Goal: Task Accomplishment & Management: Use online tool/utility

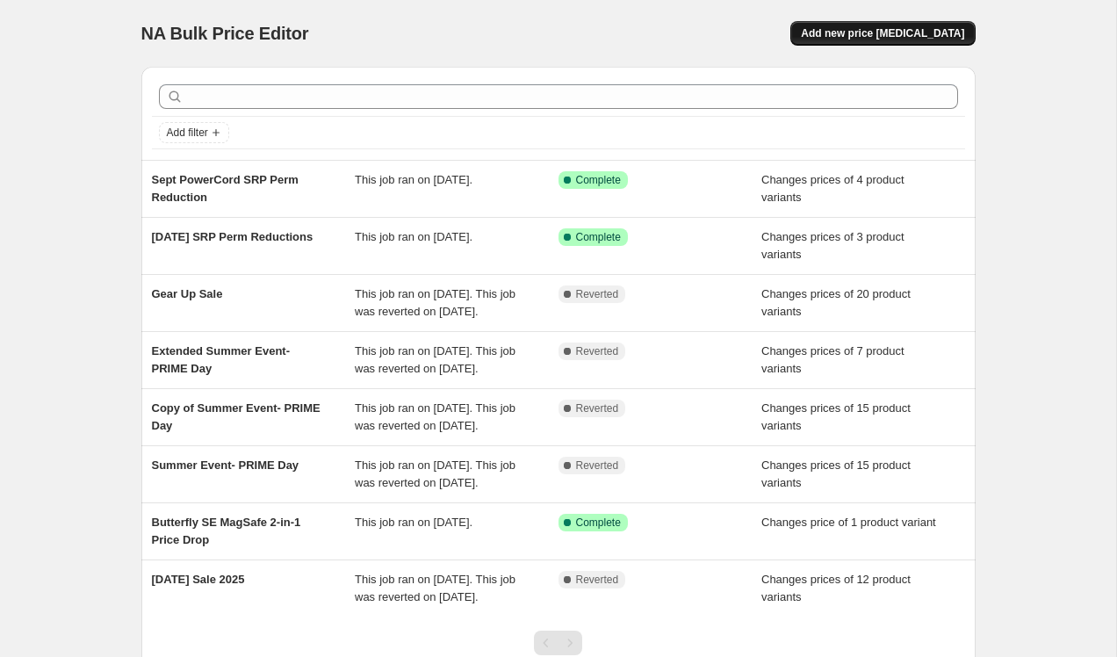
click at [920, 33] on span "Add new price [MEDICAL_DATA]" at bounding box center [882, 33] width 163 height 14
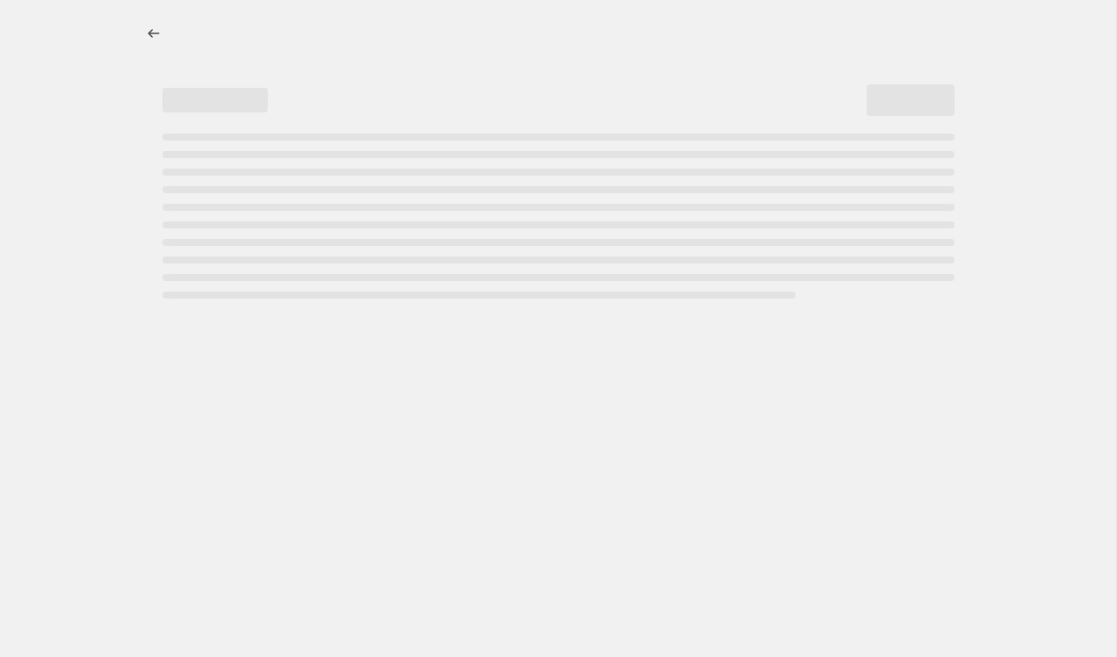
select select "percentage"
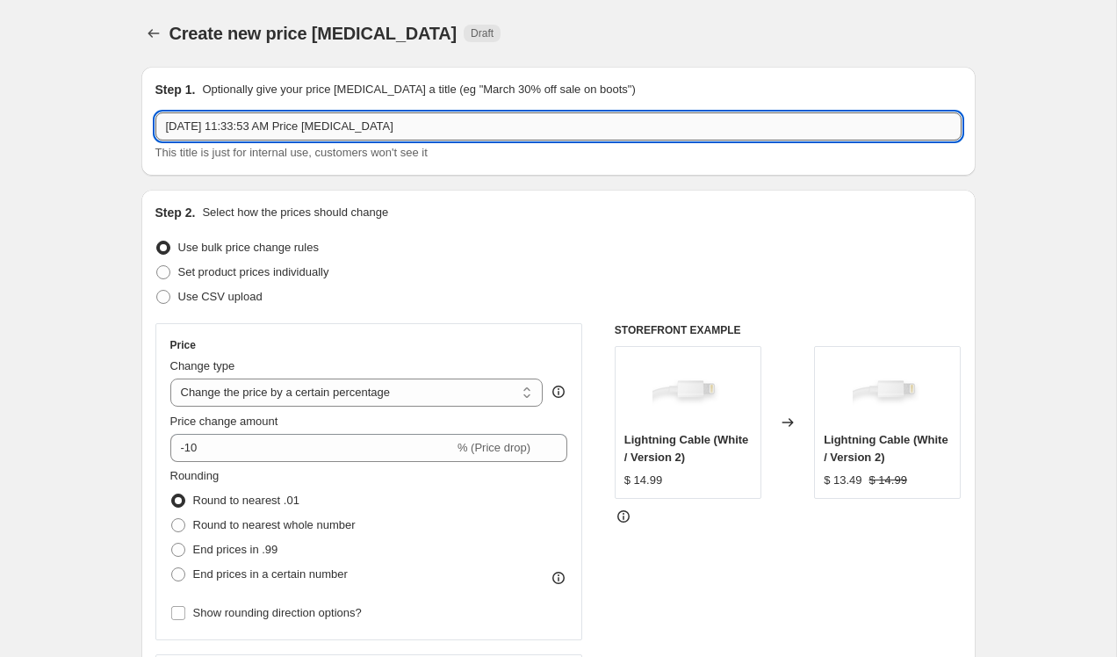
click at [537, 131] on input "[DATE] 11:33:53 AM Price [MEDICAL_DATA]" at bounding box center [558, 126] width 806 height 28
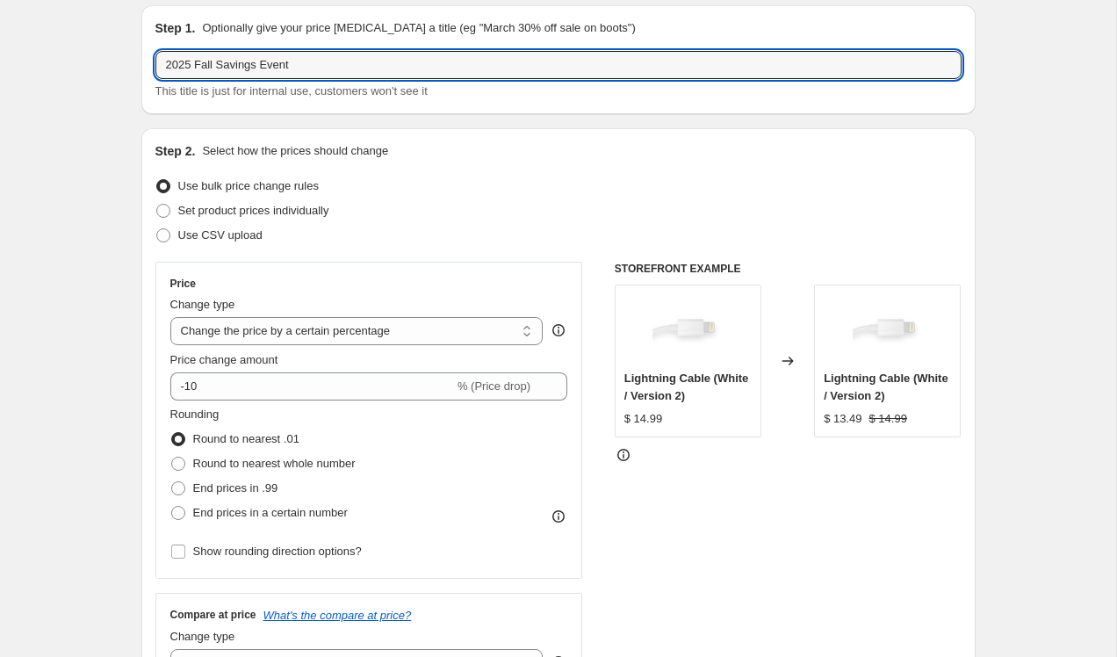
scroll to position [60, 0]
type input "2025 Fall Savings Event"
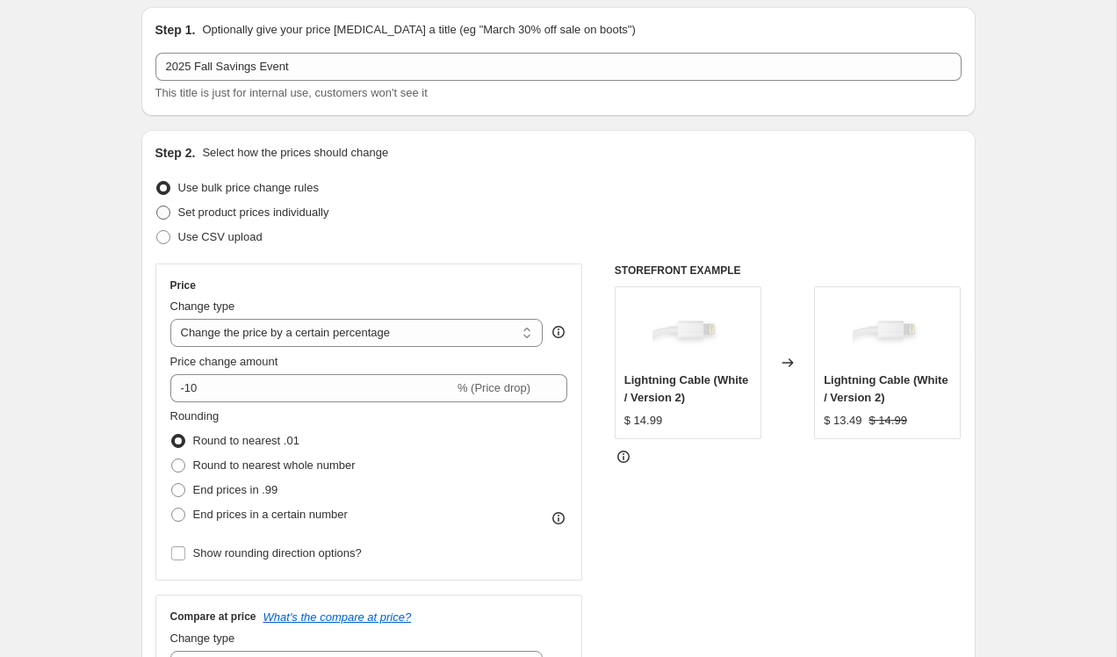
click at [324, 218] on span "Set product prices individually" at bounding box center [253, 211] width 151 height 13
click at [157, 206] on input "Set product prices individually" at bounding box center [156, 205] width 1 height 1
radio input "true"
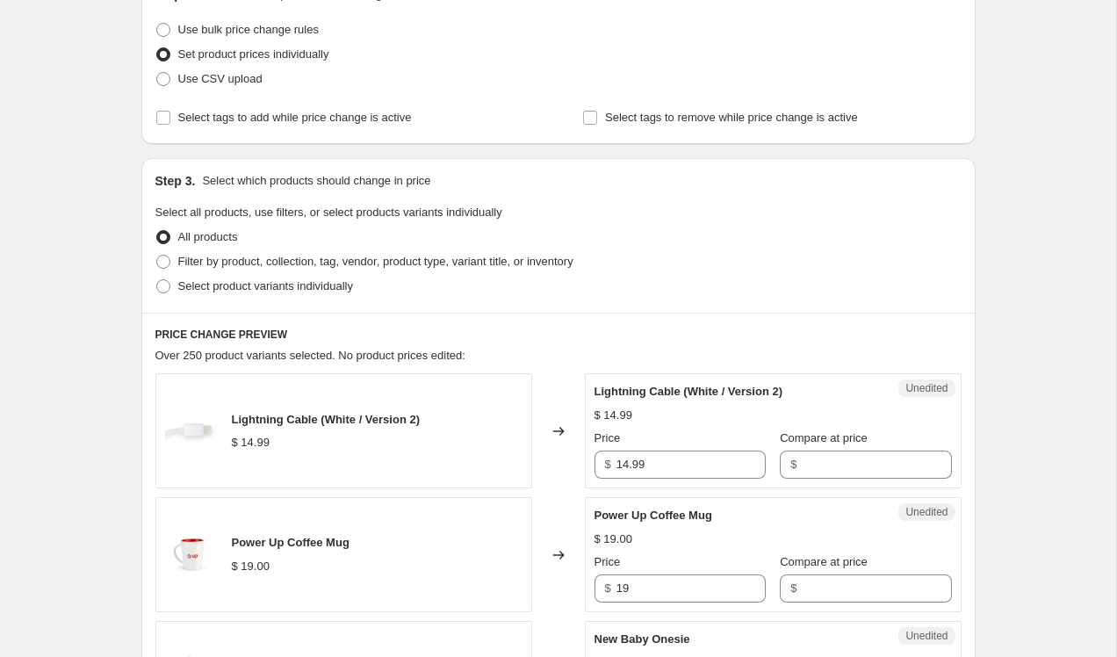
scroll to position [202, 0]
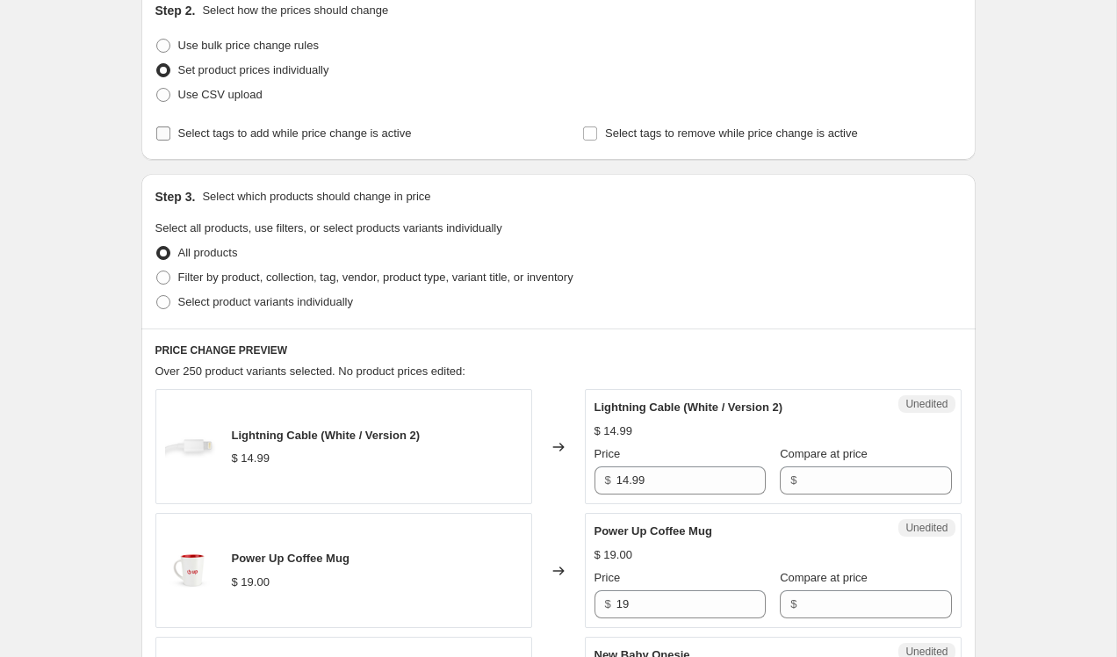
click at [159, 135] on input "Select tags to add while price change is active" at bounding box center [163, 133] width 14 height 14
checkbox input "true"
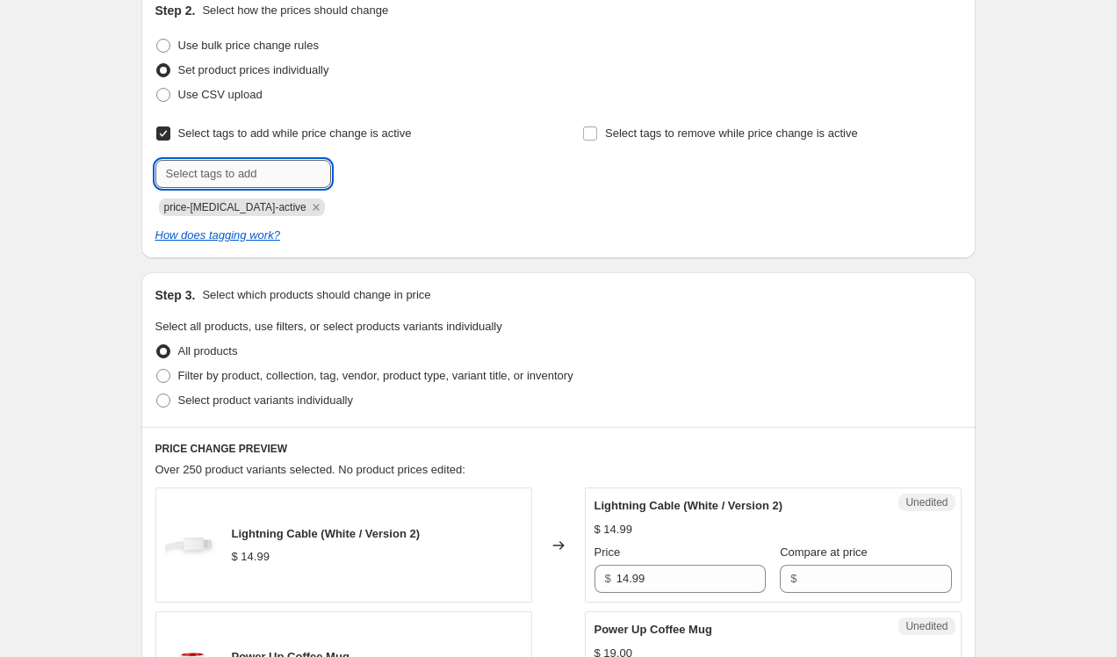
click at [260, 169] on input "text" at bounding box center [243, 174] width 176 height 28
type input "sale"
click at [386, 174] on span "sale" at bounding box center [379, 172] width 20 height 12
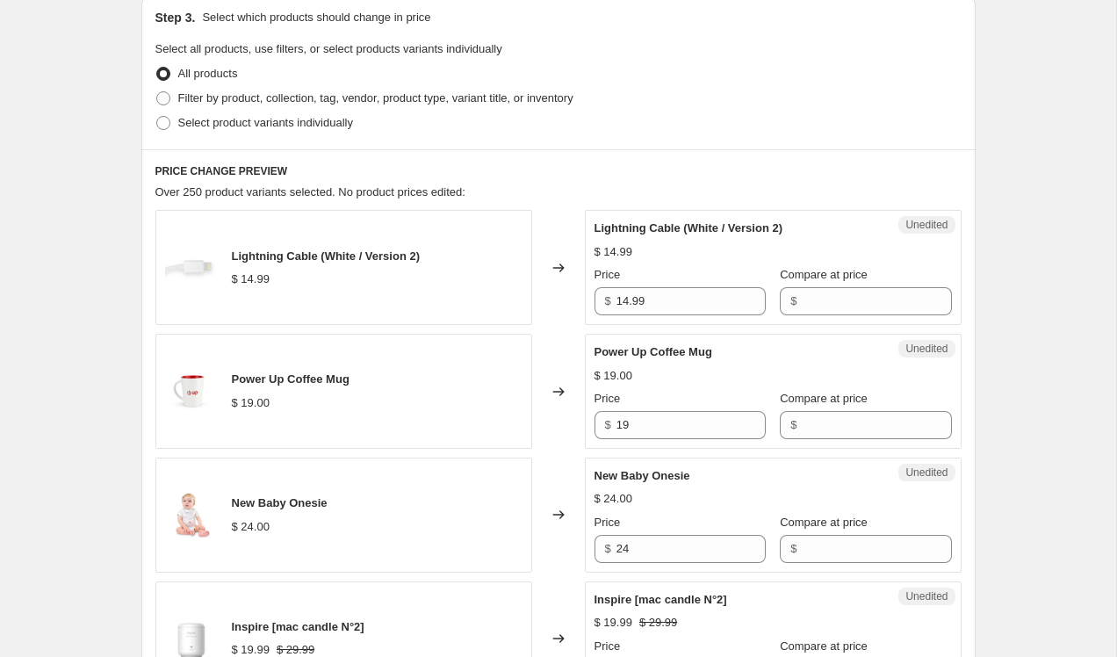
scroll to position [485, 0]
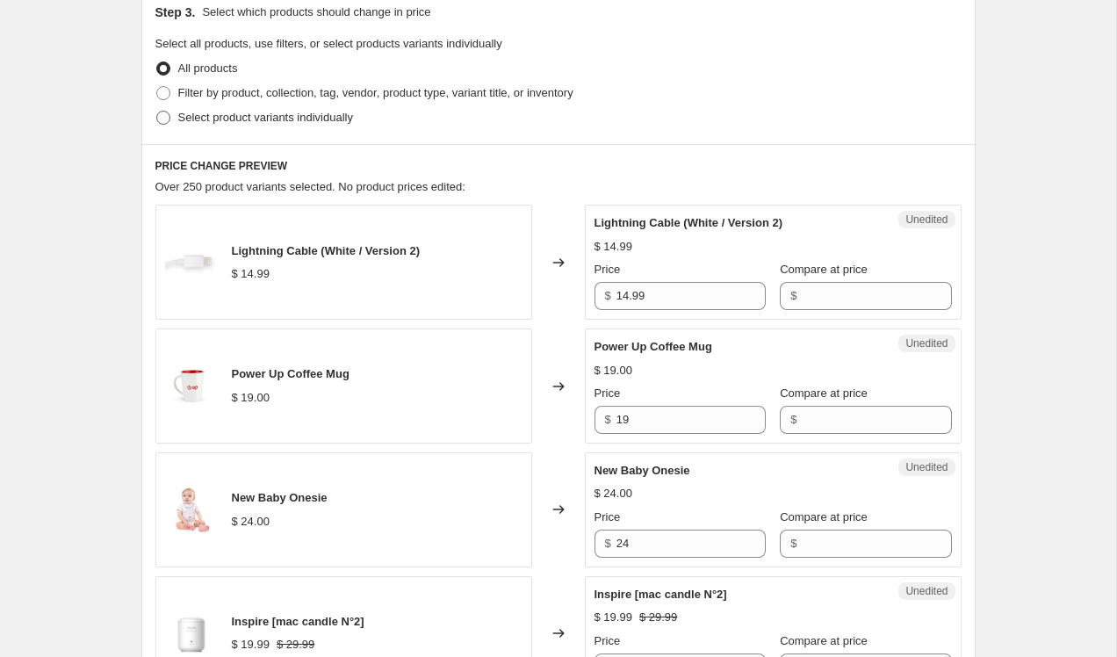
click at [277, 124] on span "Select product variants individually" at bounding box center [265, 118] width 175 height 18
click at [157, 112] on input "Select product variants individually" at bounding box center [156, 111] width 1 height 1
radio input "true"
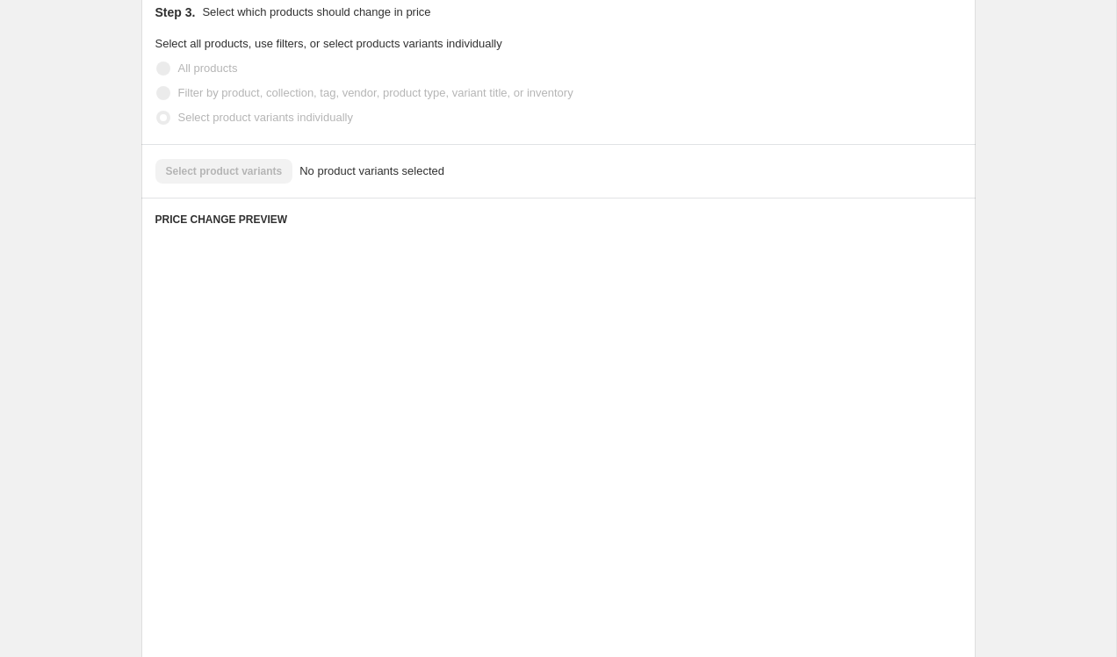
scroll to position [364, 0]
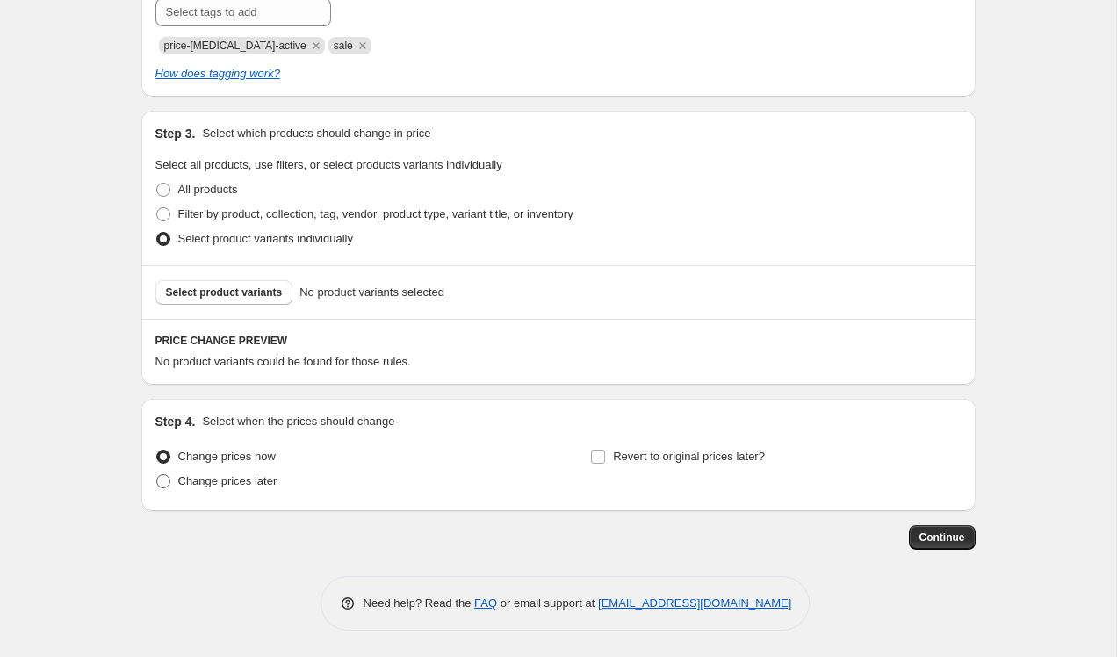
click at [272, 477] on span "Change prices later" at bounding box center [227, 480] width 99 height 13
click at [157, 475] on input "Change prices later" at bounding box center [156, 474] width 1 height 1
radio input "true"
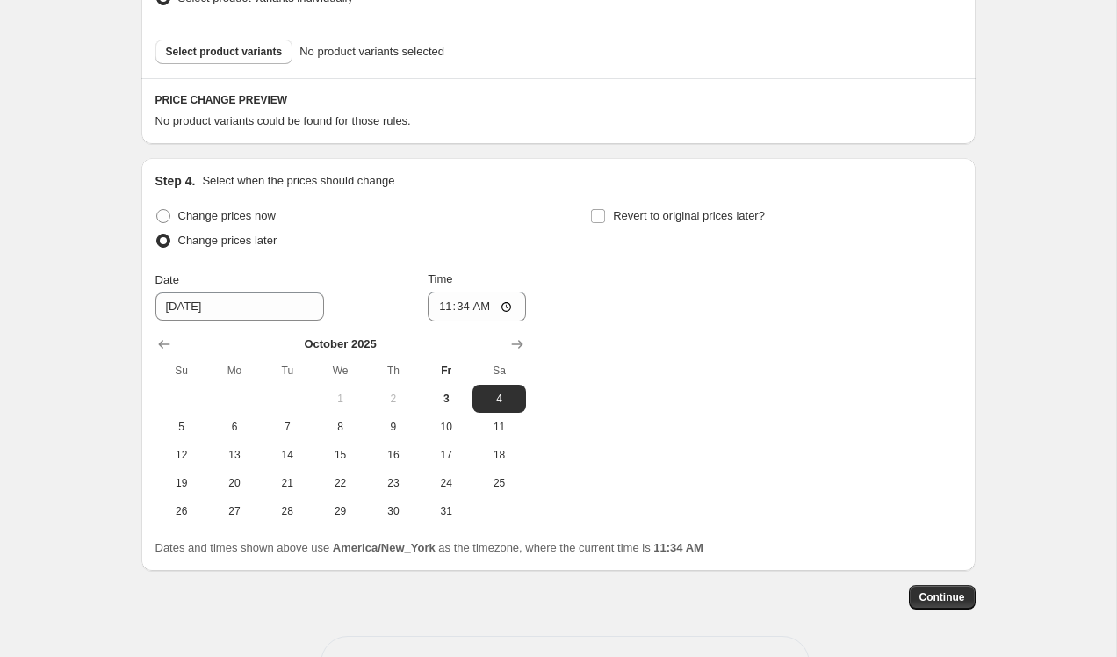
scroll to position [664, 0]
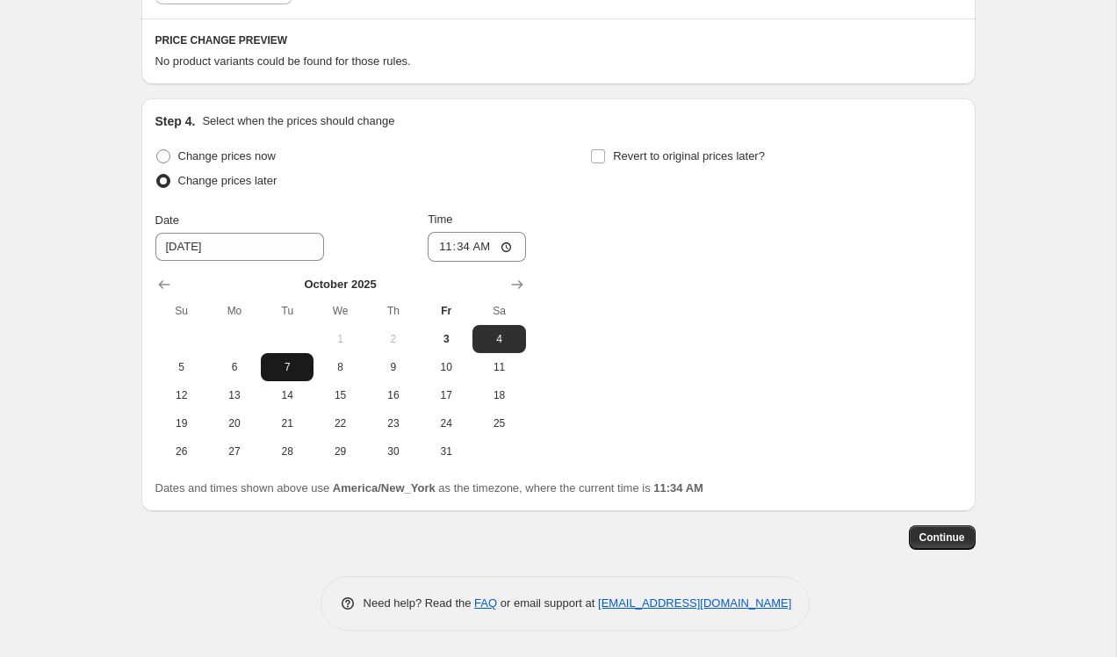
click at [288, 369] on span "7" at bounding box center [287, 367] width 39 height 14
type input "[DATE]"
click at [509, 249] on input "11:34" at bounding box center [477, 247] width 98 height 30
type input "00:00"
click at [631, 294] on div "Change prices now Change prices later Date [DATE] Time 00:00 [DATE] Su Mo Tu We…" at bounding box center [558, 304] width 806 height 321
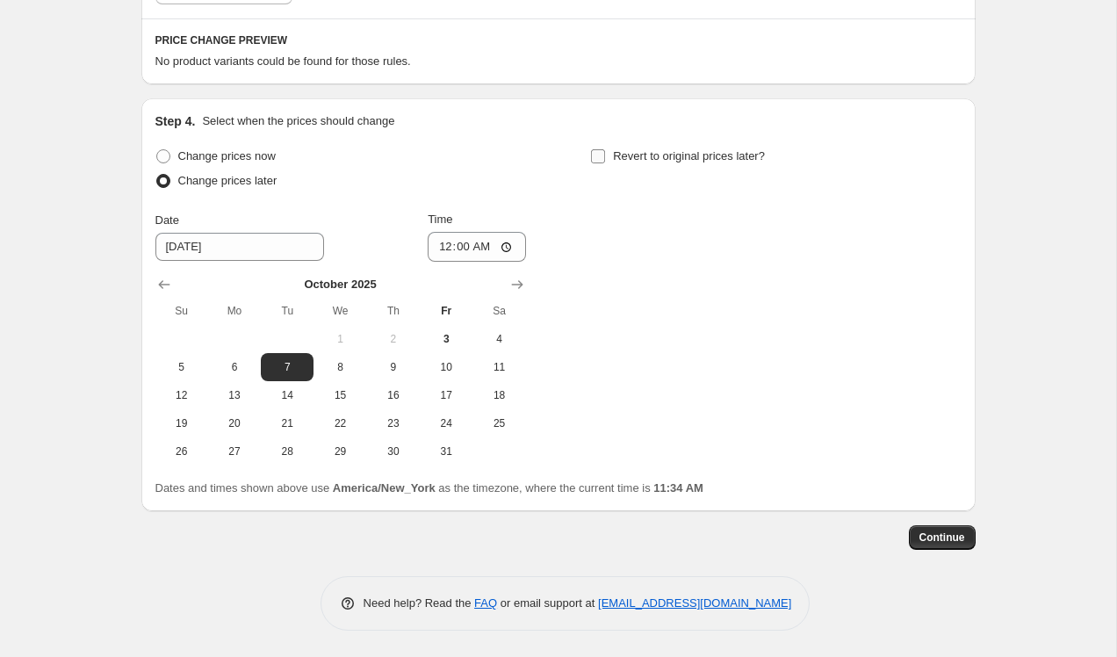
click at [600, 157] on input "Revert to original prices later?" at bounding box center [598, 156] width 14 height 14
checkbox input "true"
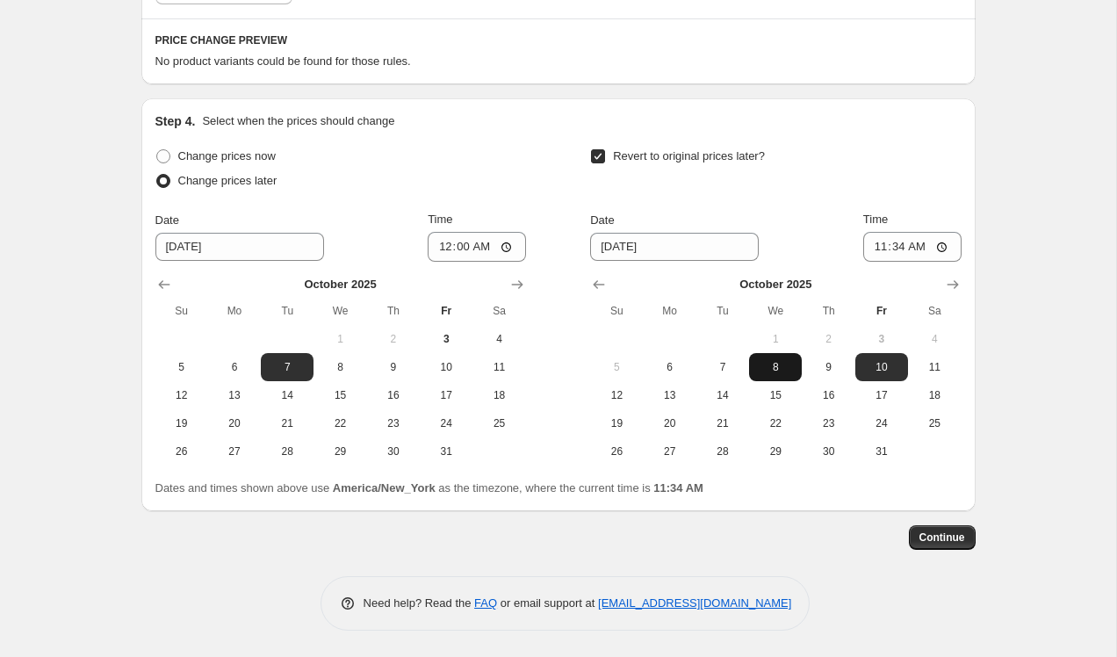
click at [779, 361] on span "8" at bounding box center [775, 367] width 39 height 14
type input "[DATE]"
click at [923, 248] on input "11:34" at bounding box center [912, 247] width 98 height 30
click at [904, 247] on input "11:34" at bounding box center [912, 247] width 98 height 30
click at [890, 247] on input "11:34" at bounding box center [912, 247] width 98 height 30
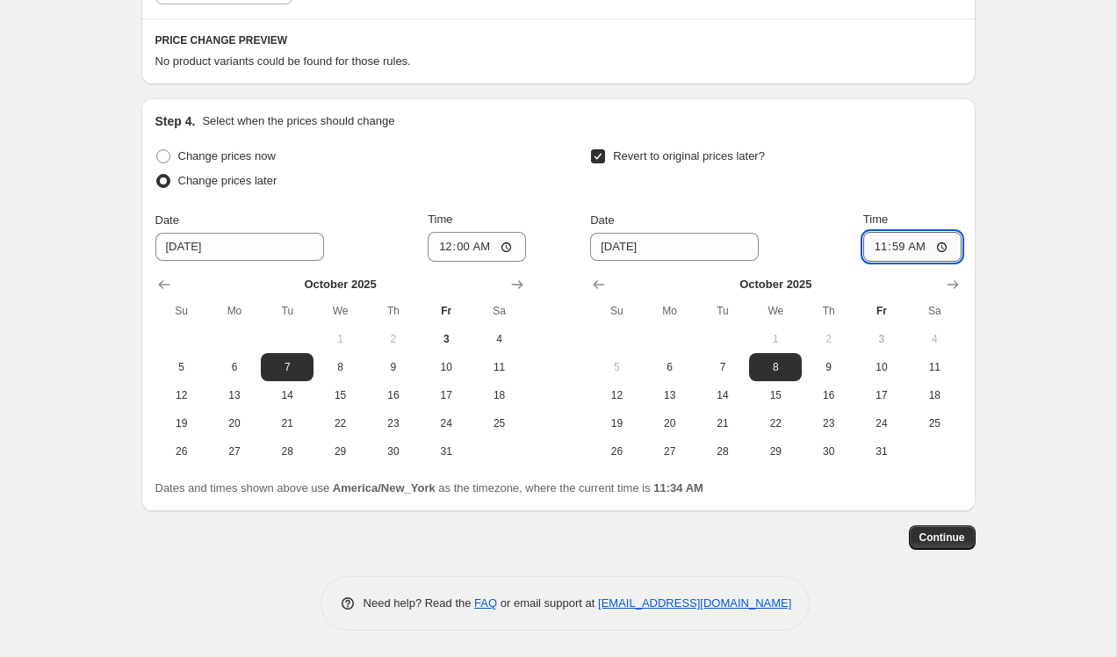
click at [918, 245] on input "11:59" at bounding box center [912, 247] width 98 height 30
type input "23:59"
click at [942, 536] on span "Continue" at bounding box center [942, 537] width 46 height 14
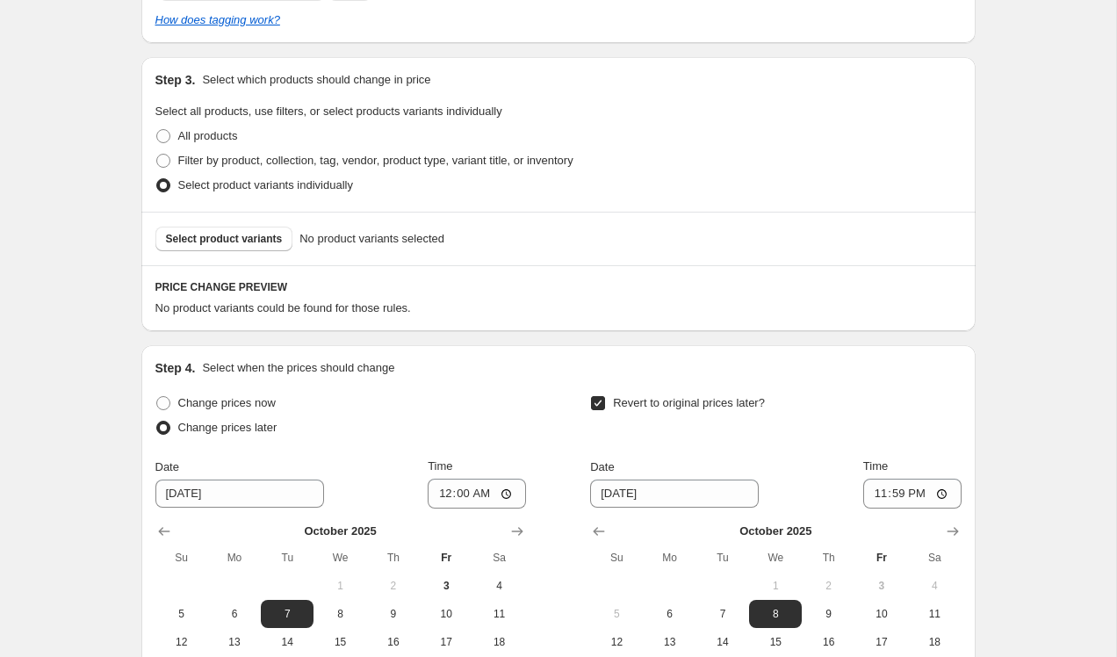
scroll to position [410, 0]
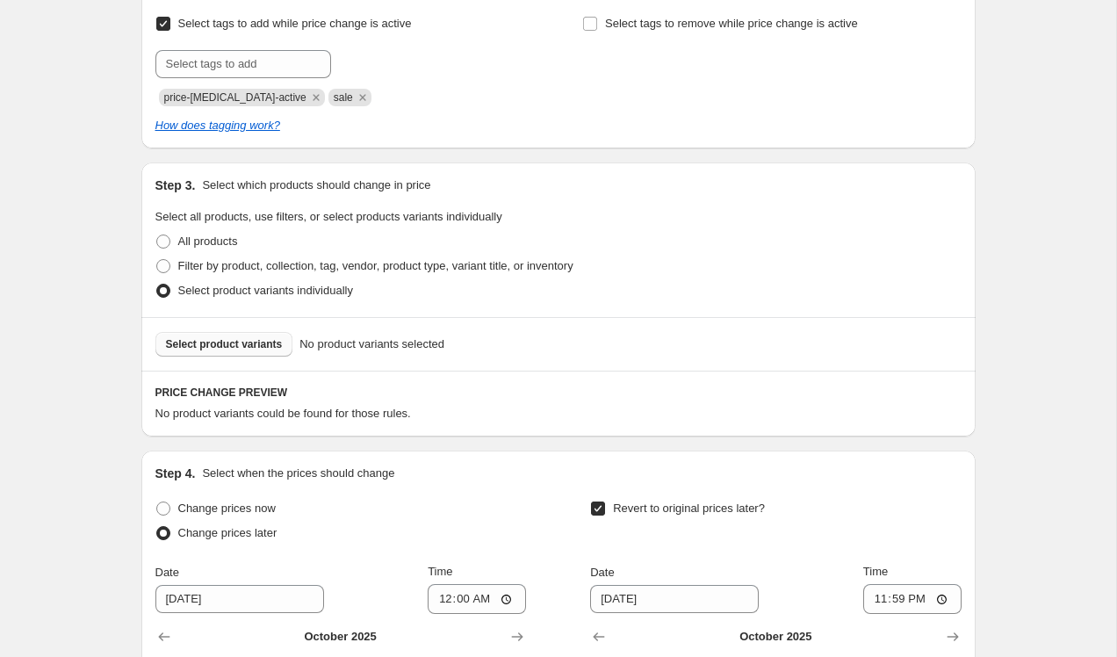
click at [252, 341] on span "Select product variants" at bounding box center [224, 344] width 117 height 14
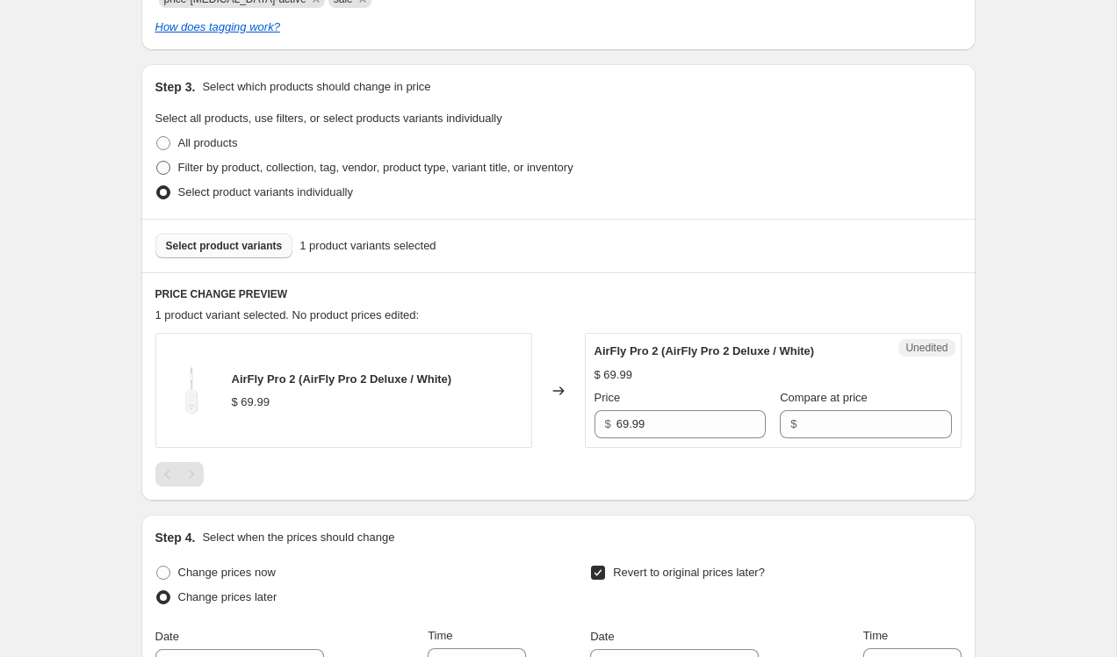
scroll to position [312, 0]
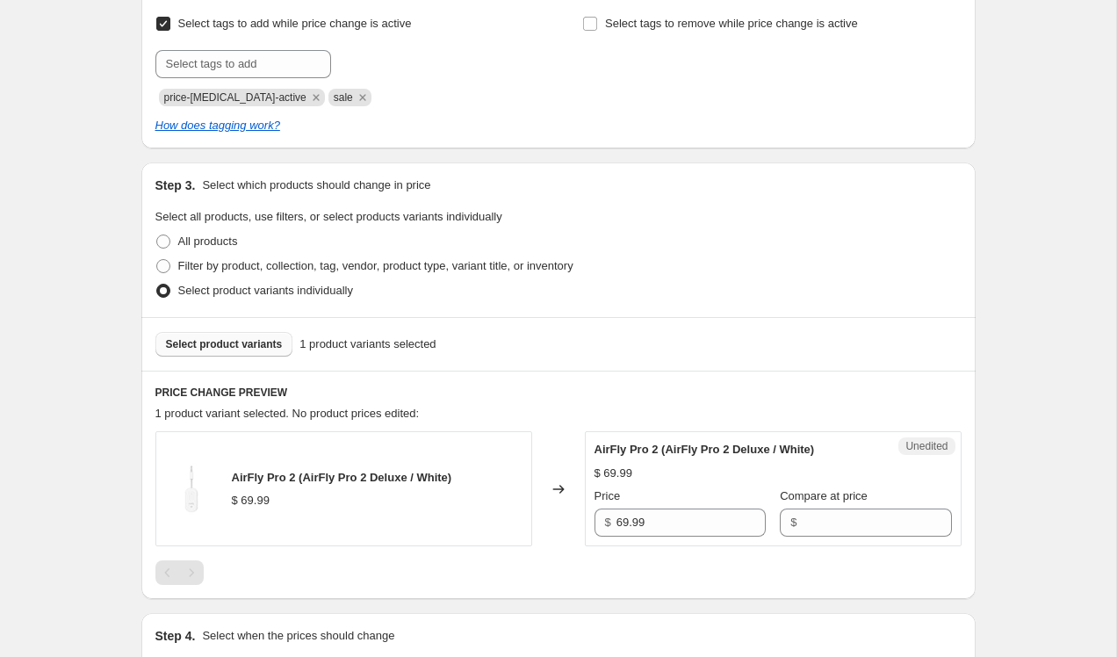
click at [790, 526] on span "$" at bounding box center [793, 521] width 6 height 13
click at [683, 518] on input "69.99" at bounding box center [690, 522] width 149 height 28
click at [811, 515] on input "Compare at price" at bounding box center [876, 522] width 149 height 28
type input "69.99"
click at [624, 527] on input "69.99" at bounding box center [690, 522] width 149 height 28
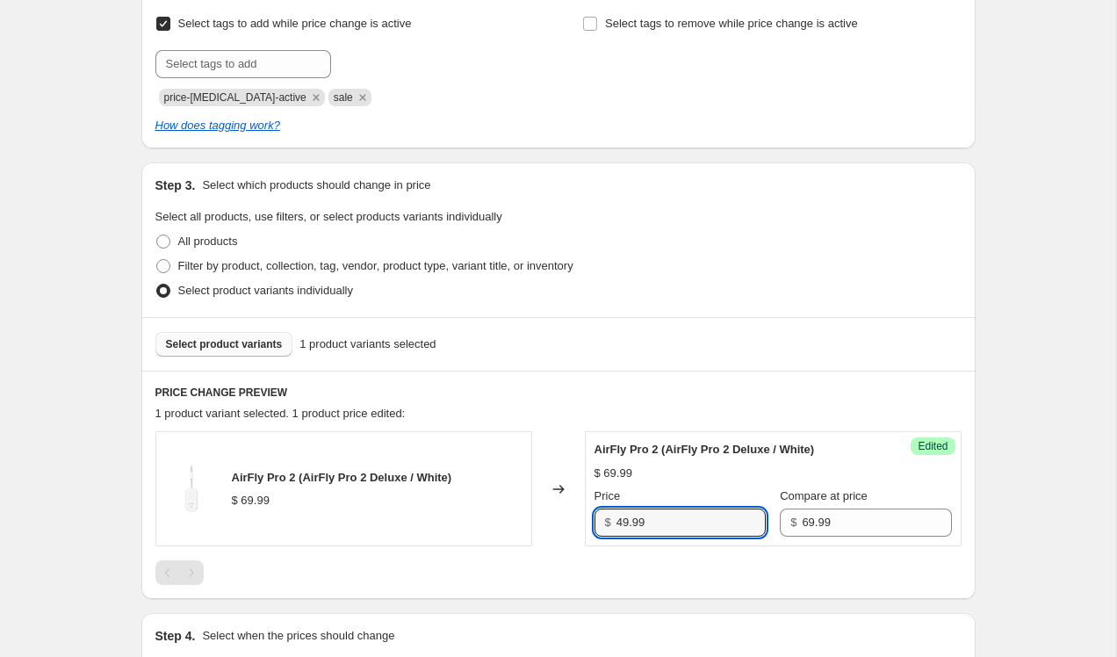
type input "49.99"
click at [770, 477] on div "$ 69.99" at bounding box center [773, 474] width 357 height 18
click at [277, 350] on span "Select product variants" at bounding box center [224, 344] width 117 height 14
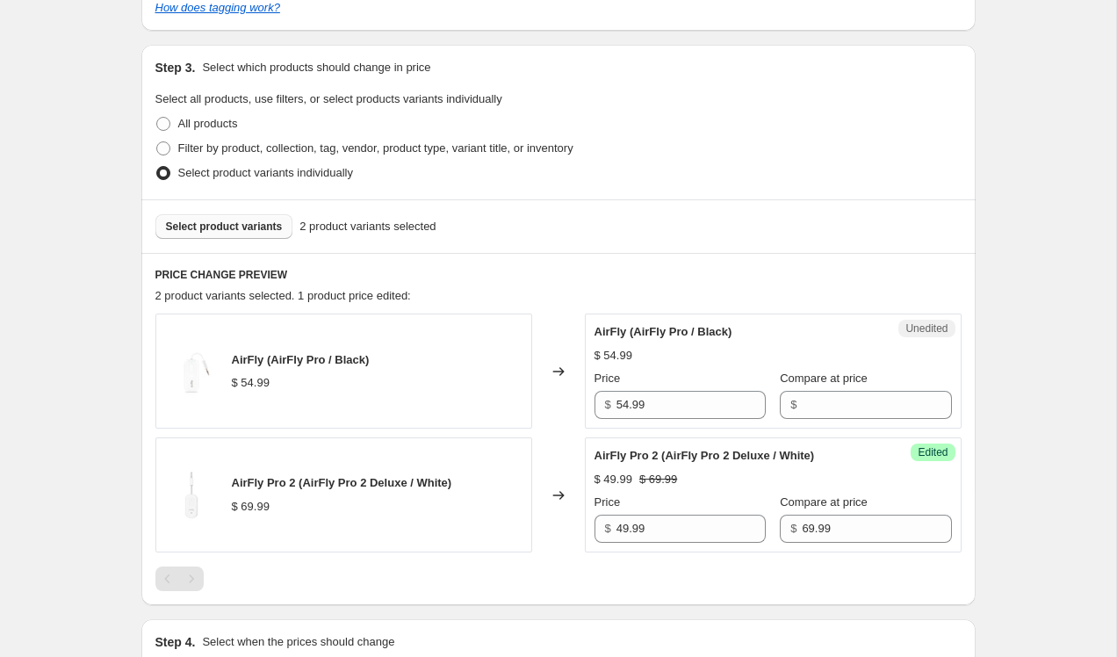
scroll to position [443, 0]
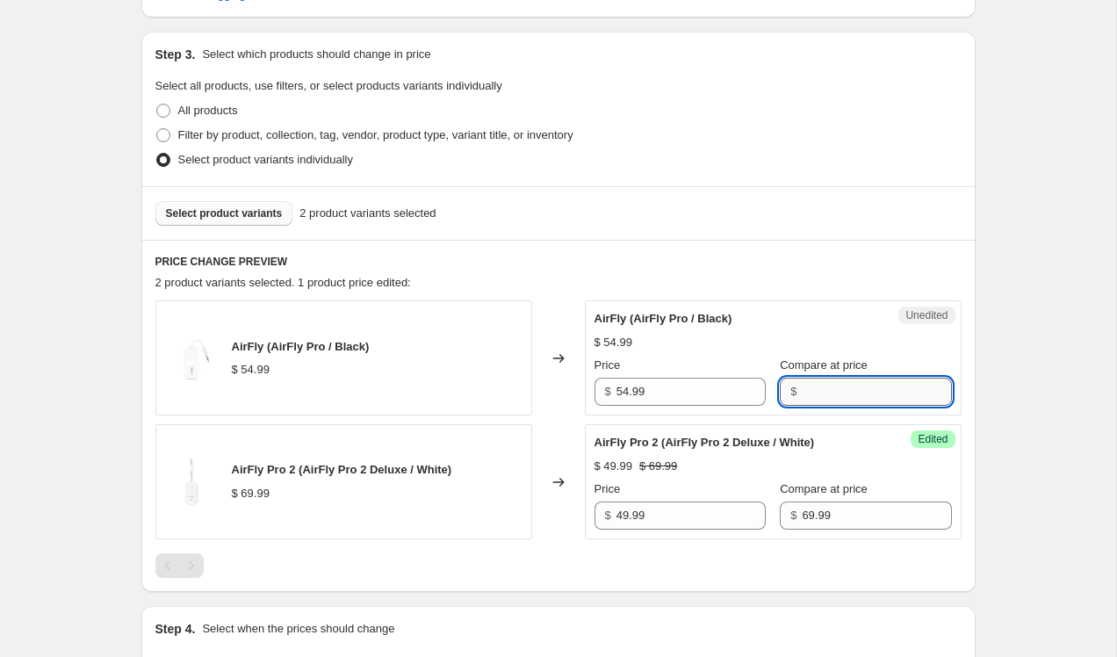
click at [806, 393] on input "Compare at price" at bounding box center [876, 392] width 149 height 28
type input "54.99"
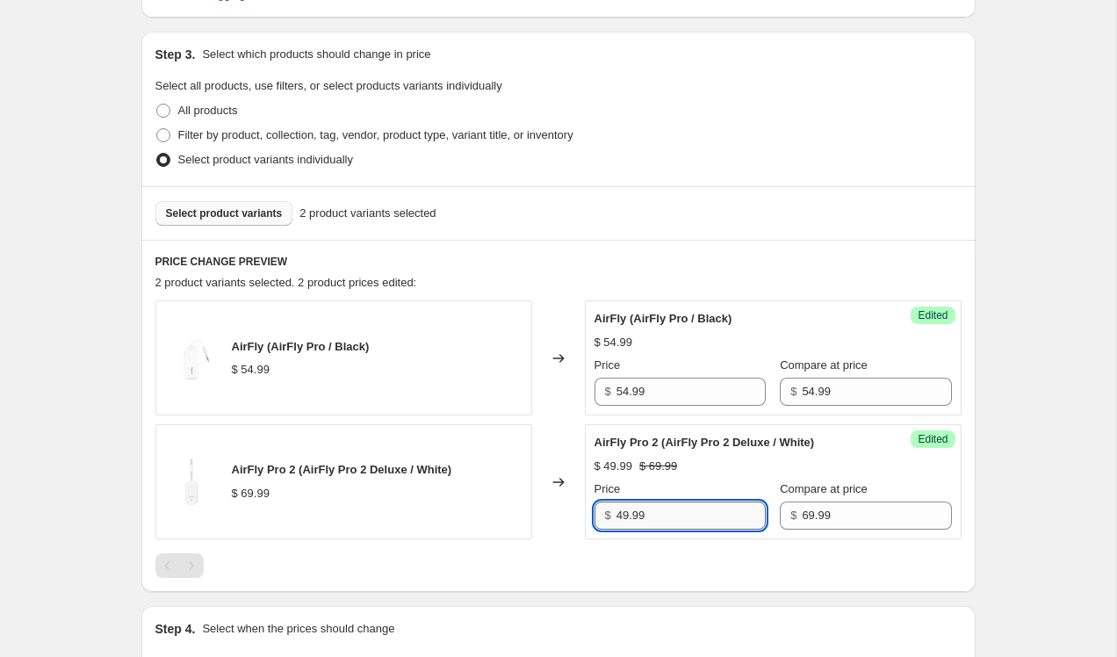
click at [630, 518] on input "49.99" at bounding box center [690, 515] width 149 height 28
click at [630, 393] on input "54.99" at bounding box center [690, 392] width 149 height 28
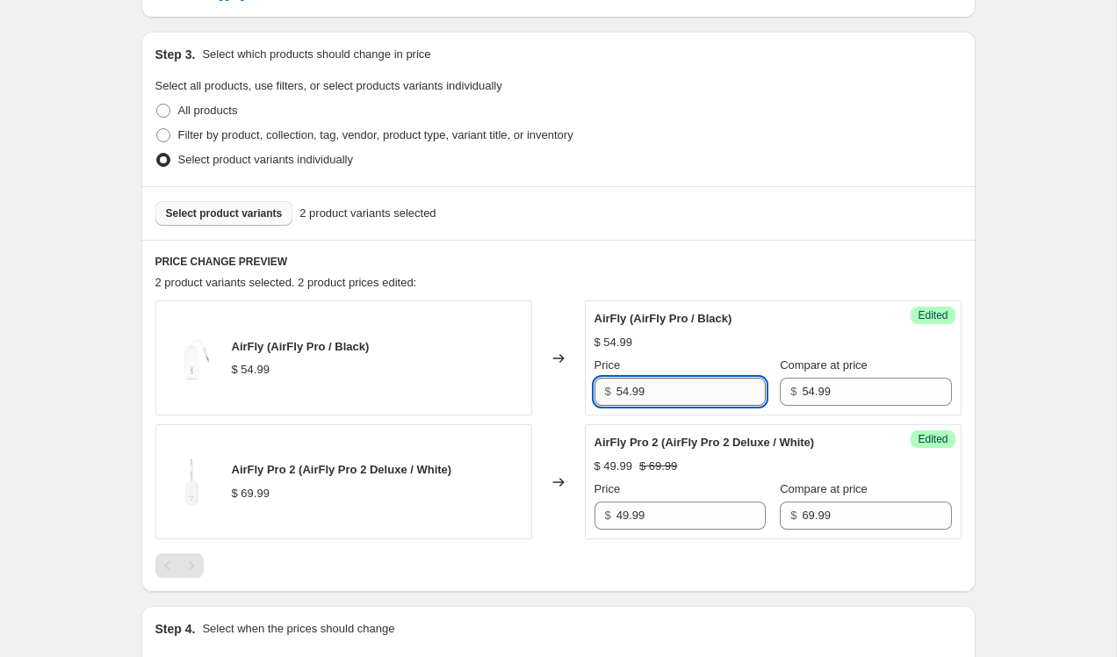
click at [622, 393] on input "54.99" at bounding box center [690, 392] width 149 height 28
type input "44.99"
click at [823, 378] on input "54.99" at bounding box center [876, 392] width 149 height 28
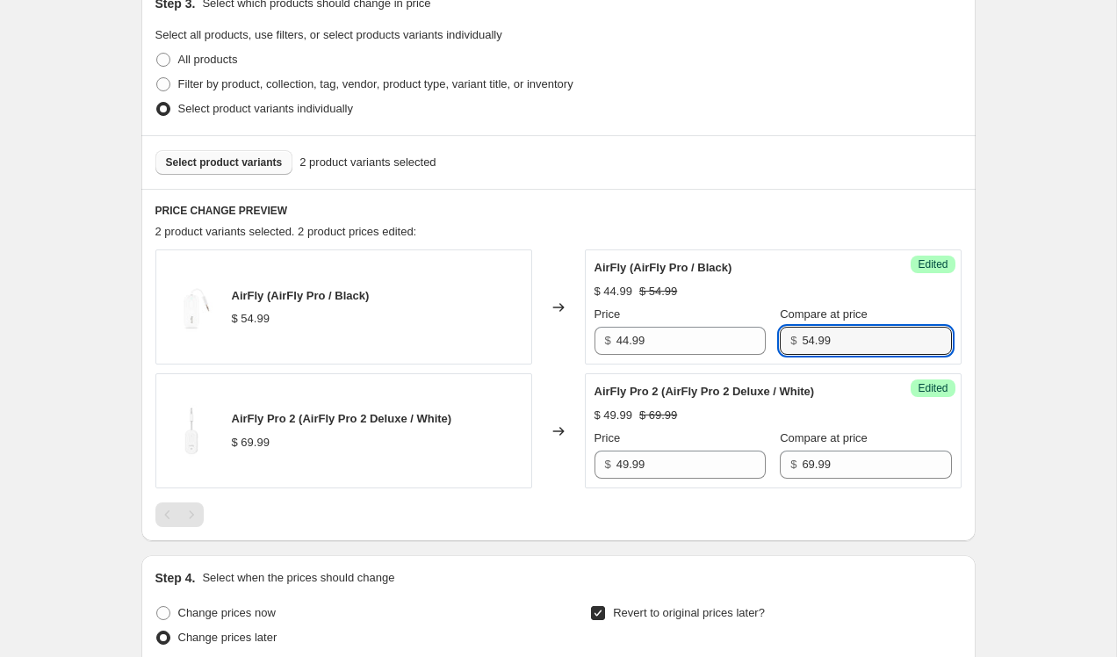
scroll to position [495, 0]
click at [273, 162] on span "Select product variants" at bounding box center [224, 161] width 117 height 14
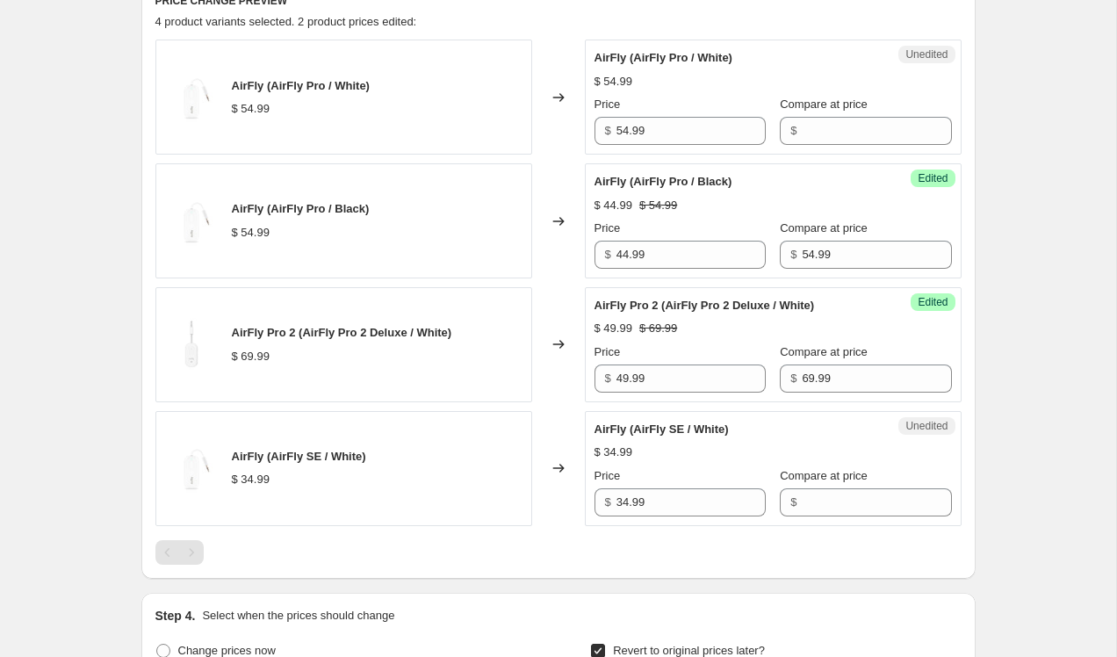
scroll to position [705, 0]
click at [780, 132] on div "$" at bounding box center [865, 129] width 171 height 28
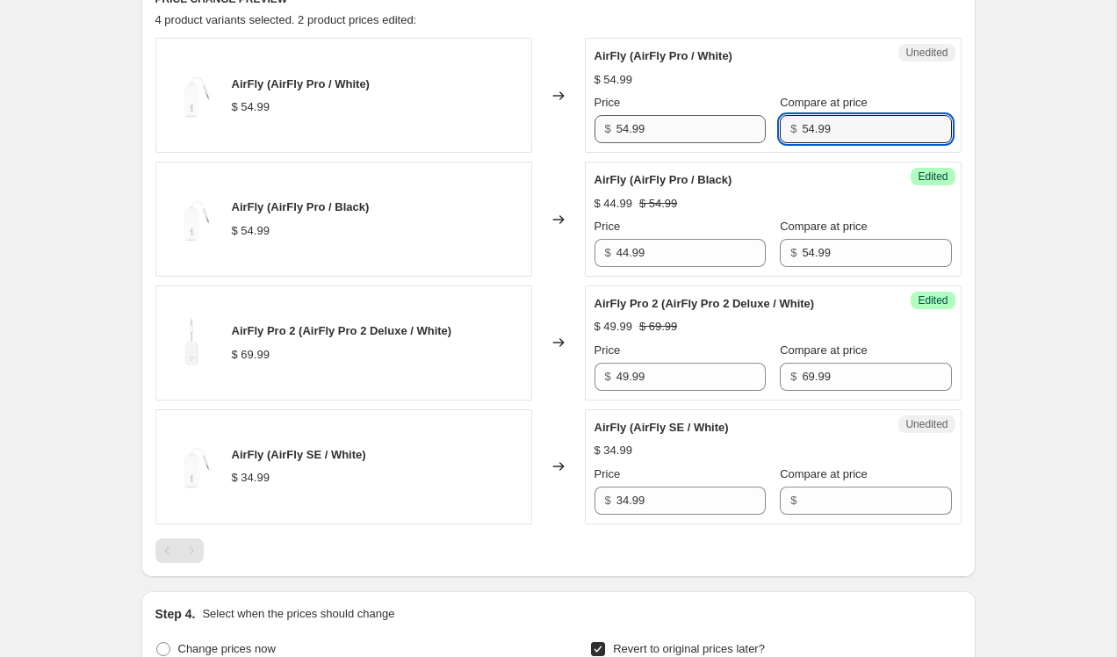
type input "54.99"
click at [633, 133] on input "54.99" at bounding box center [690, 129] width 149 height 28
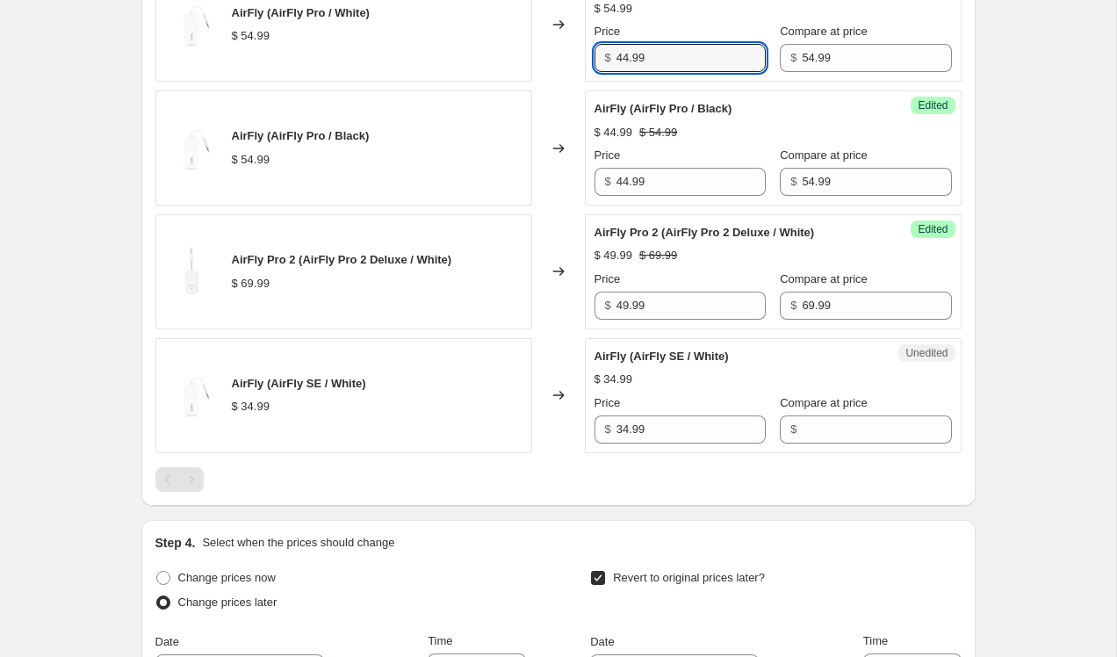
scroll to position [792, 0]
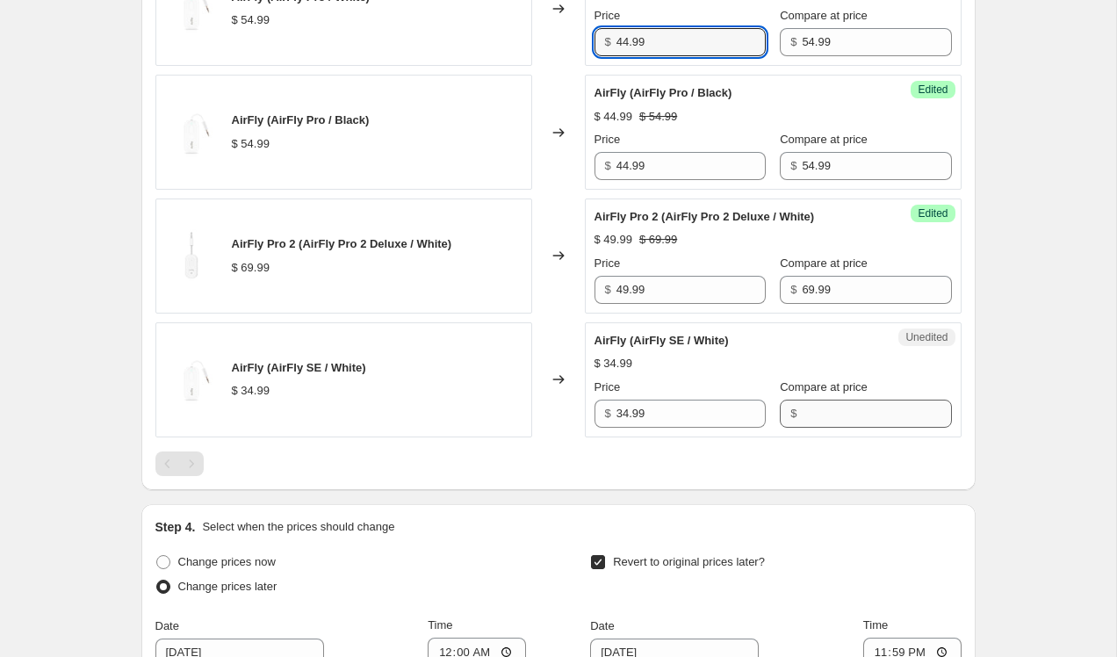
type input "44.99"
click at [824, 410] on input "Compare at price" at bounding box center [876, 414] width 149 height 28
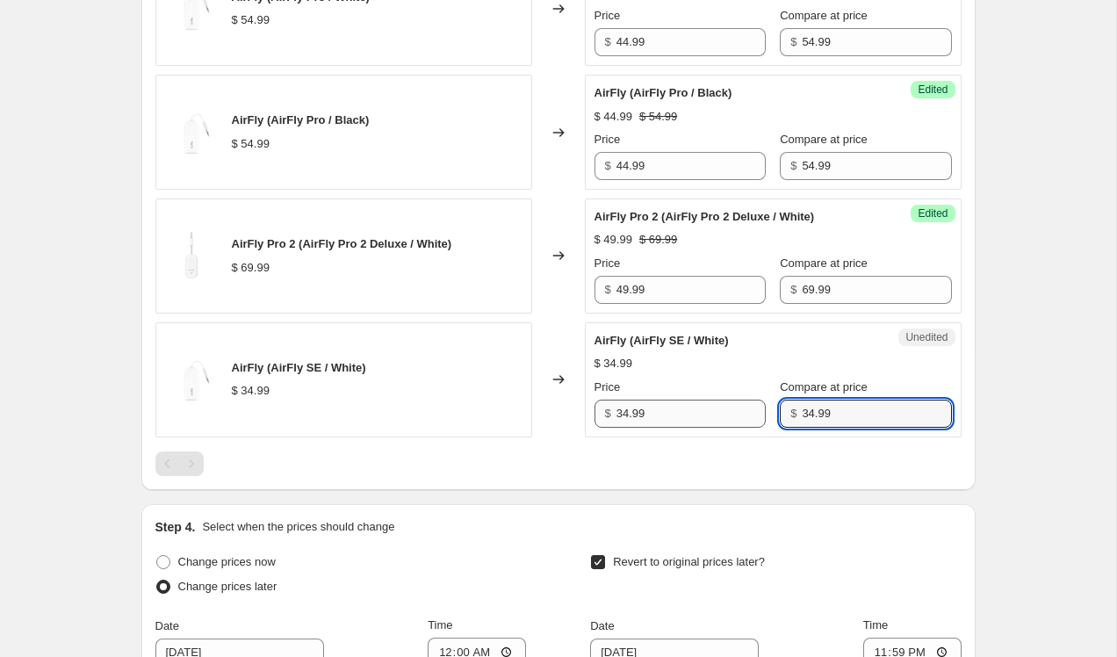
type input "34.99"
click at [651, 422] on input "34.99" at bounding box center [690, 414] width 149 height 28
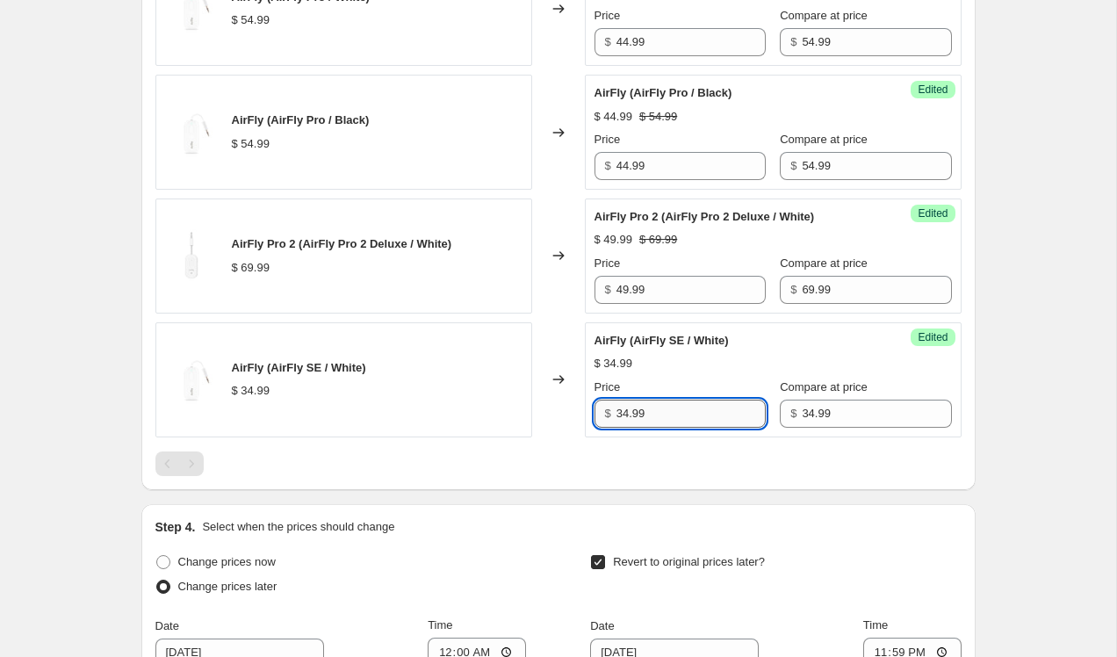
click at [651, 422] on input "34.99" at bounding box center [690, 414] width 149 height 28
type input "29.74"
click at [653, 467] on div at bounding box center [558, 463] width 806 height 25
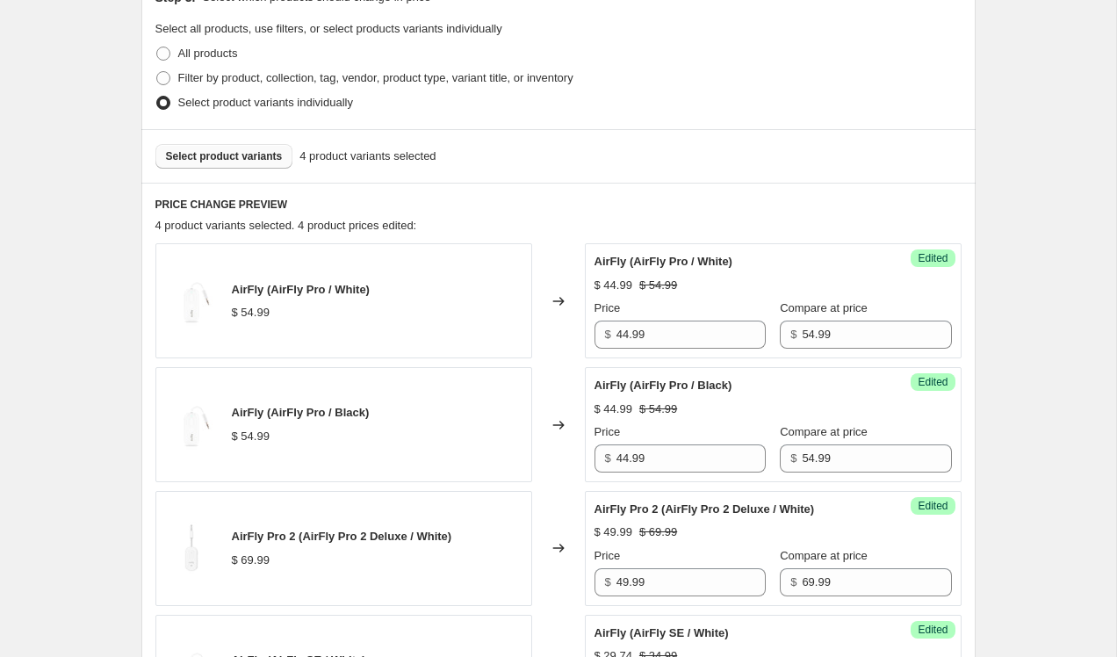
scroll to position [495, 0]
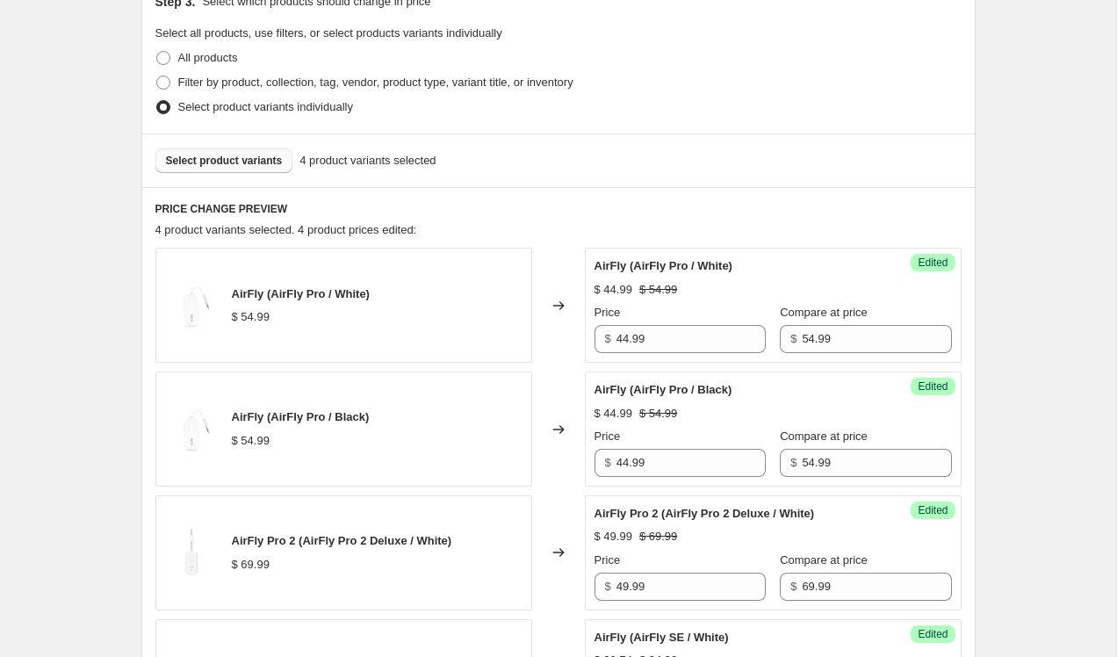
click at [274, 163] on span "Select product variants" at bounding box center [224, 161] width 117 height 14
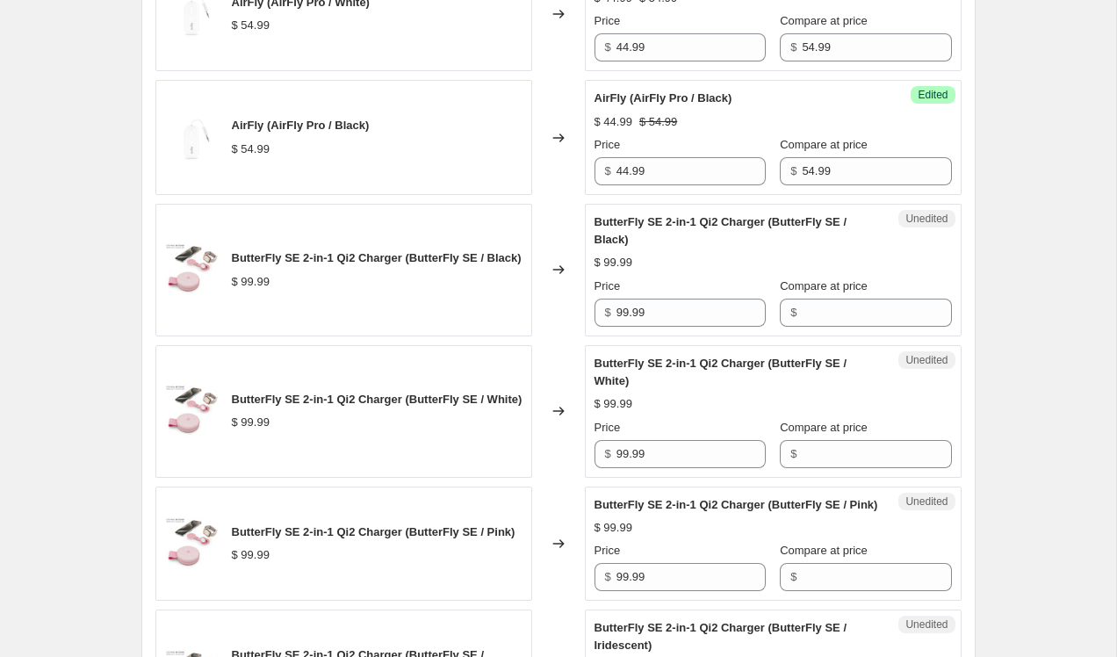
scroll to position [841, 0]
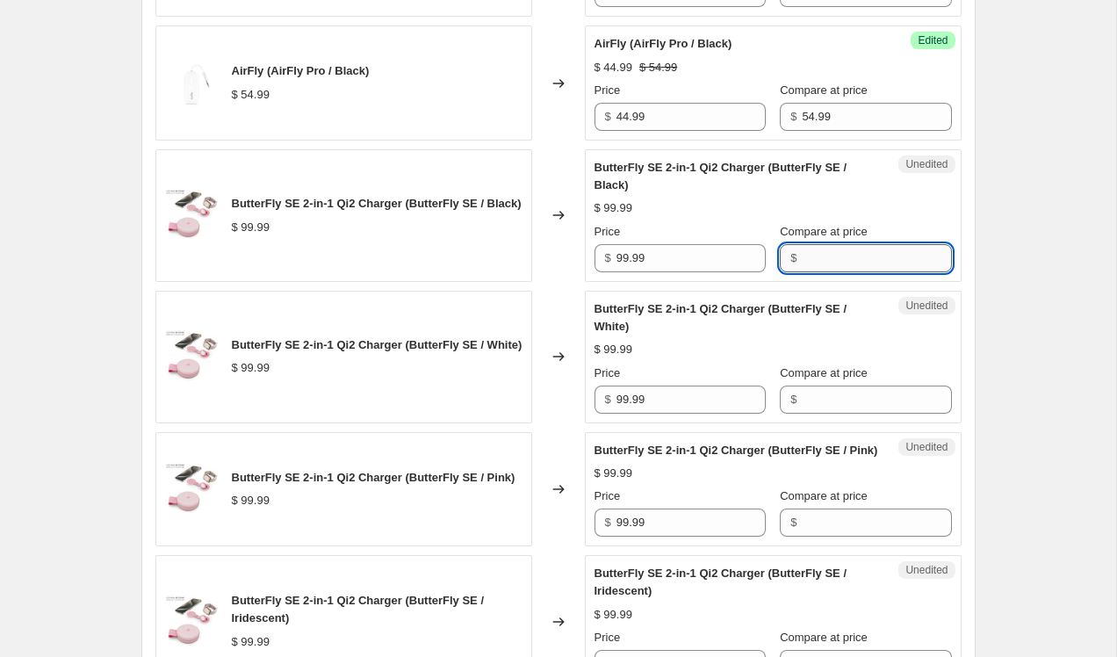
click at [804, 250] on input "Compare at price" at bounding box center [876, 258] width 149 height 28
type input "99.99"
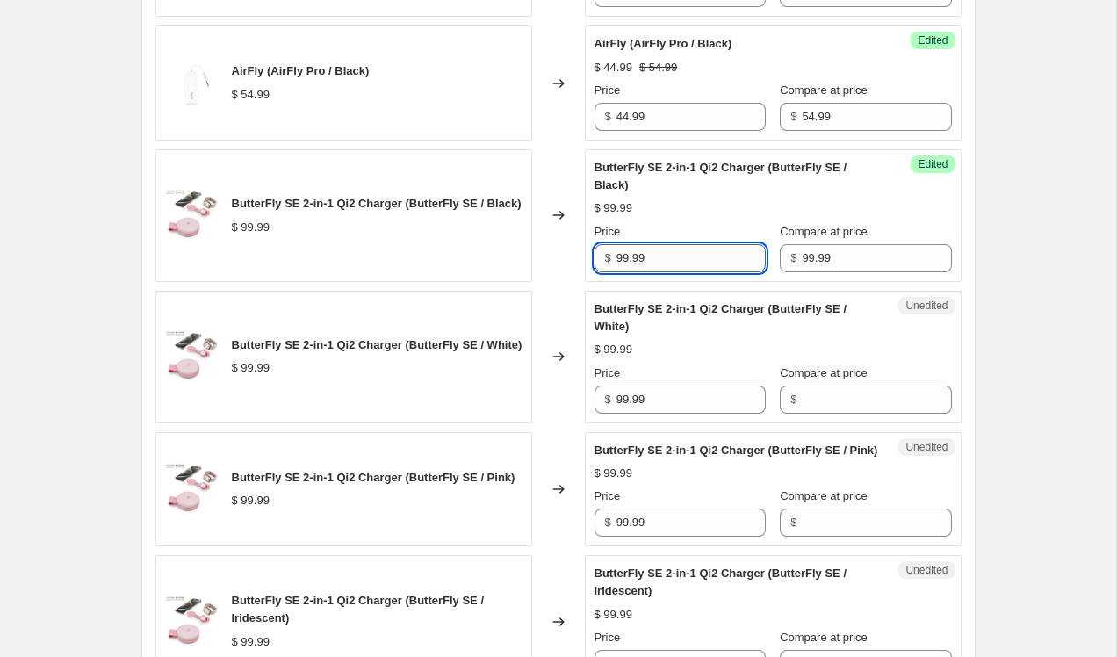
click at [626, 259] on input "99.99" at bounding box center [690, 258] width 149 height 28
type input "79.99"
click at [782, 403] on div "$" at bounding box center [865, 400] width 171 height 28
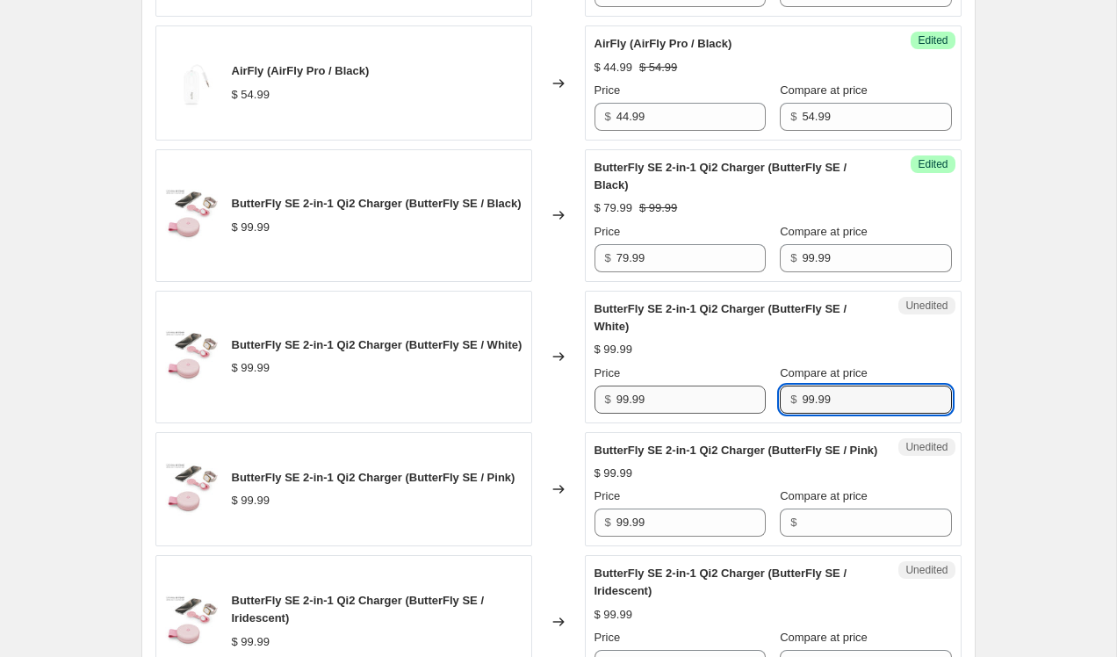
type input "99.99"
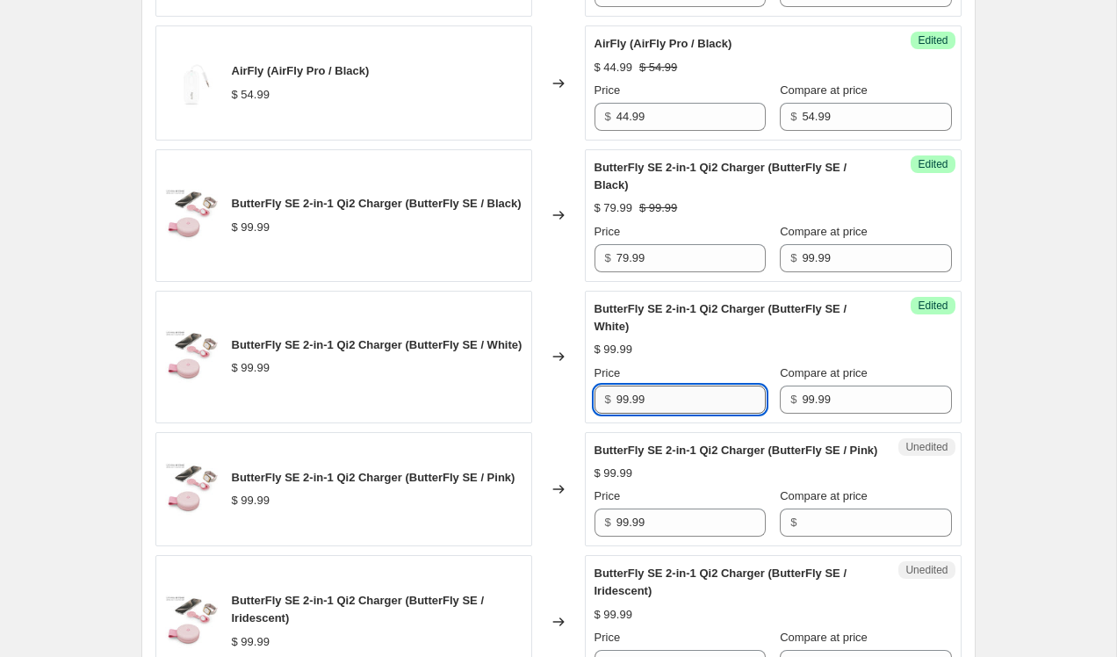
click at [621, 398] on input "99.99" at bounding box center [690, 400] width 149 height 28
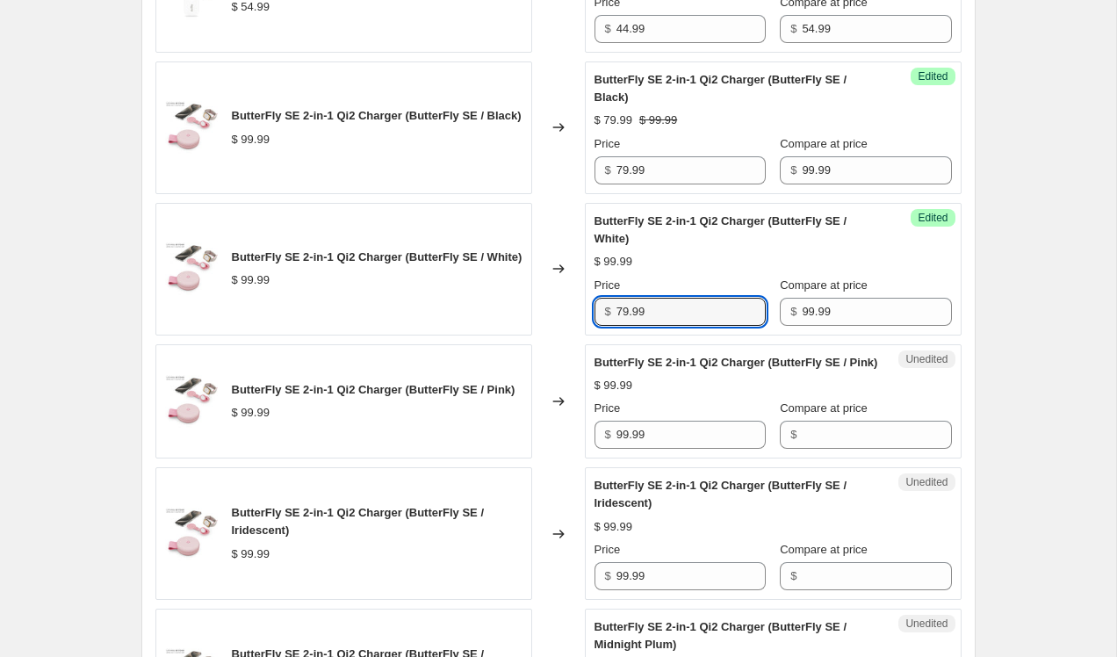
scroll to position [933, 0]
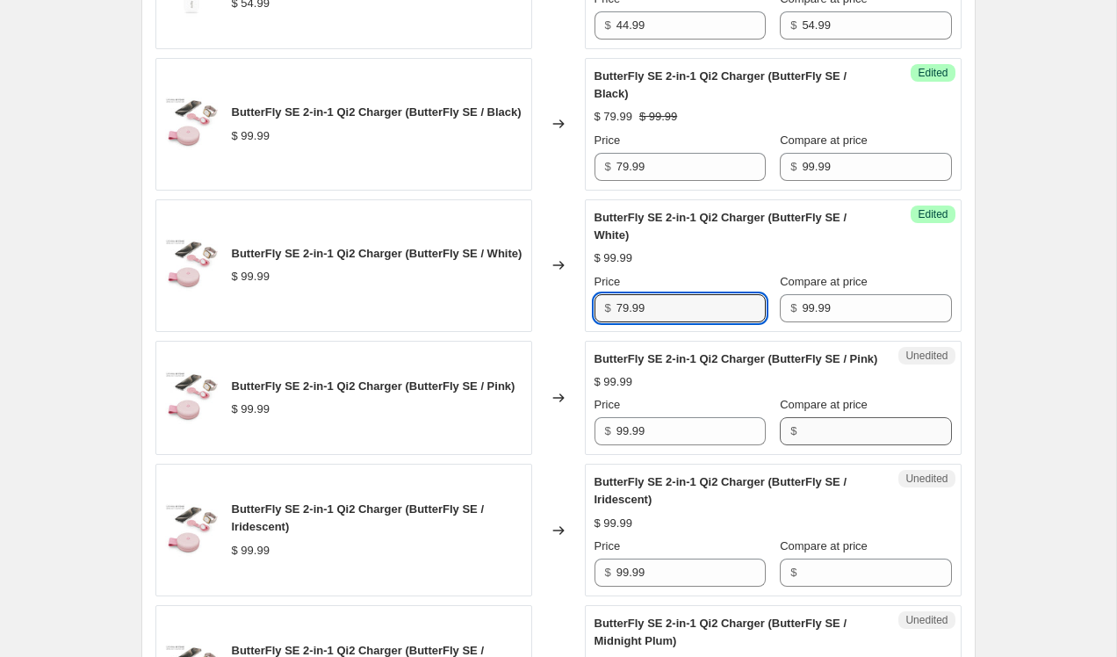
type input "79.99"
click at [817, 445] on input "Compare at price" at bounding box center [876, 431] width 149 height 28
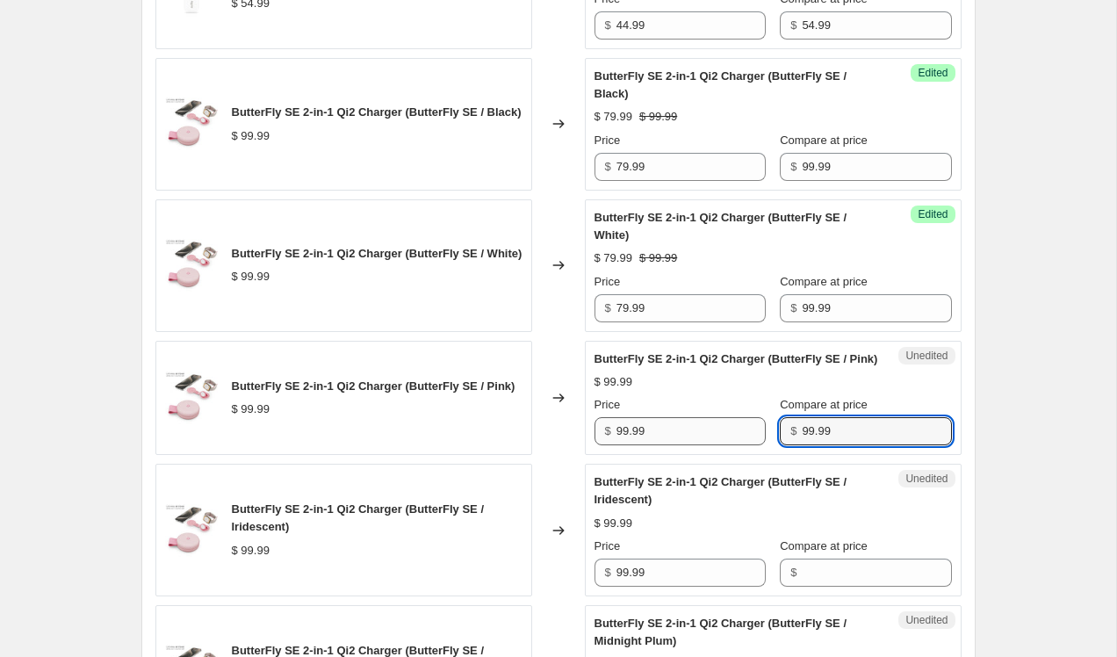
type input "99.99"
click at [626, 445] on input "99.99" at bounding box center [690, 431] width 149 height 28
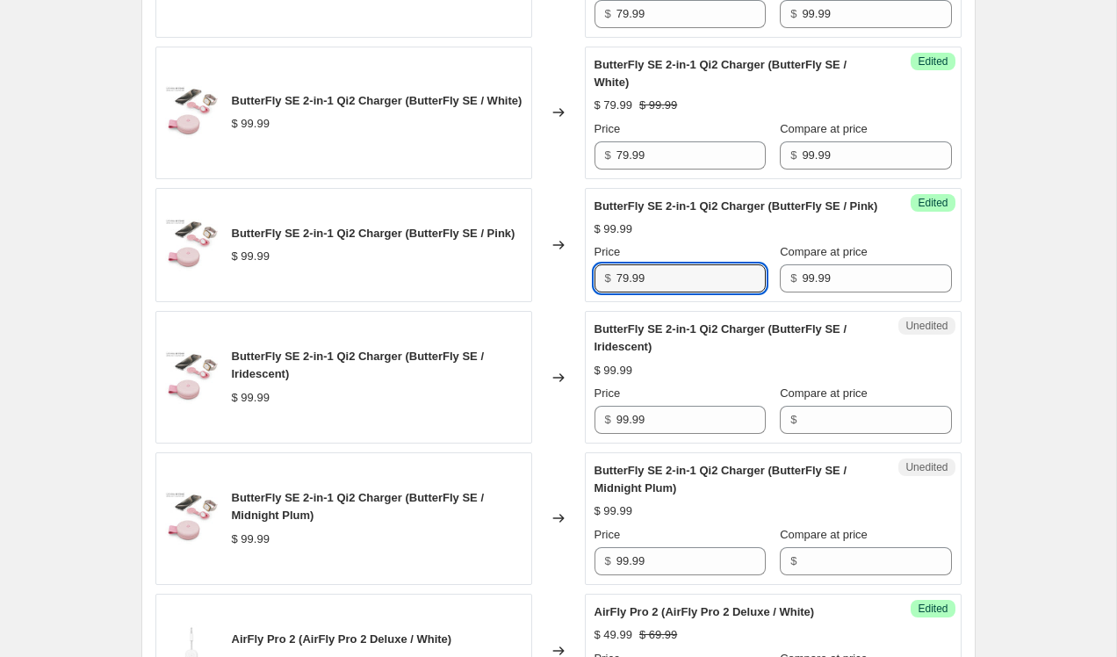
scroll to position [1093, 0]
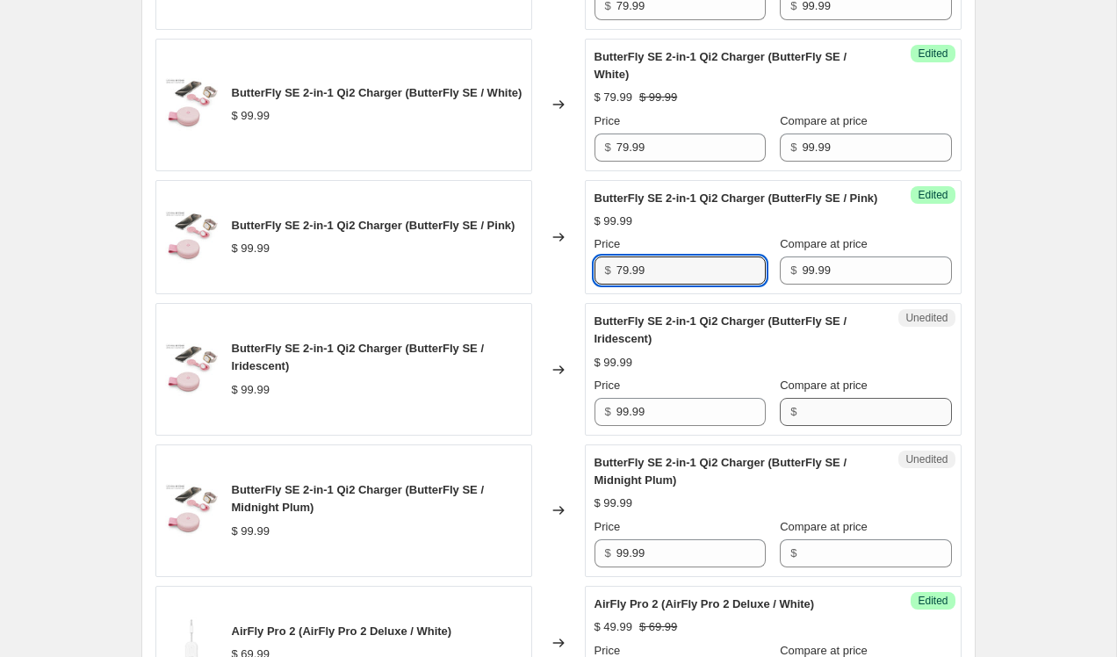
type input "79.99"
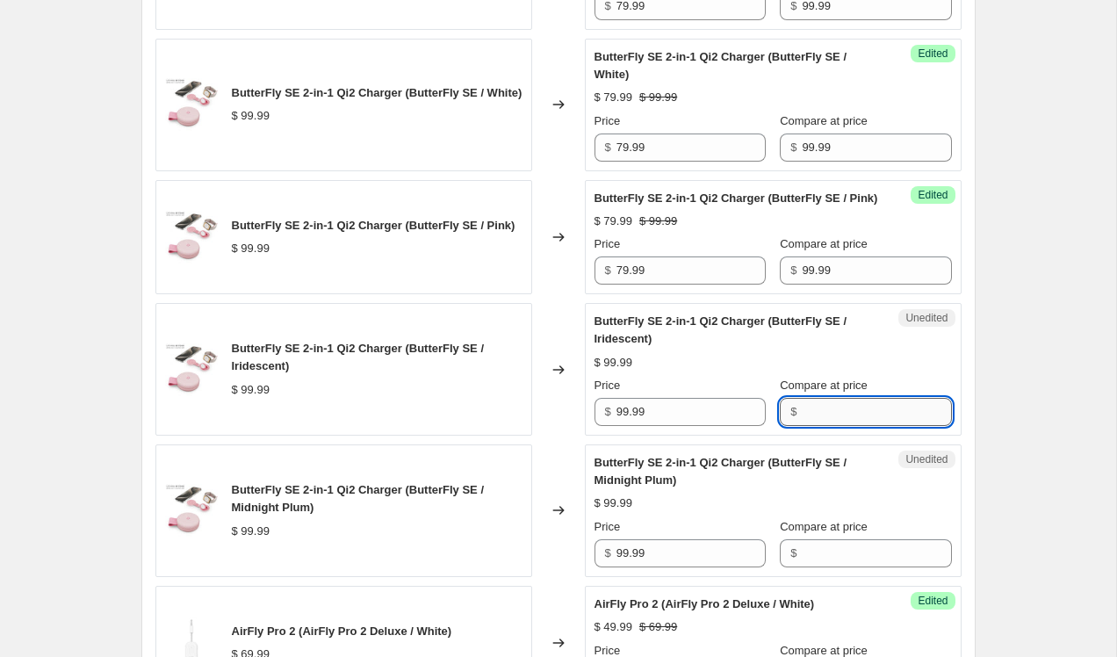
click at [811, 426] on input "Compare at price" at bounding box center [876, 412] width 149 height 28
type input "99.99"
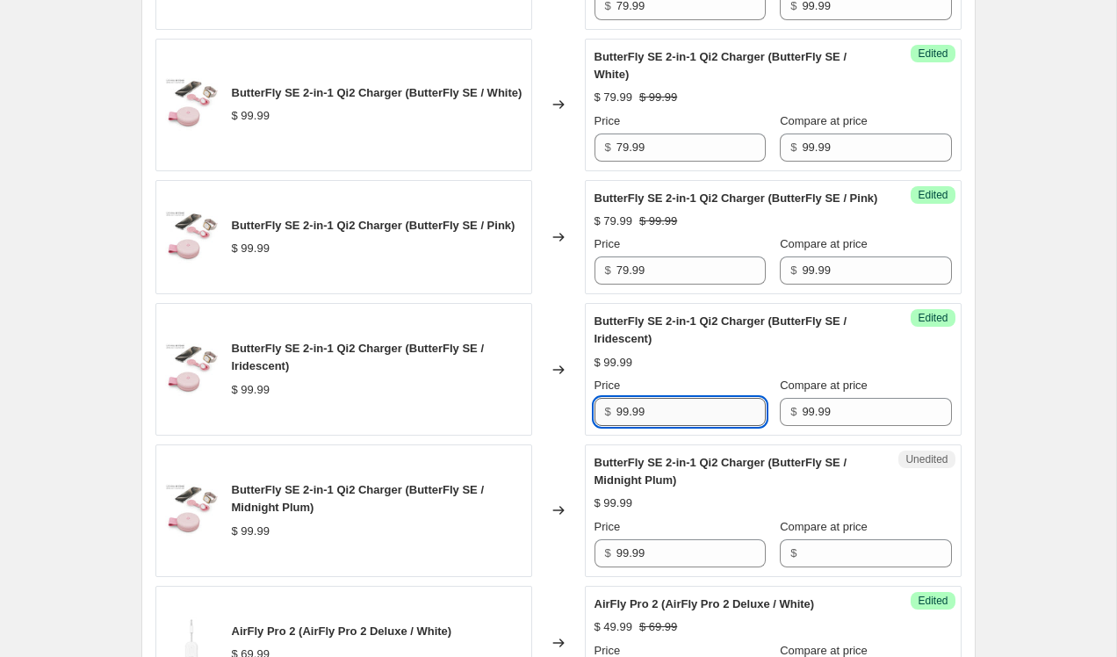
click at [617, 426] on input "99.99" at bounding box center [690, 412] width 149 height 28
click at [624, 426] on input "99.99" at bounding box center [690, 412] width 149 height 28
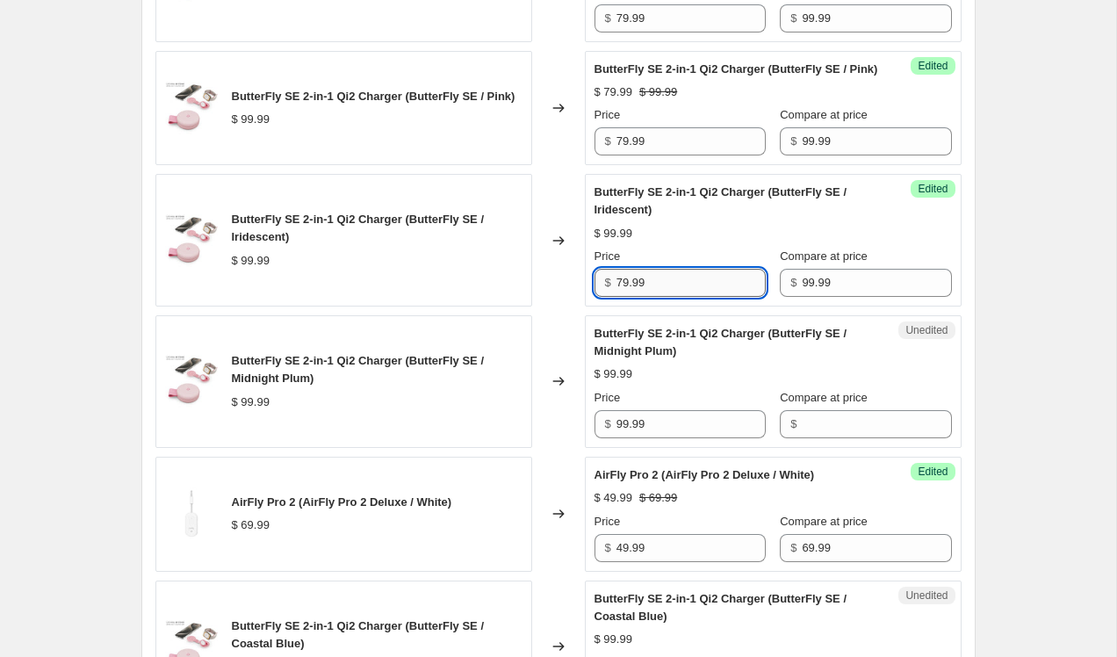
scroll to position [1246, 0]
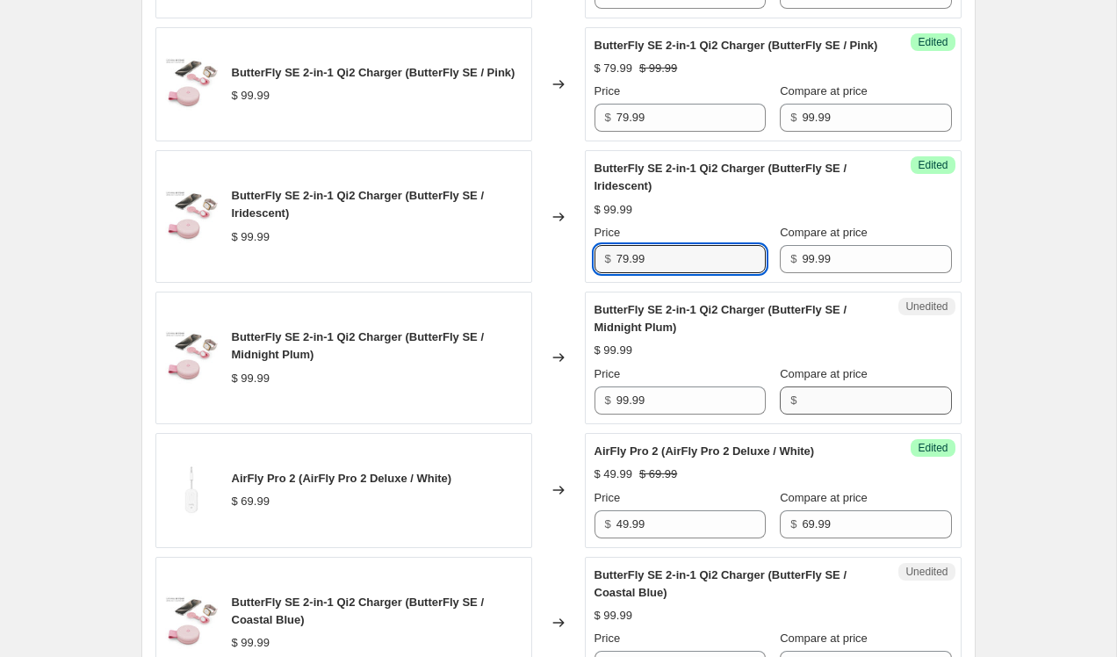
type input "79.99"
click at [851, 415] on input "Compare at price" at bounding box center [876, 400] width 149 height 28
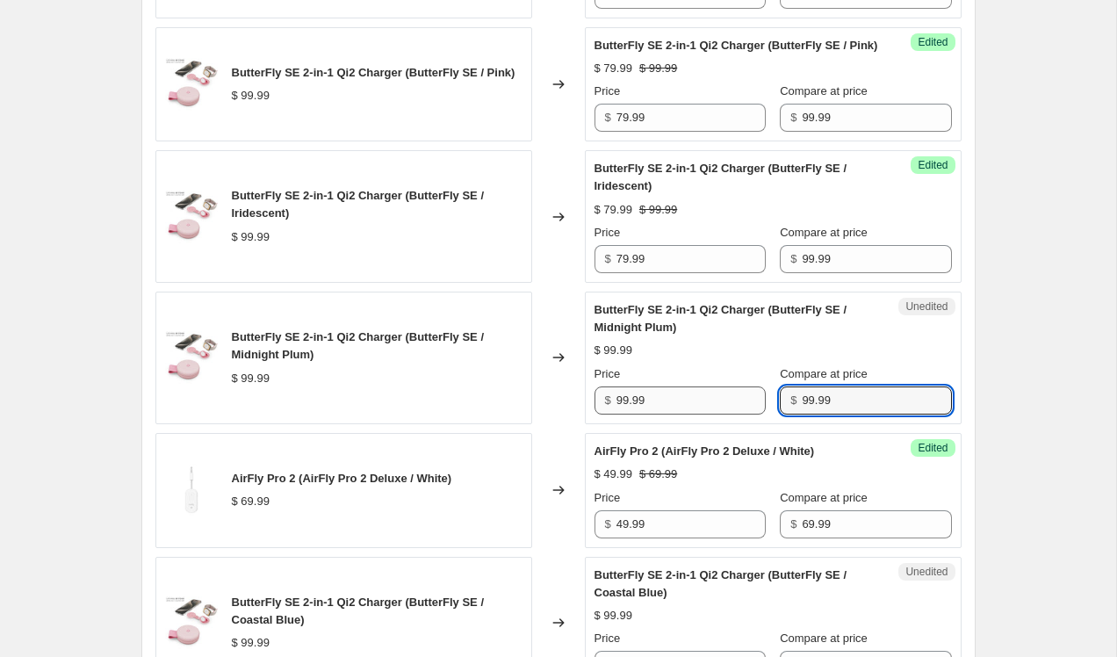
type input "99.99"
click at [625, 415] on input "99.99" at bounding box center [690, 400] width 149 height 28
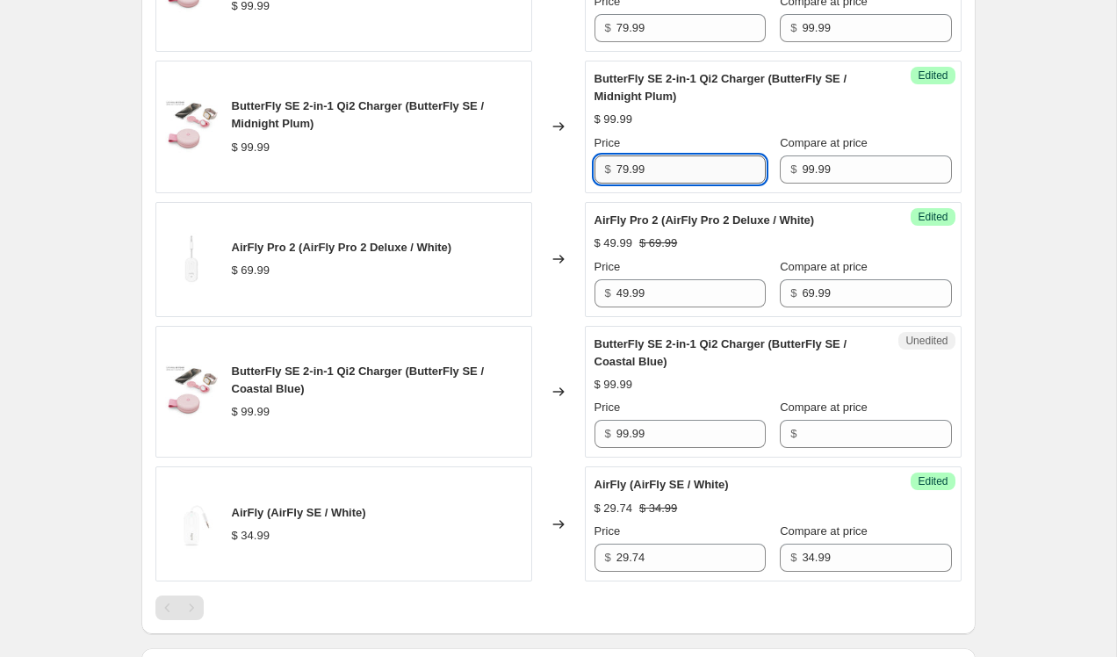
scroll to position [1498, 0]
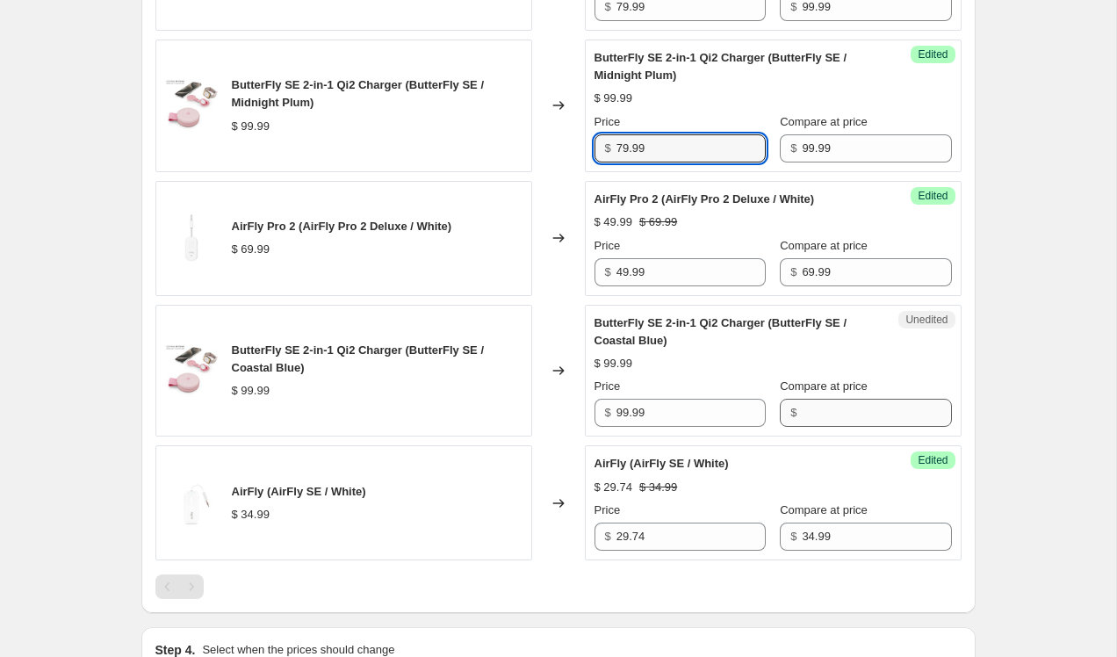
type input "79.99"
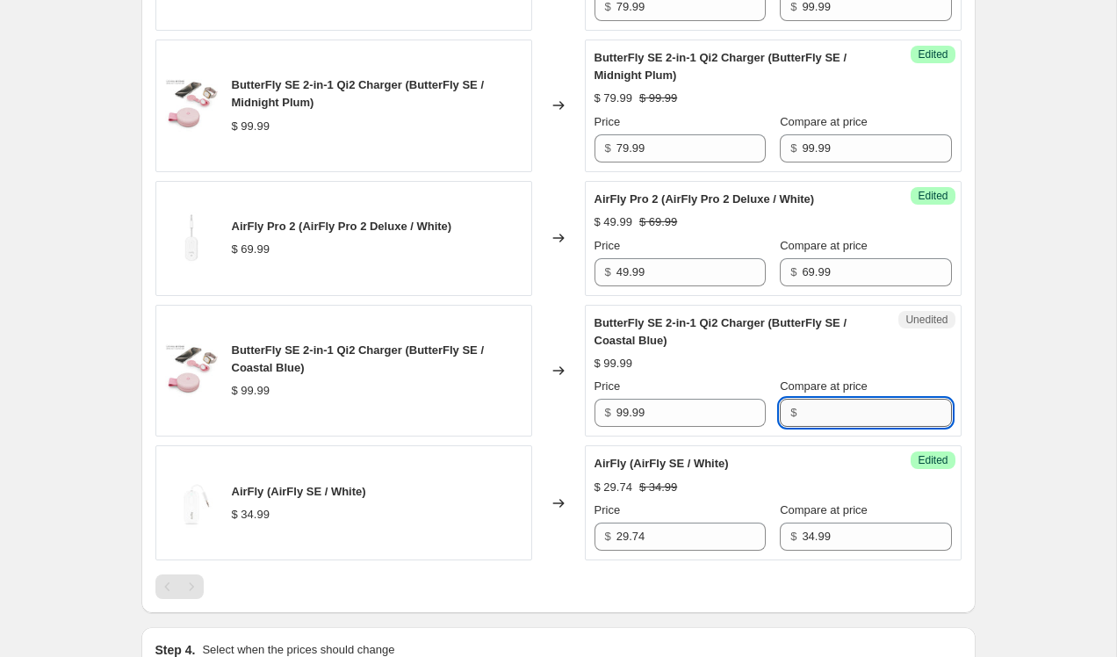
click at [806, 425] on input "Compare at price" at bounding box center [876, 413] width 149 height 28
type input "99.99"
click at [624, 427] on input "99.99" at bounding box center [690, 413] width 149 height 28
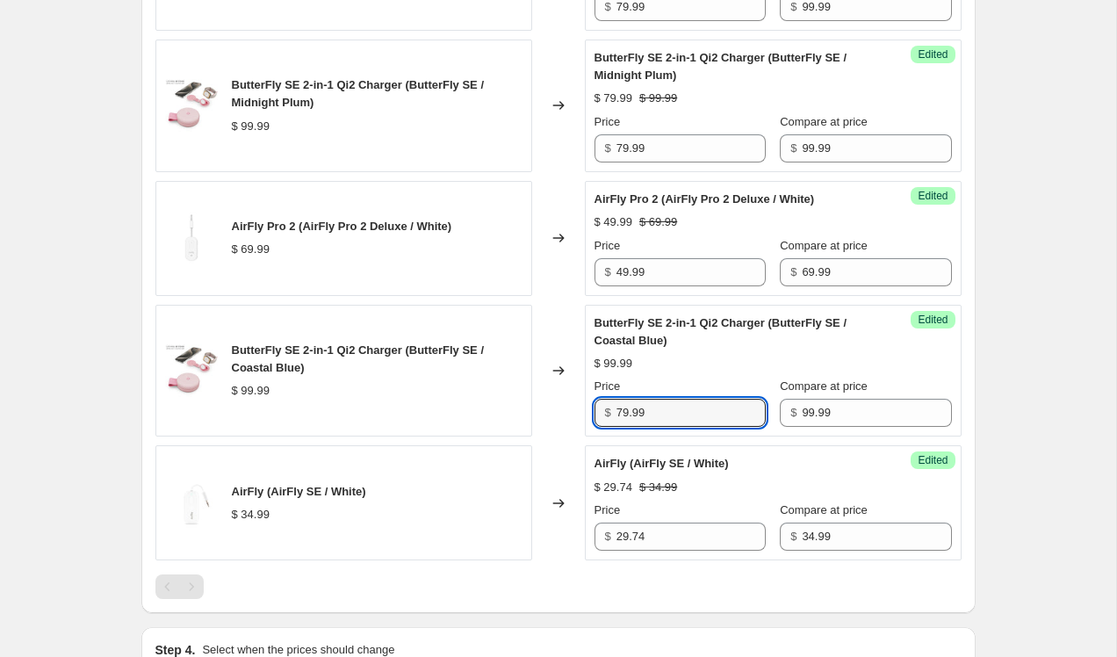
type input "79.99"
click at [877, 437] on div "Success Edited ButterFly SE 2-in-1 Qi2 Charger (ButterFly SE / Coastal Blue) $ …" at bounding box center [773, 371] width 377 height 133
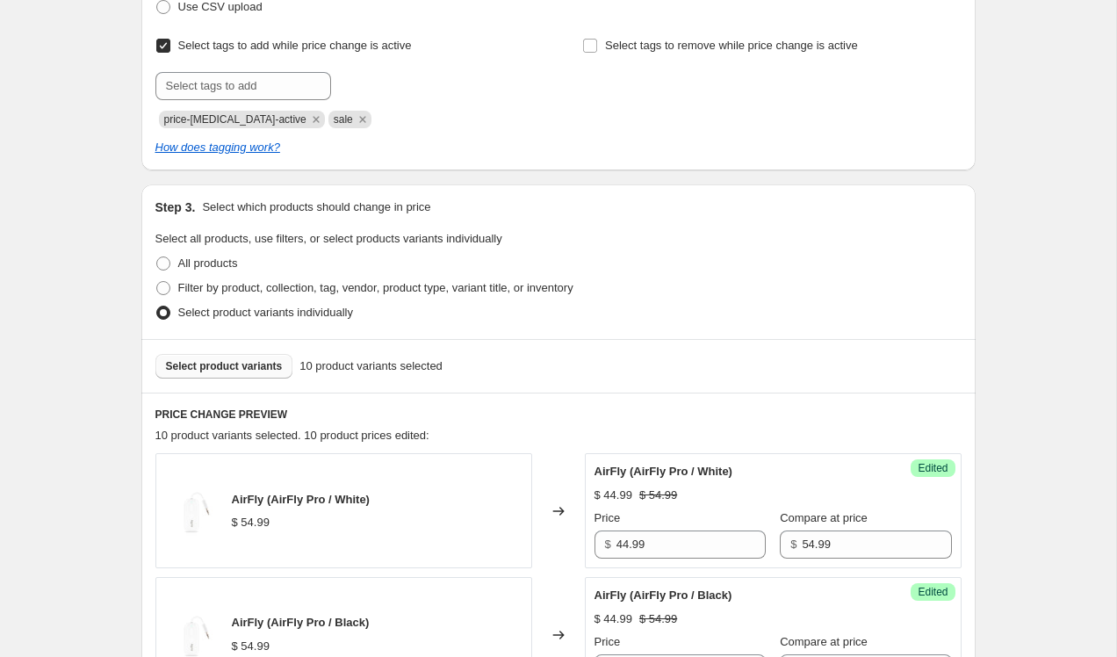
scroll to position [263, 0]
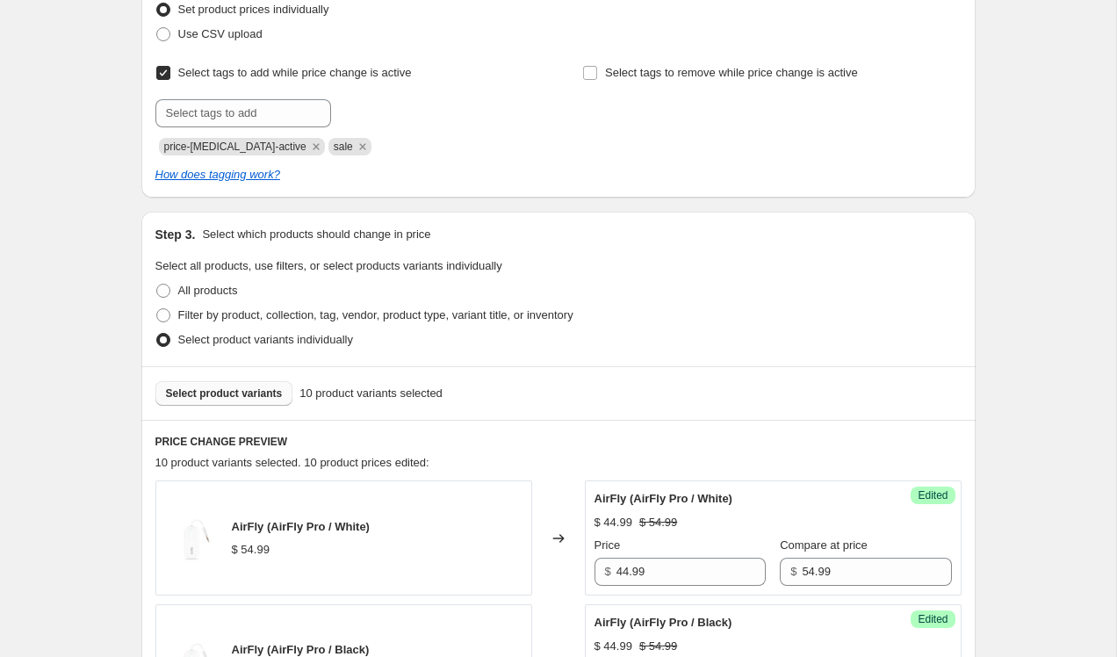
click at [263, 394] on span "Select product variants" at bounding box center [224, 393] width 117 height 14
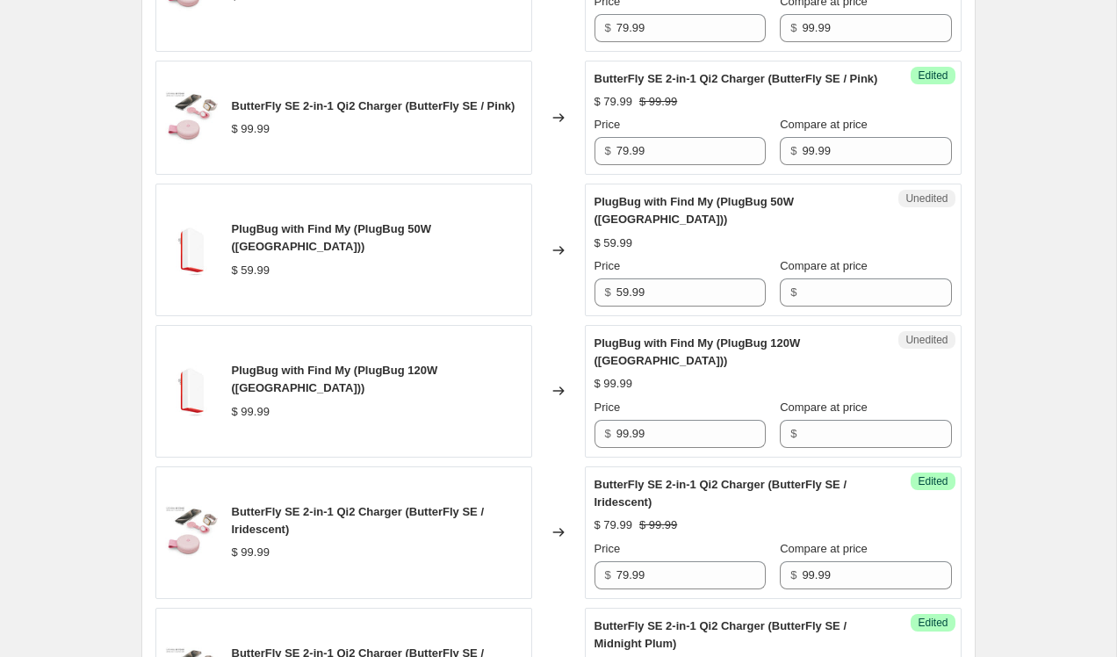
scroll to position [1241, 0]
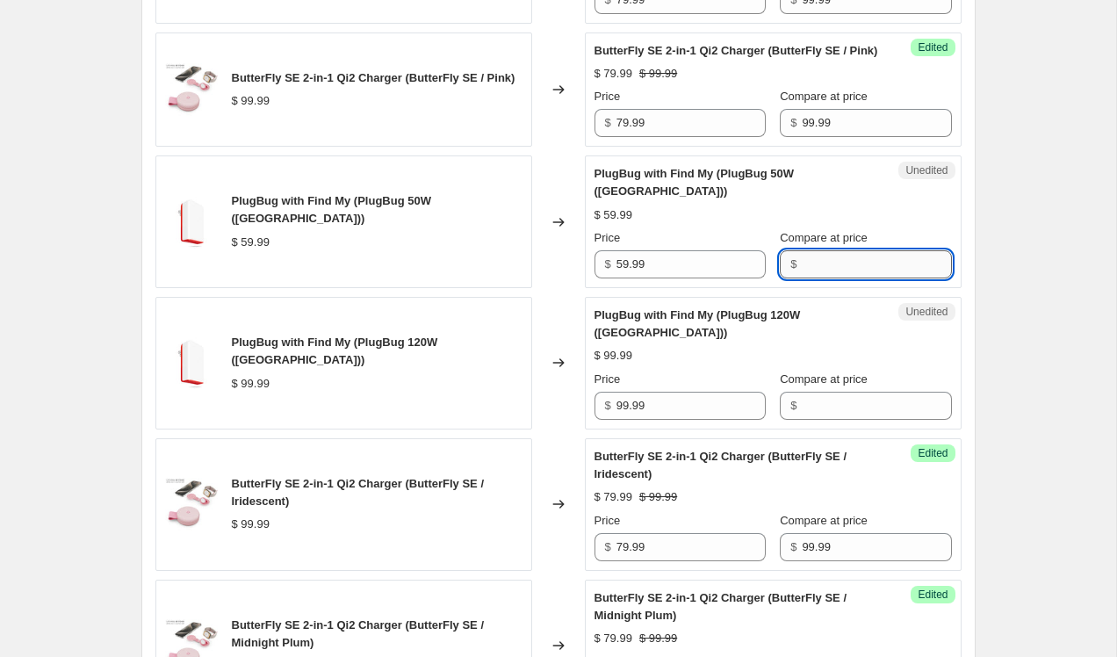
click at [814, 270] on input "Compare at price" at bounding box center [876, 264] width 149 height 28
type input "59.99"
click at [626, 263] on input "59.99" at bounding box center [690, 264] width 149 height 28
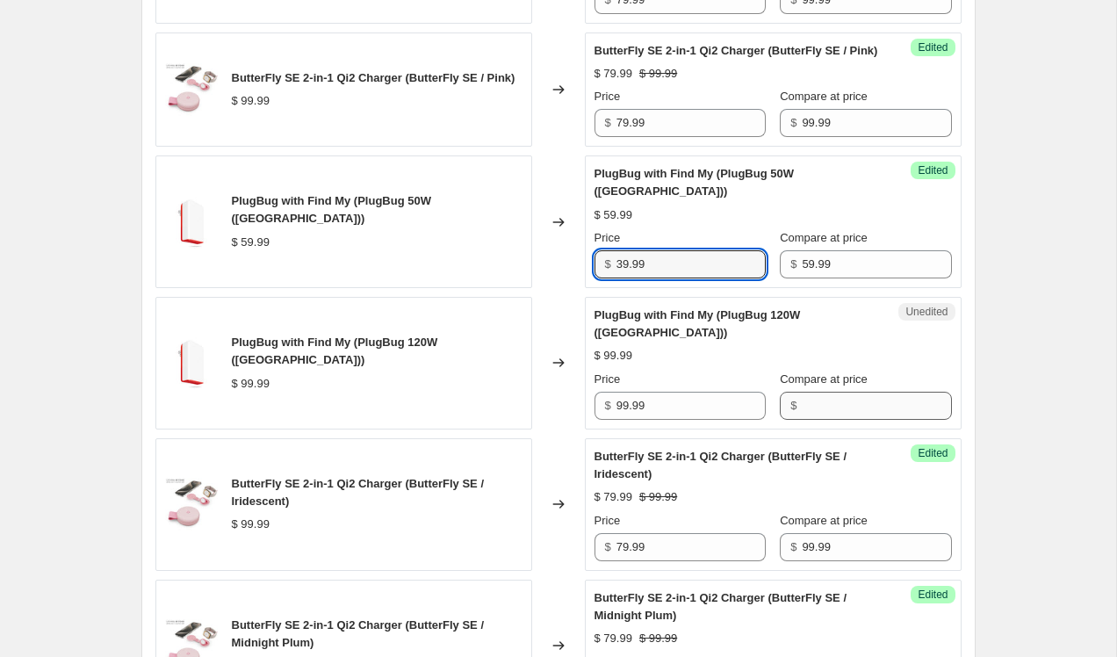
type input "39.99"
click at [802, 392] on input "Compare at price" at bounding box center [876, 406] width 149 height 28
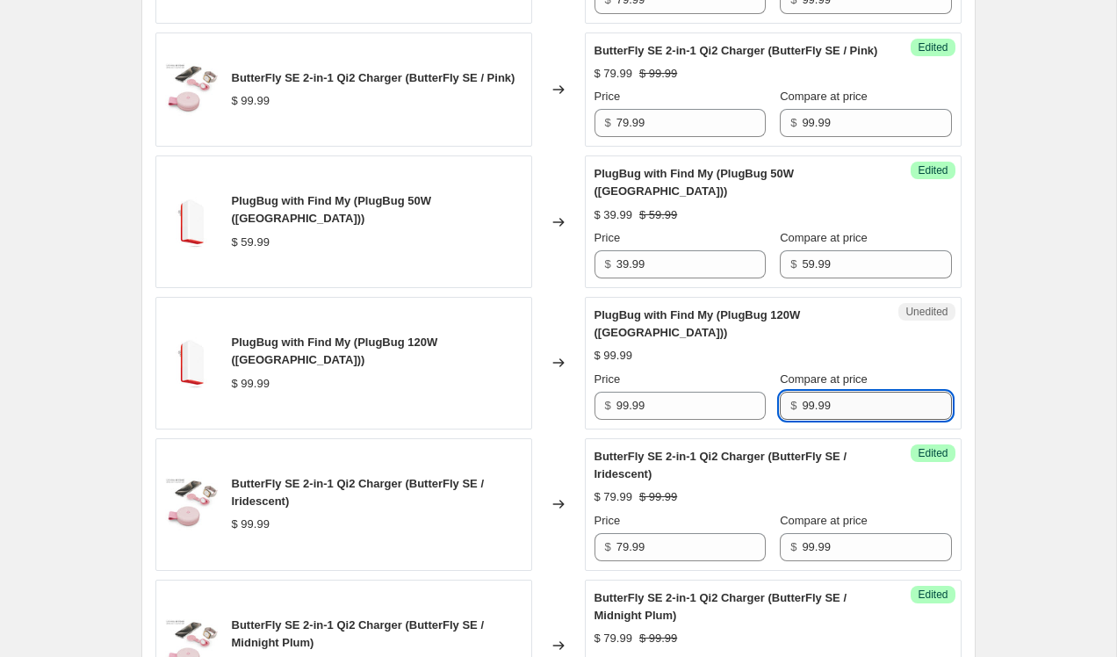
type input "99.99"
click at [618, 392] on input "99.99" at bounding box center [690, 406] width 149 height 28
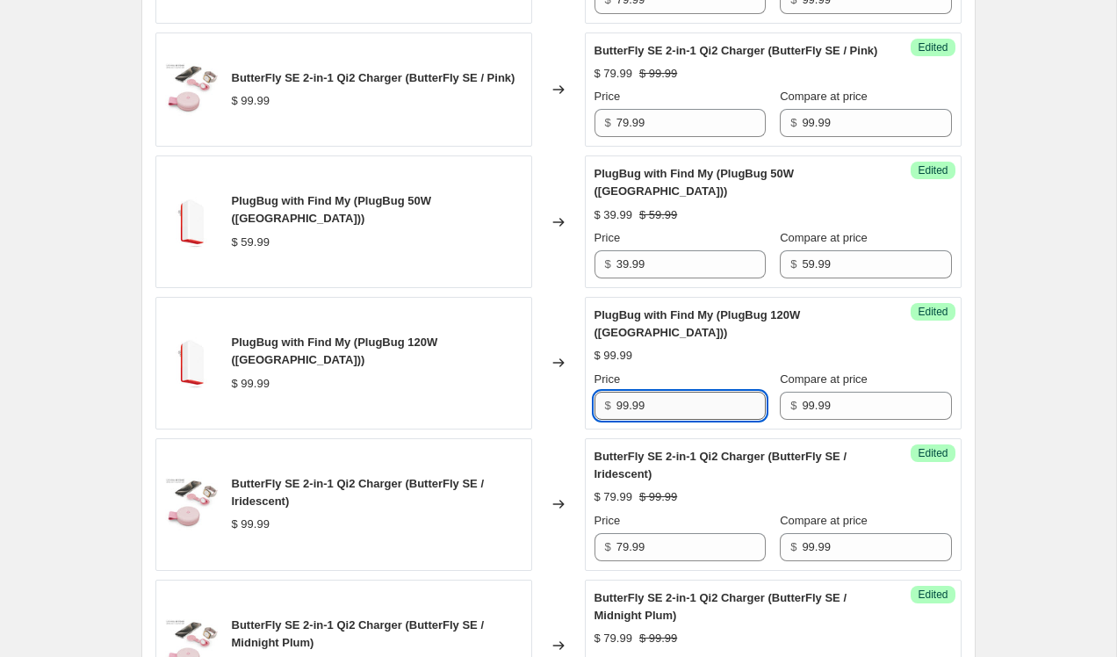
click at [623, 392] on input "99.99" at bounding box center [690, 406] width 149 height 28
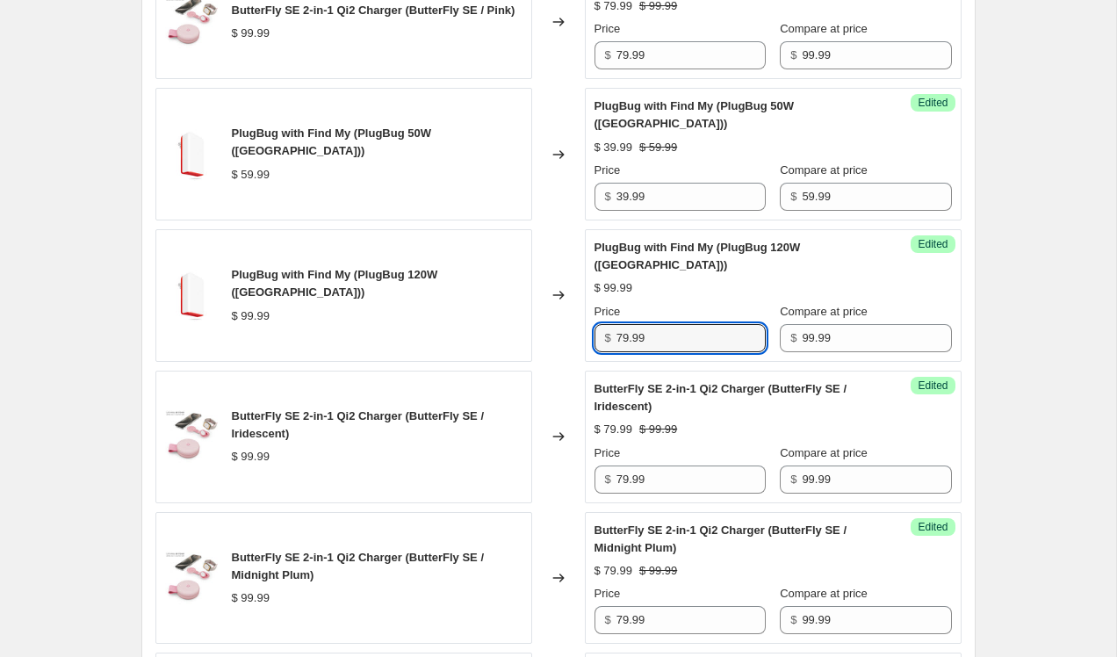
scroll to position [1332, 0]
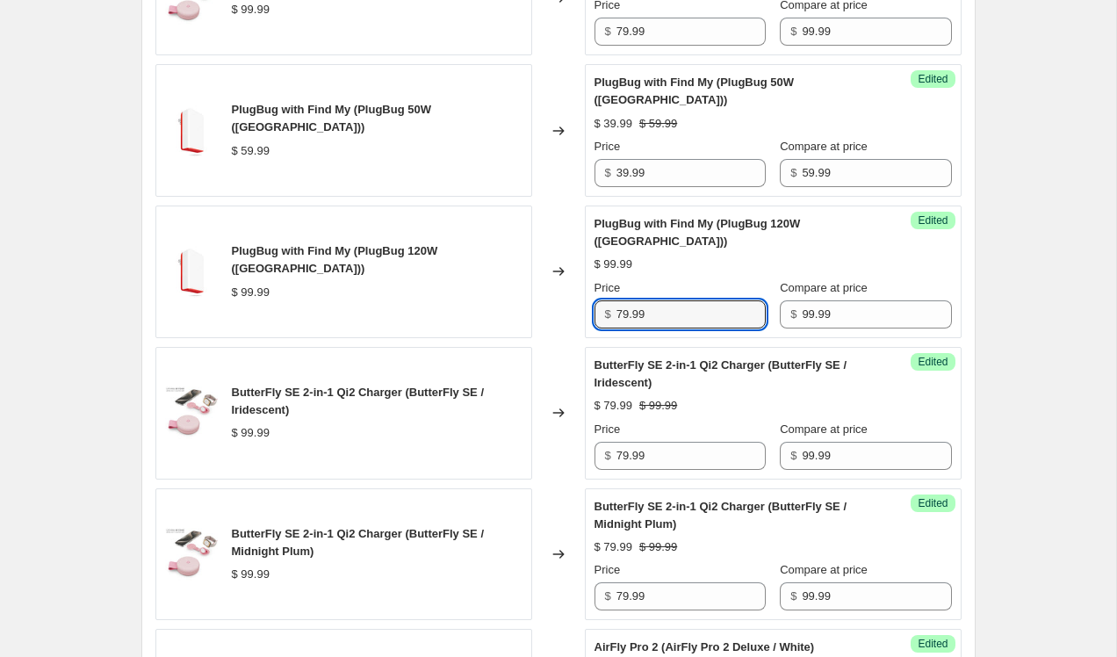
type input "79.99"
click at [973, 284] on div "PRICE CHANGE PREVIEW 12 product variants selected. 12 product prices edited: Ai…" at bounding box center [558, 206] width 834 height 1712
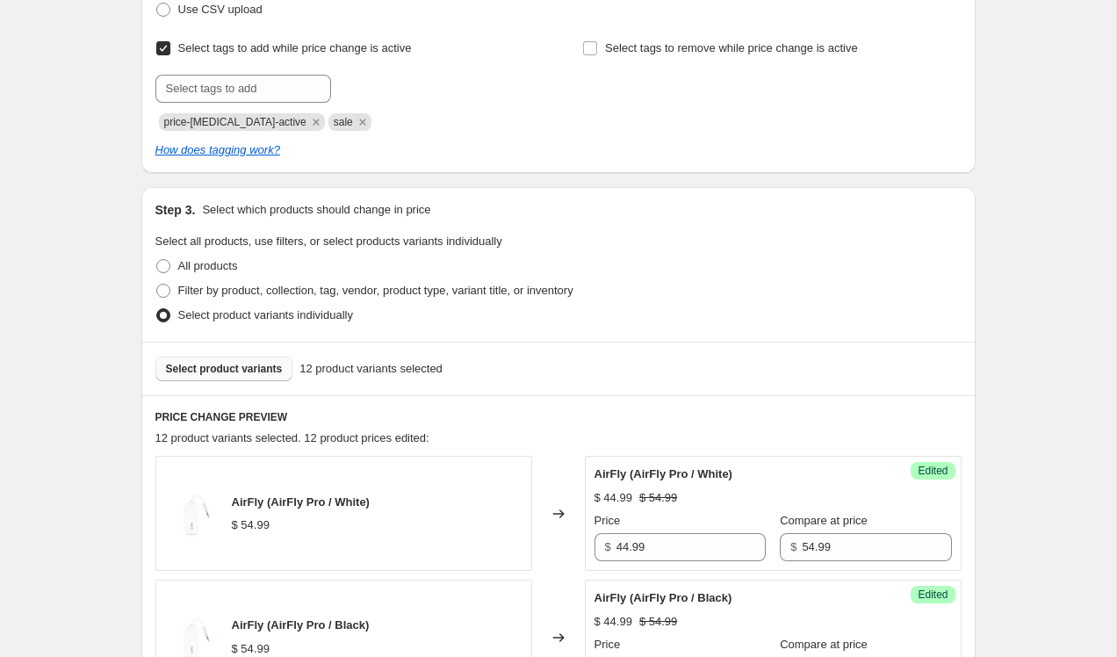
scroll to position [334, 0]
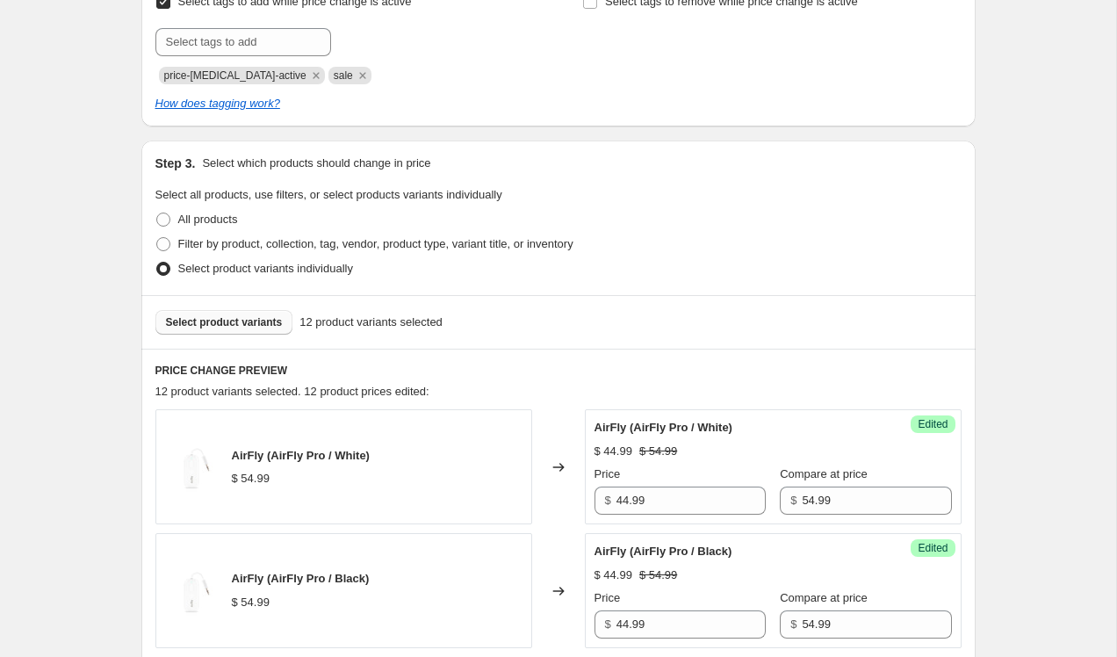
click at [278, 321] on span "Select product variants" at bounding box center [224, 322] width 117 height 14
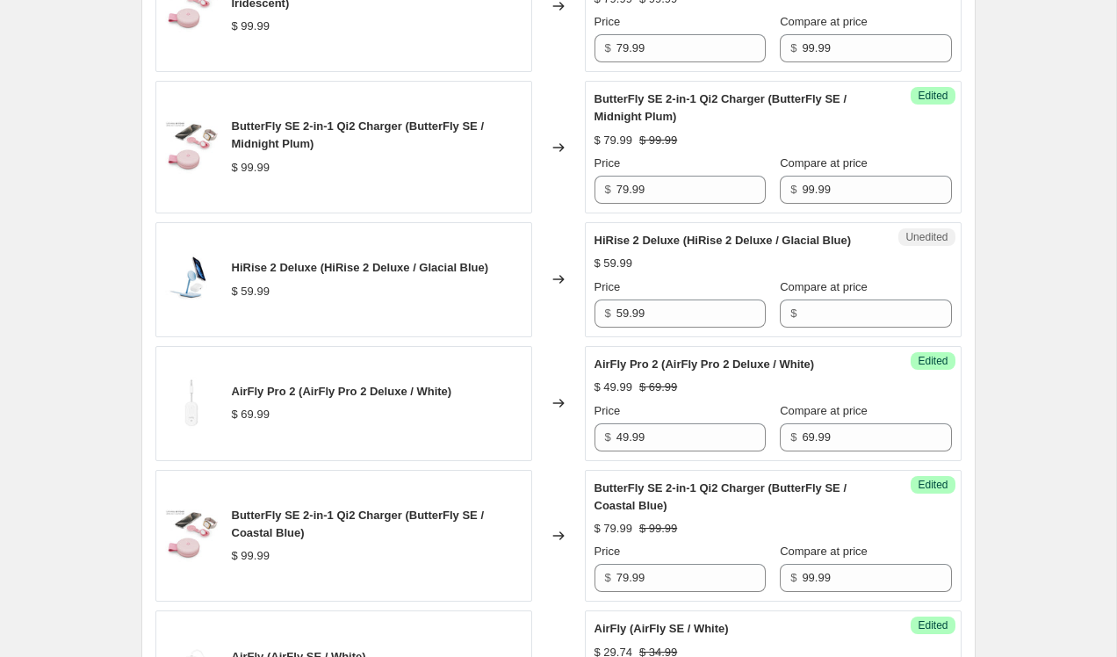
scroll to position [1990, 0]
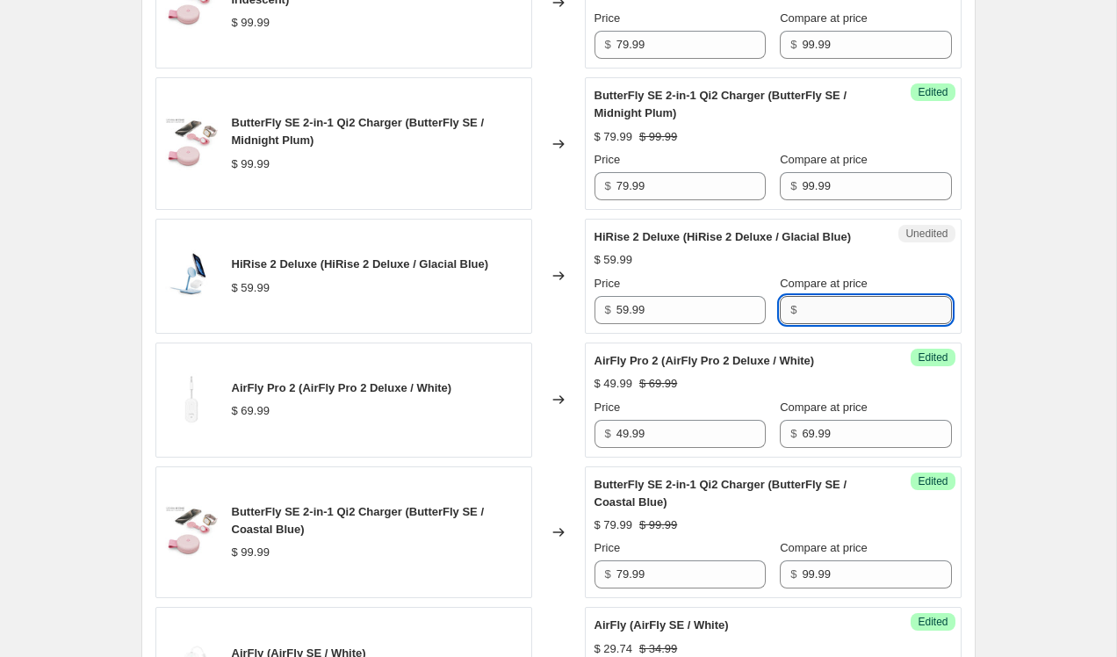
click at [802, 309] on input "Compare at price" at bounding box center [876, 310] width 149 height 28
type input "59.99"
click at [625, 309] on input "59.99" at bounding box center [690, 310] width 149 height 28
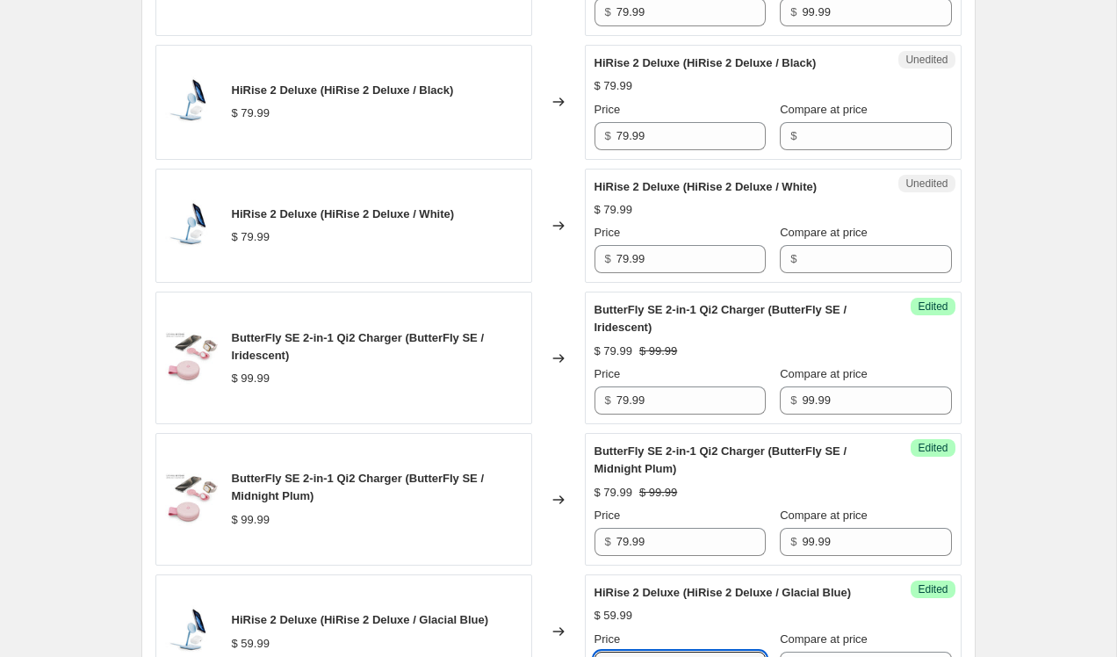
scroll to position [1624, 0]
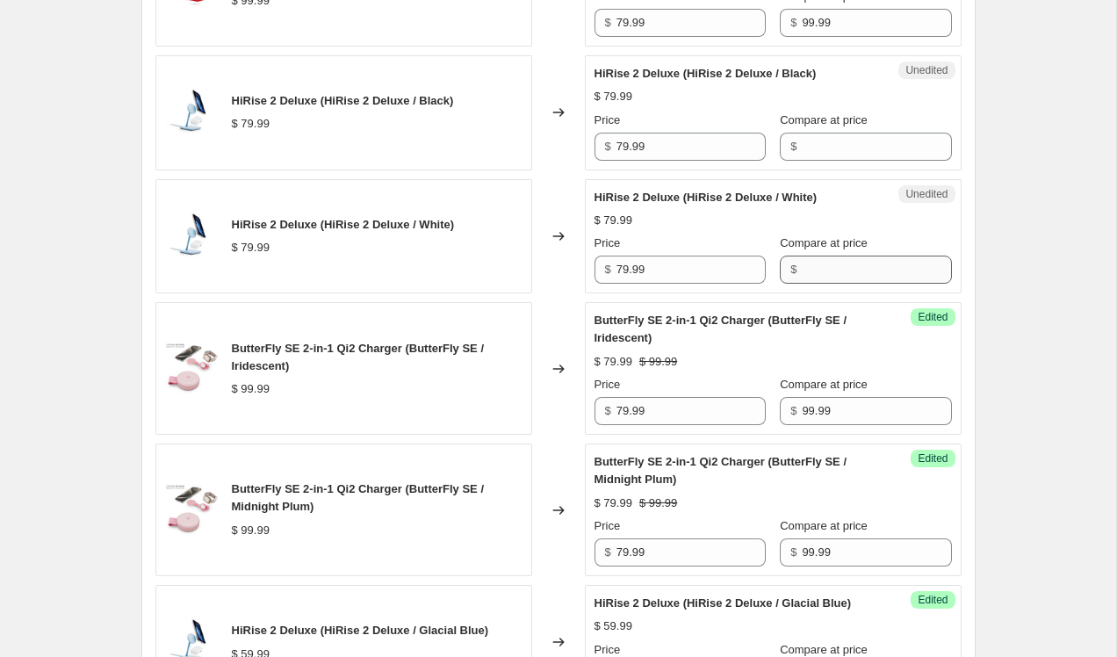
type input "39.99"
click at [802, 256] on input "Compare at price" at bounding box center [876, 270] width 149 height 28
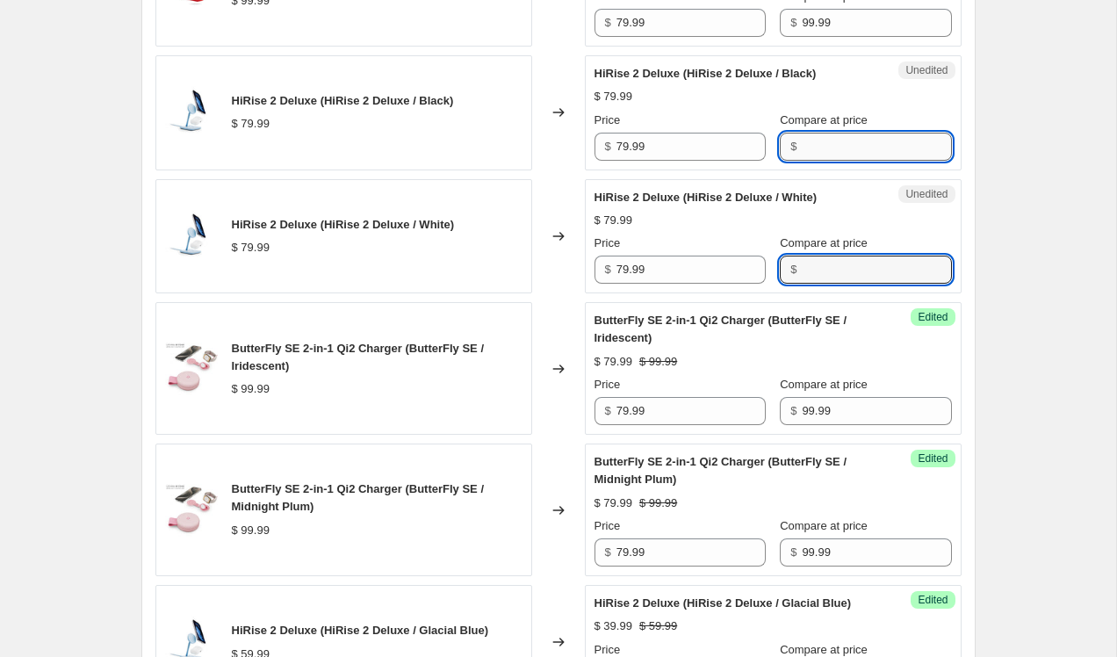
click at [820, 133] on input "Compare at price" at bounding box center [876, 147] width 149 height 28
type input "79.99"
click at [817, 256] on input "Compare at price" at bounding box center [876, 270] width 149 height 28
type input "79.99"
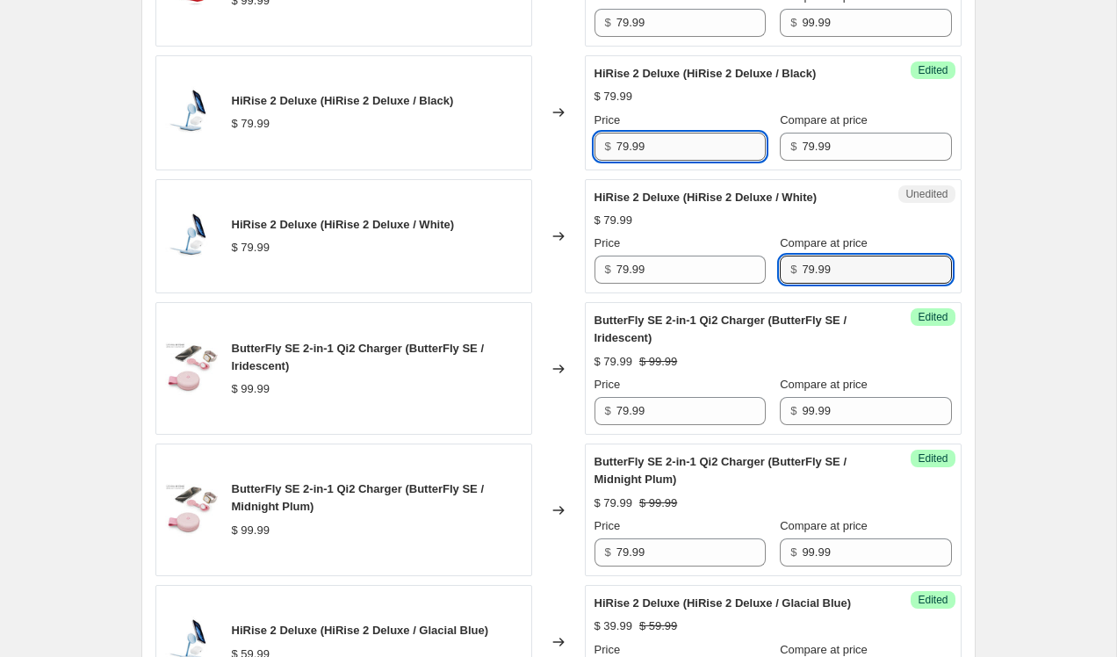
click at [667, 133] on input "79.99" at bounding box center [690, 147] width 149 height 28
type input "59.99"
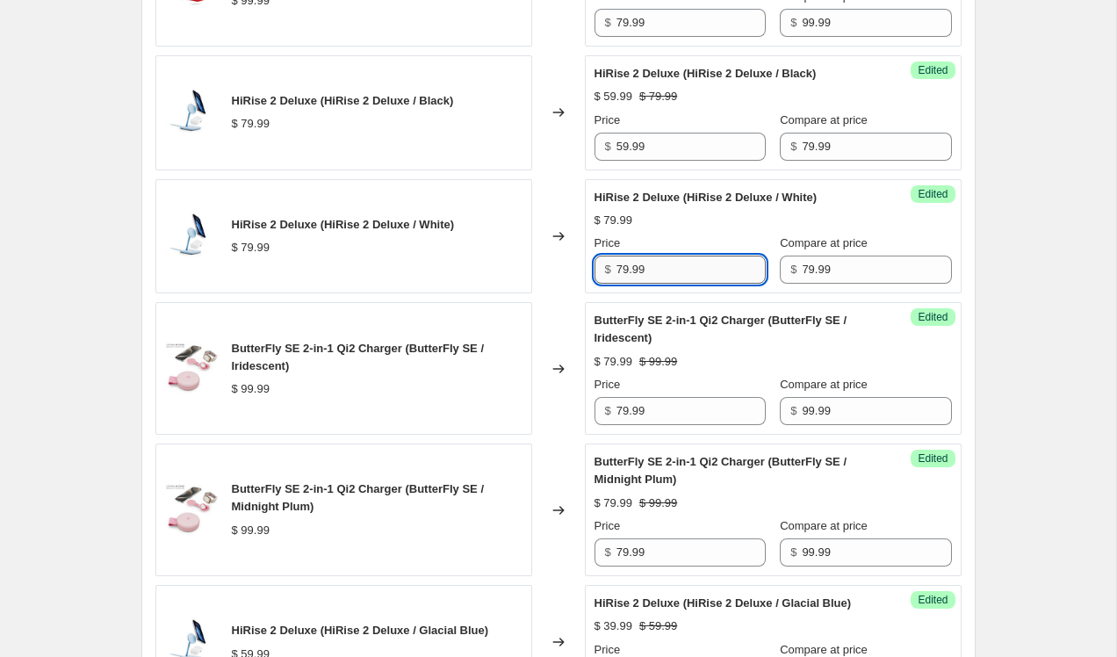
click at [623, 256] on input "79.99" at bounding box center [690, 270] width 149 height 28
click at [695, 256] on input "59.99" at bounding box center [690, 270] width 149 height 28
type input "59.99"
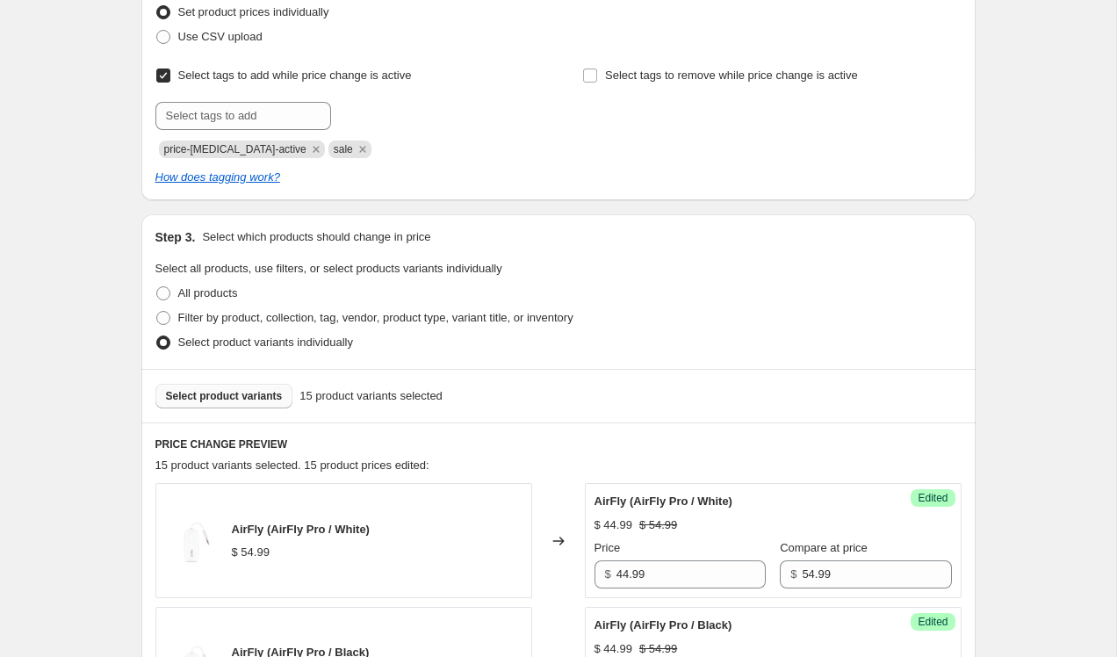
scroll to position [418, 0]
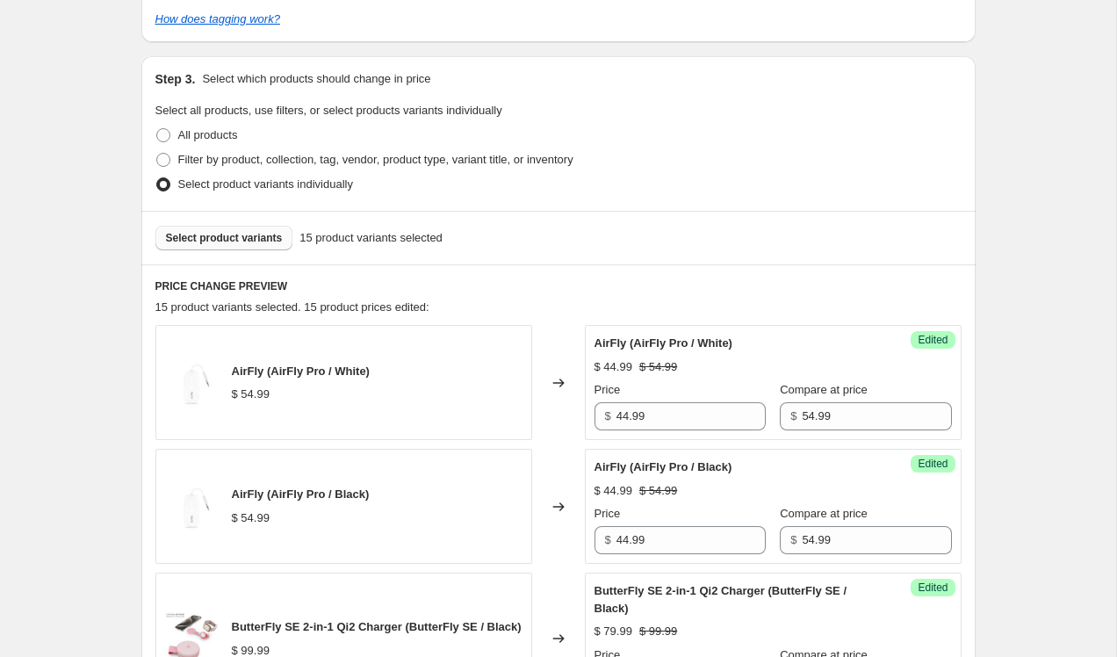
click at [243, 231] on button "Select product variants" at bounding box center [224, 238] width 138 height 25
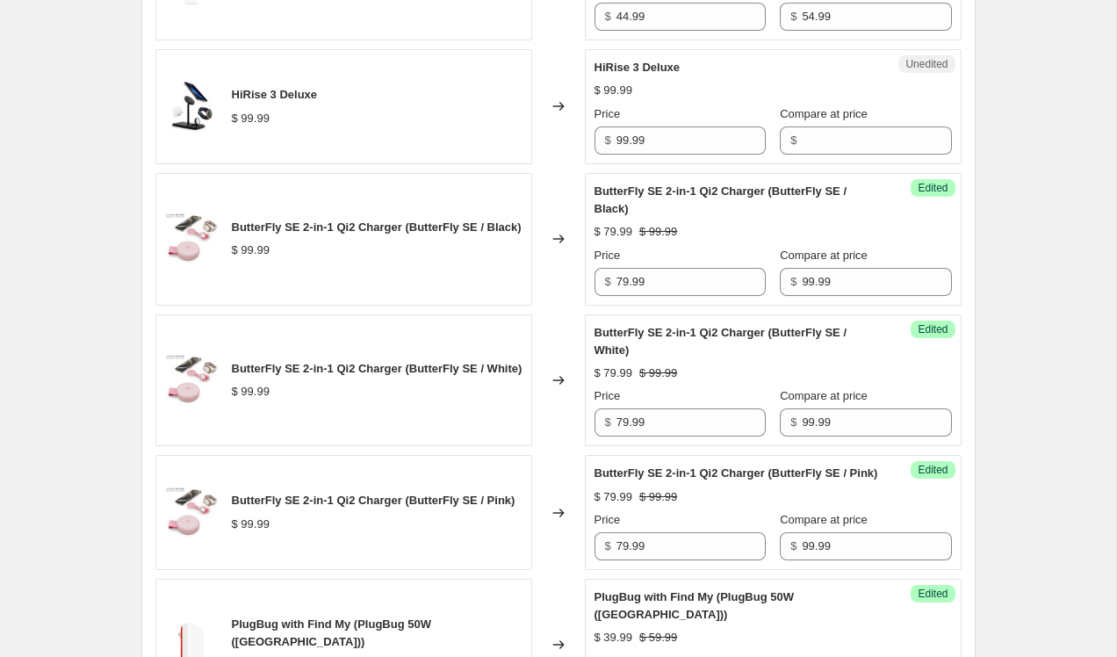
scroll to position [984, 0]
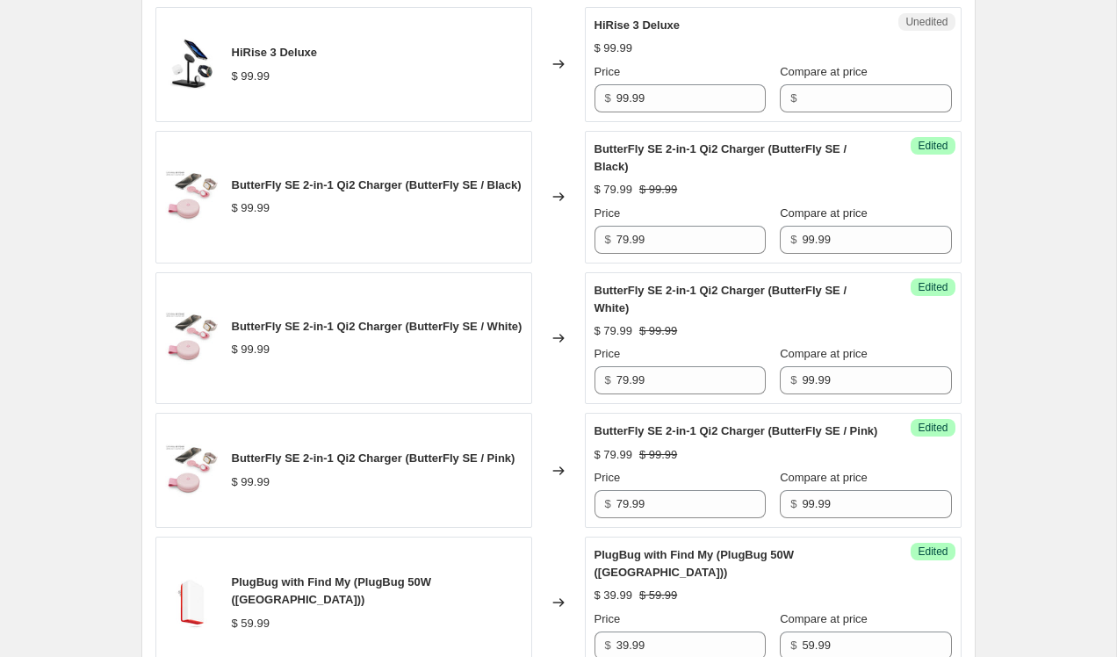
click at [807, 120] on div "Unedited HiRise 3 Deluxe $ 99.99 Price $ 99.99 Compare at price $" at bounding box center [773, 64] width 377 height 115
click at [815, 110] on input "Compare at price" at bounding box center [876, 98] width 149 height 28
type input "99.99"
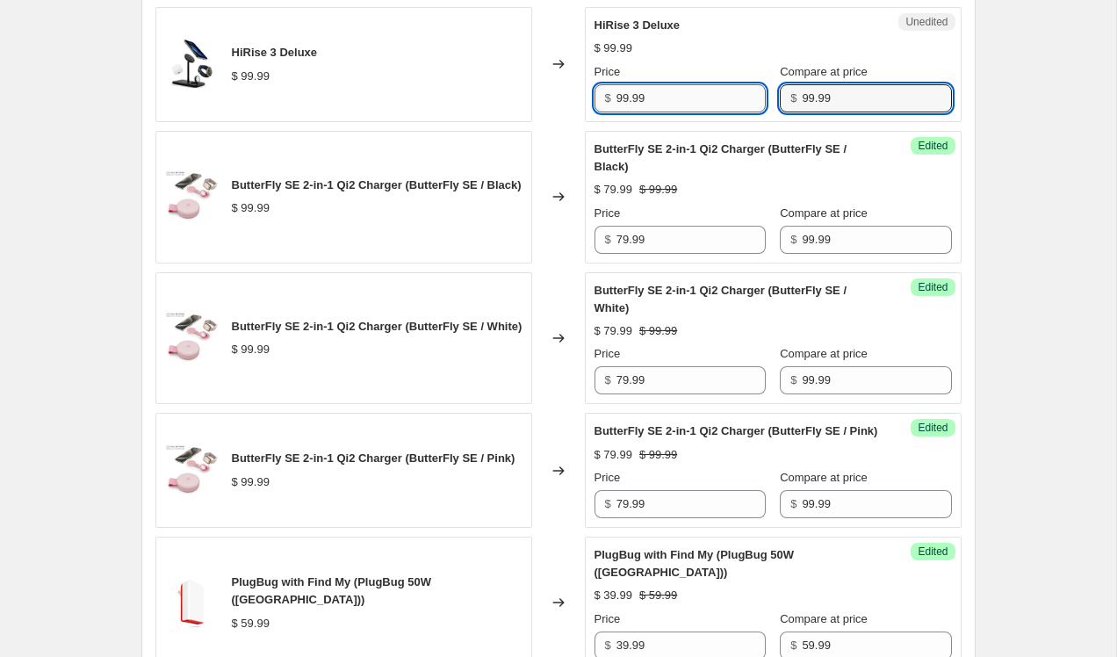
click at [625, 98] on input "99.99" at bounding box center [690, 98] width 149 height 28
click at [629, 99] on input "79.99" at bounding box center [690, 98] width 149 height 28
type input "74.99"
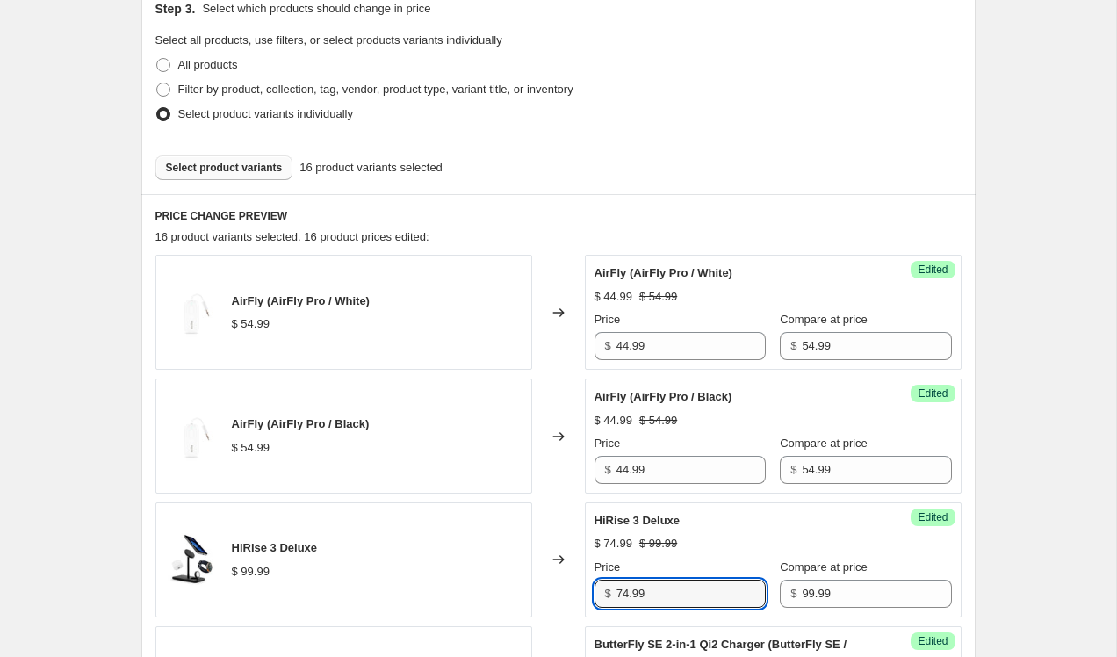
scroll to position [0, 0]
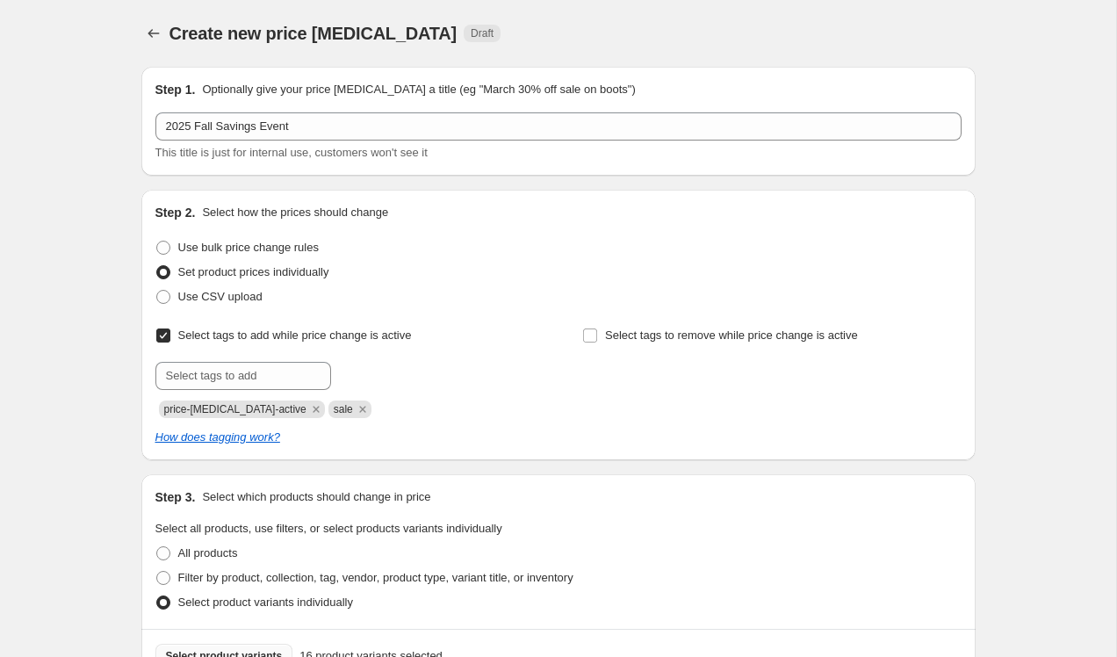
click at [394, 362] on div at bounding box center [344, 376] width 378 height 28
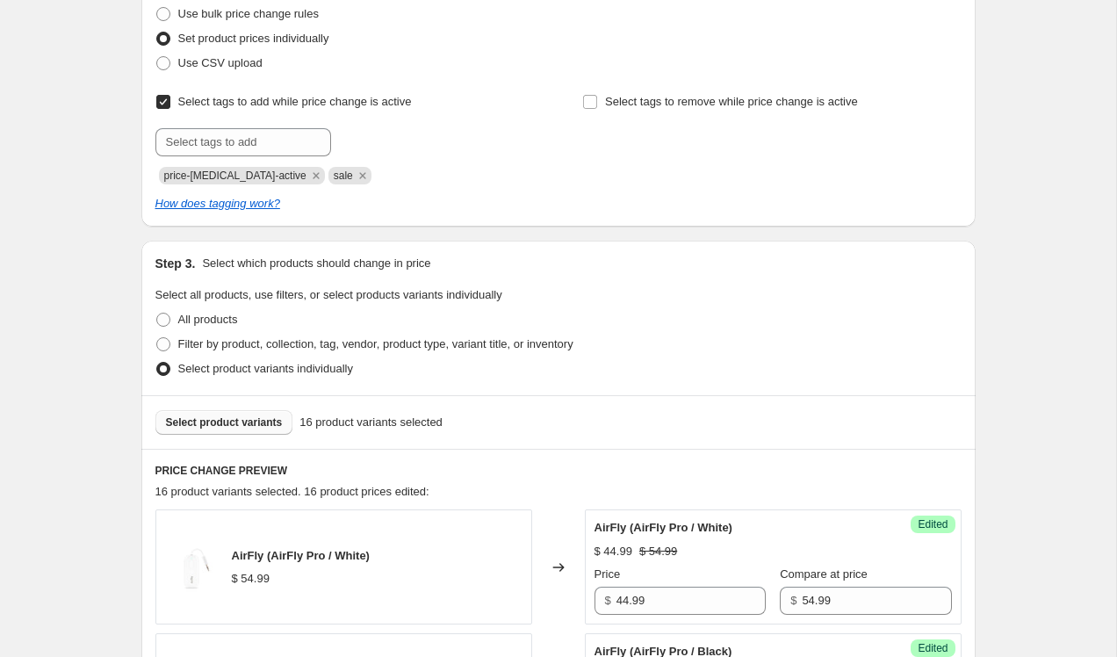
scroll to position [250, 0]
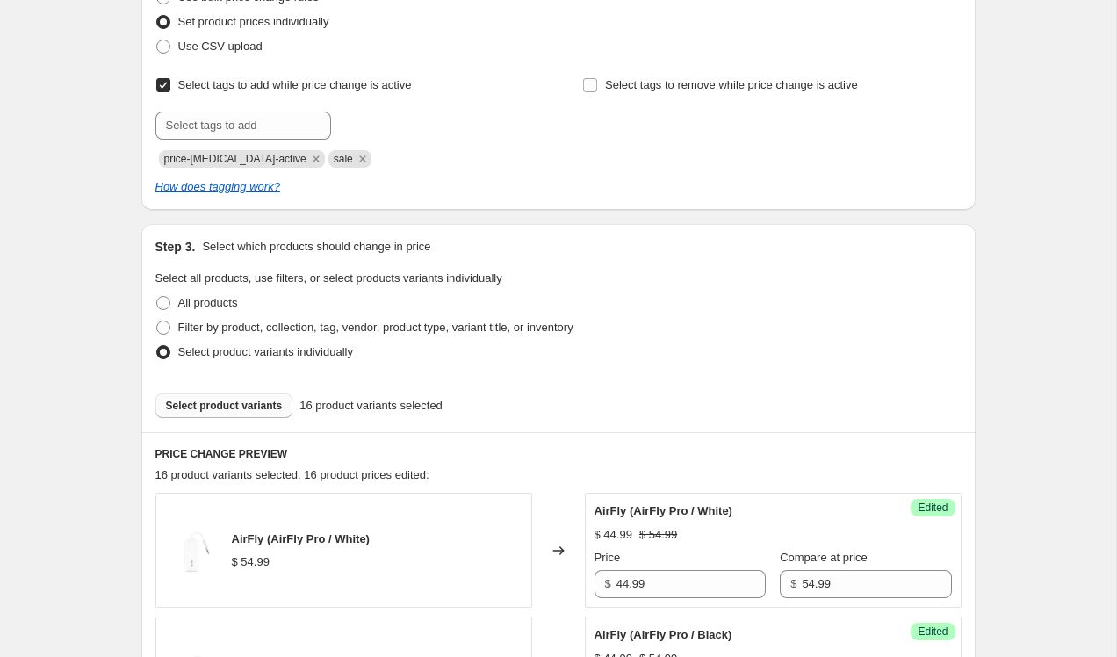
click at [256, 407] on span "Select product variants" at bounding box center [224, 406] width 117 height 14
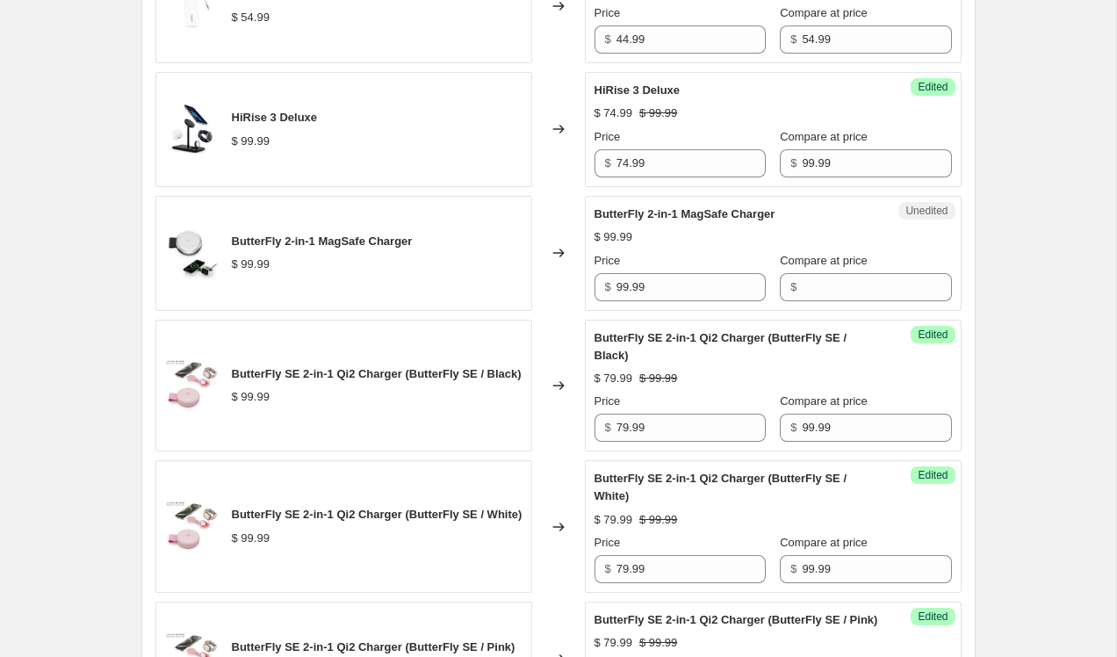
scroll to position [909, 0]
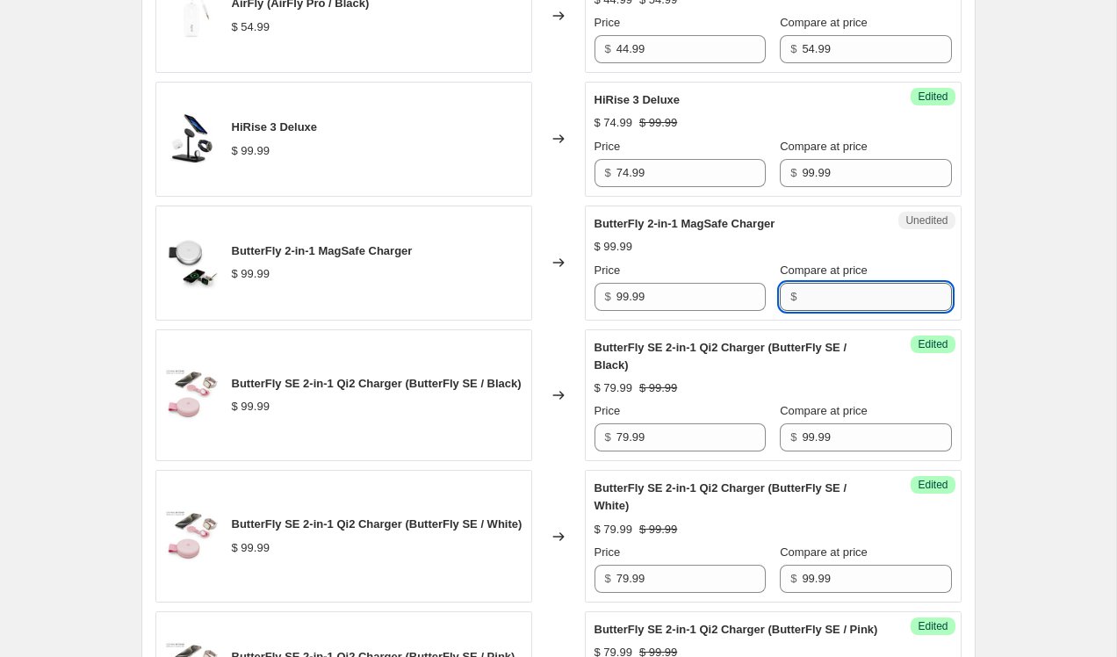
click at [802, 299] on input "Compare at price" at bounding box center [876, 297] width 149 height 28
type input "99.99"
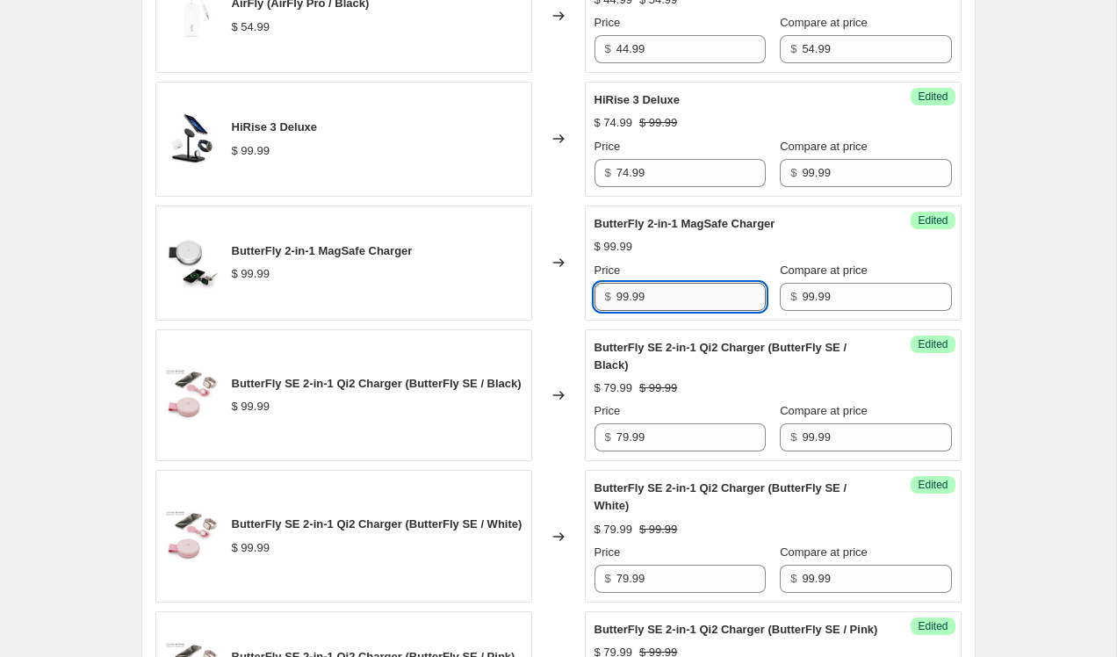
click at [624, 295] on input "99.99" at bounding box center [690, 297] width 149 height 28
type input "79.99"
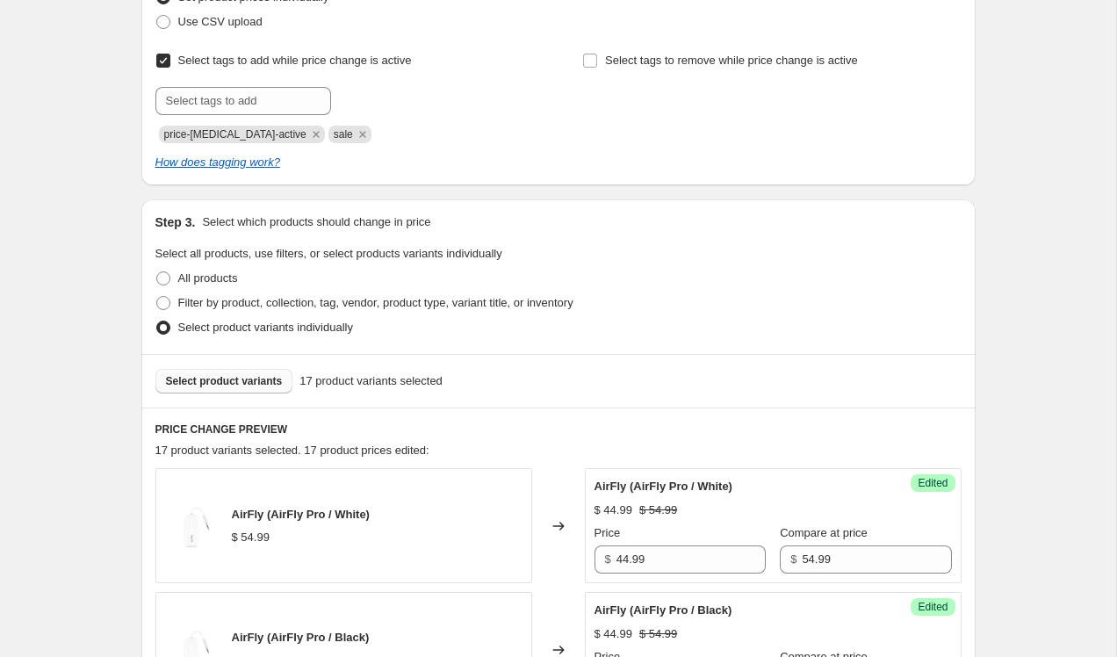
scroll to position [319, 0]
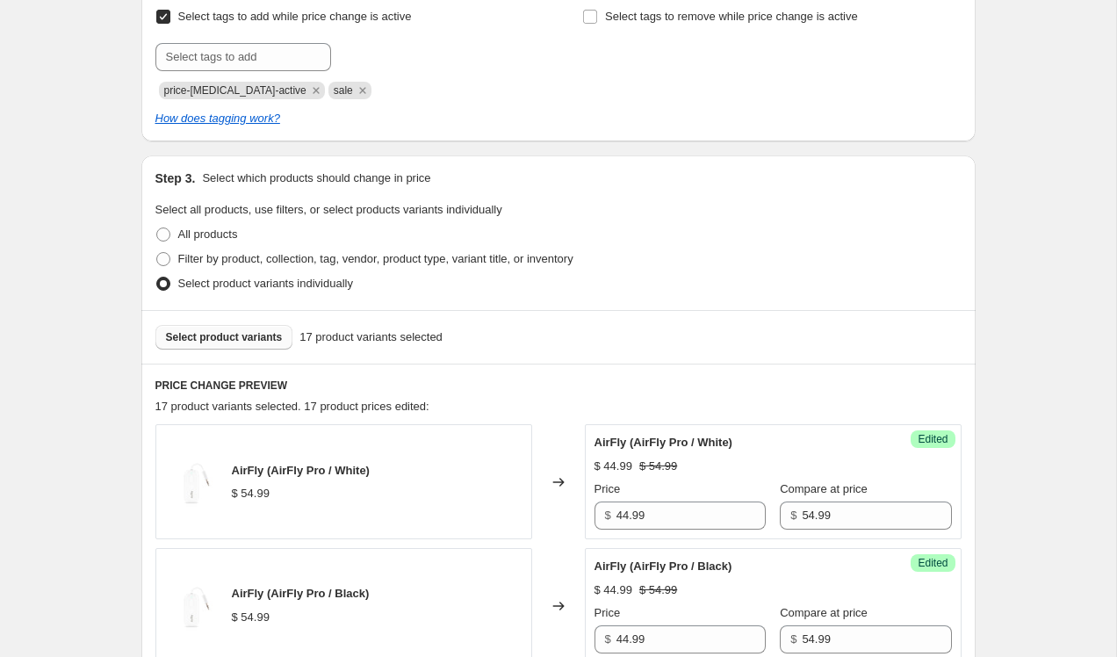
click at [268, 342] on span "Select product variants" at bounding box center [224, 337] width 117 height 14
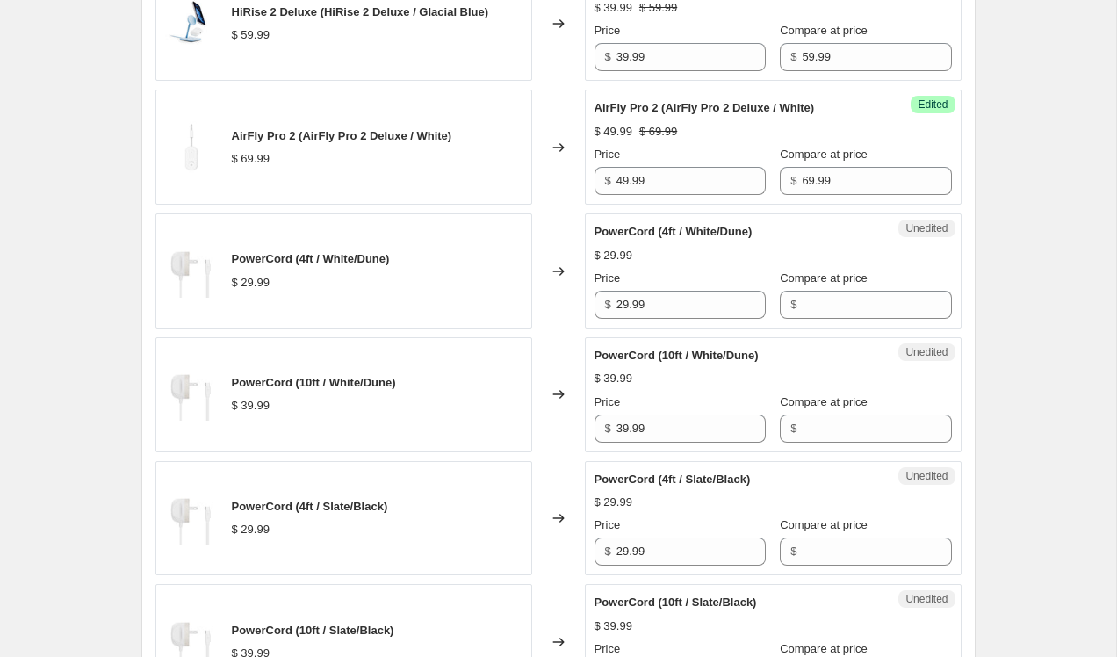
scroll to position [2491, 0]
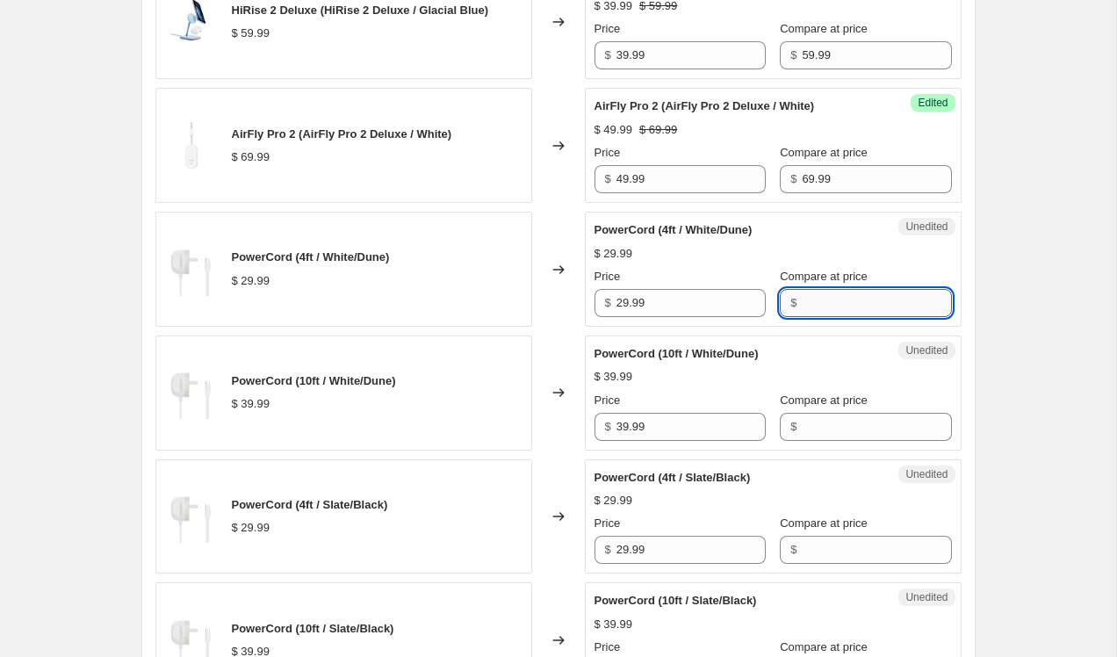
click at [846, 300] on input "Compare at price" at bounding box center [876, 303] width 149 height 28
type input "29.99"
click at [620, 301] on input "29.99" at bounding box center [690, 303] width 149 height 28
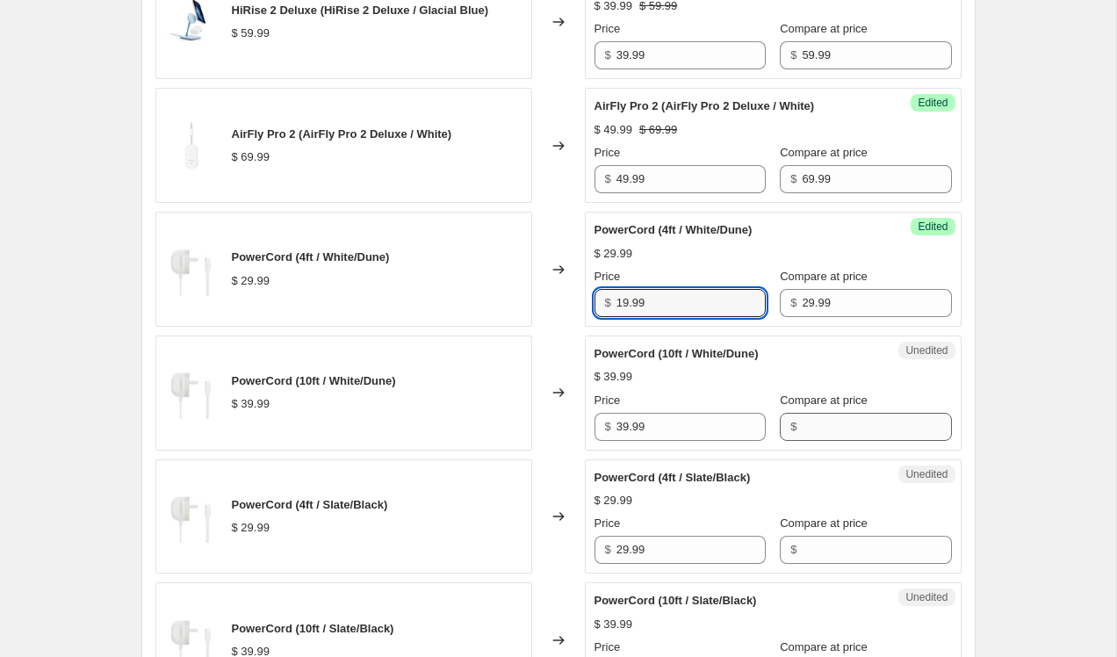
type input "19.99"
click at [817, 428] on input "Compare at price" at bounding box center [876, 427] width 149 height 28
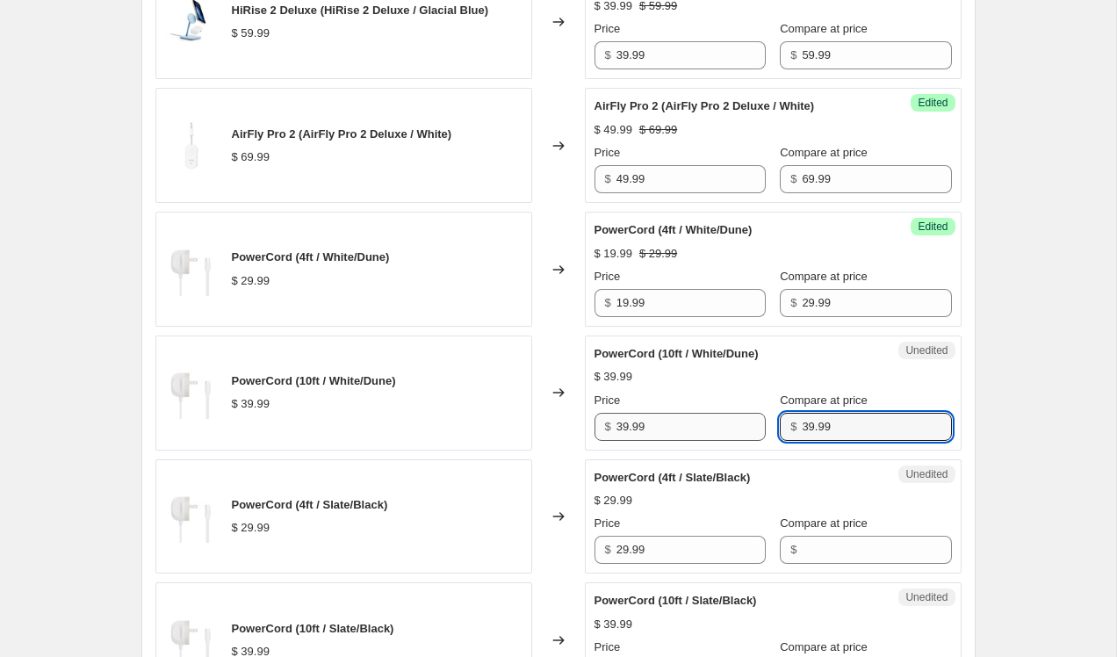
type input "39.99"
click at [623, 429] on input "39.99" at bounding box center [690, 427] width 149 height 28
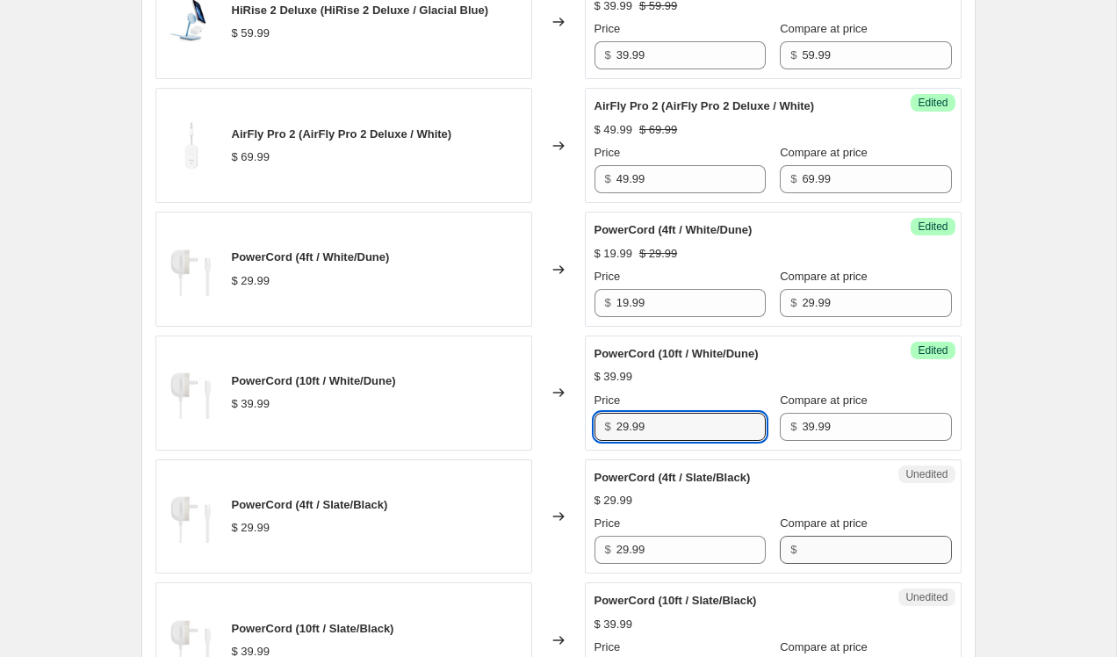
type input "29.99"
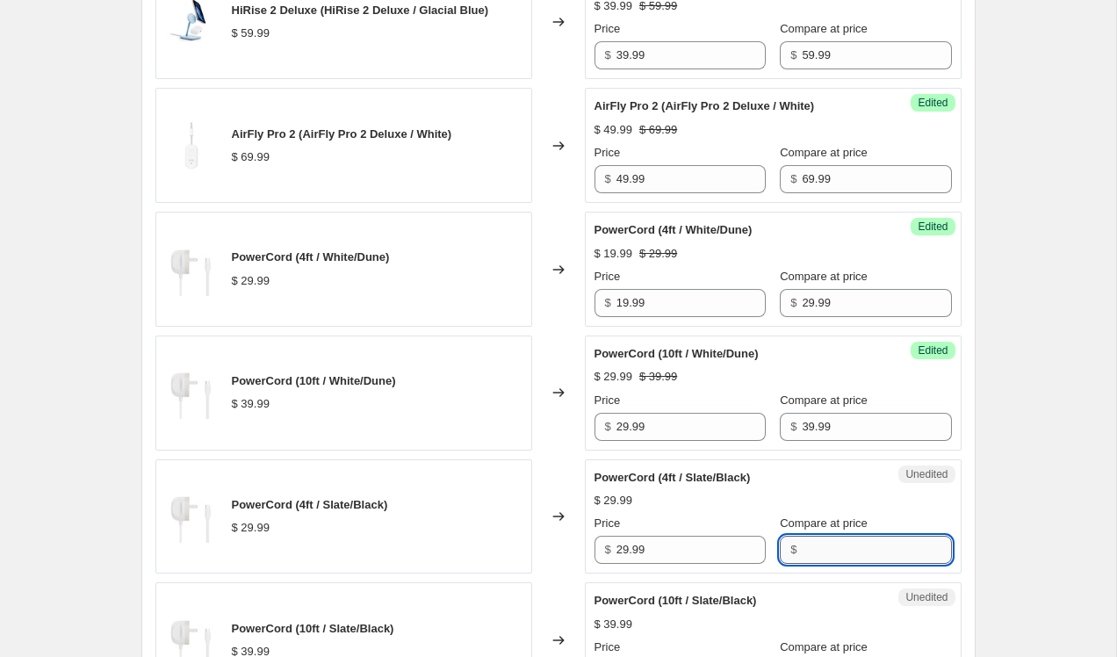
click at [813, 537] on input "Compare at price" at bounding box center [876, 550] width 149 height 28
type input "29.99"
click at [625, 550] on input "29.99" at bounding box center [690, 550] width 149 height 28
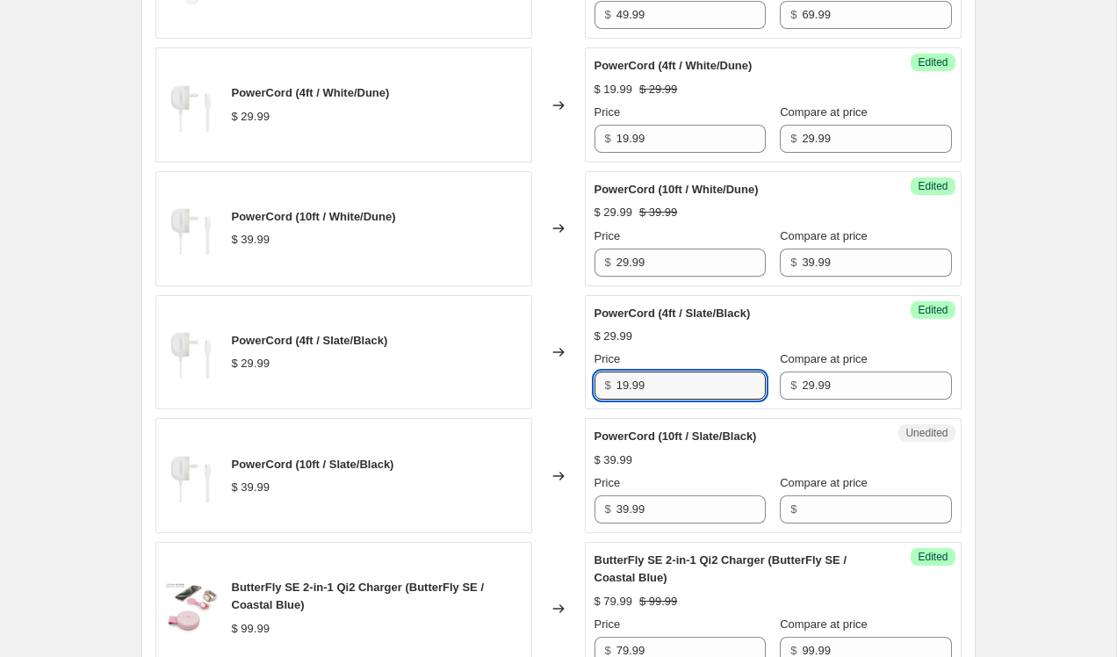
scroll to position [2716, 0]
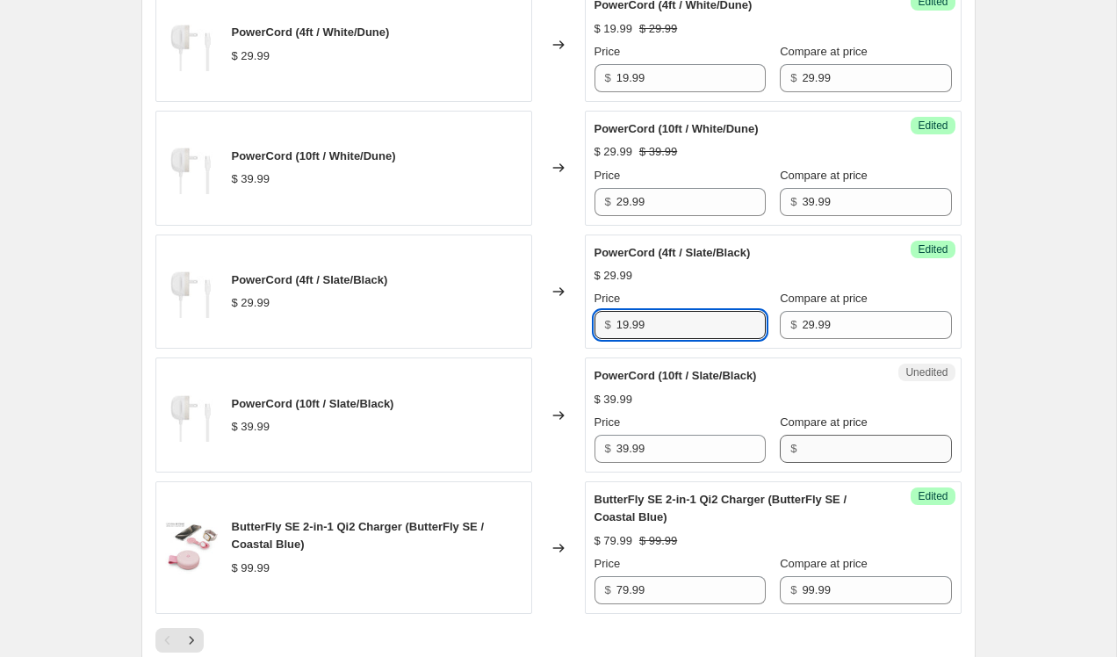
type input "19.99"
click at [833, 444] on input "Compare at price" at bounding box center [876, 449] width 149 height 28
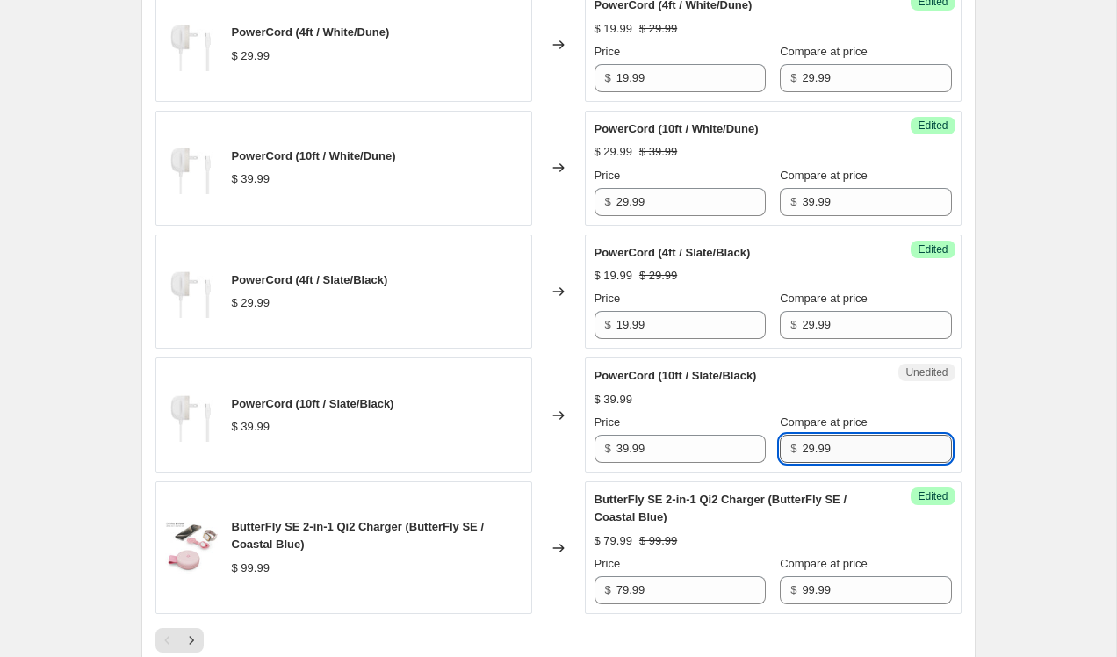
click at [802, 446] on input "29.99" at bounding box center [876, 449] width 149 height 28
type input "39.99"
click at [622, 450] on input "39.99" at bounding box center [690, 449] width 149 height 28
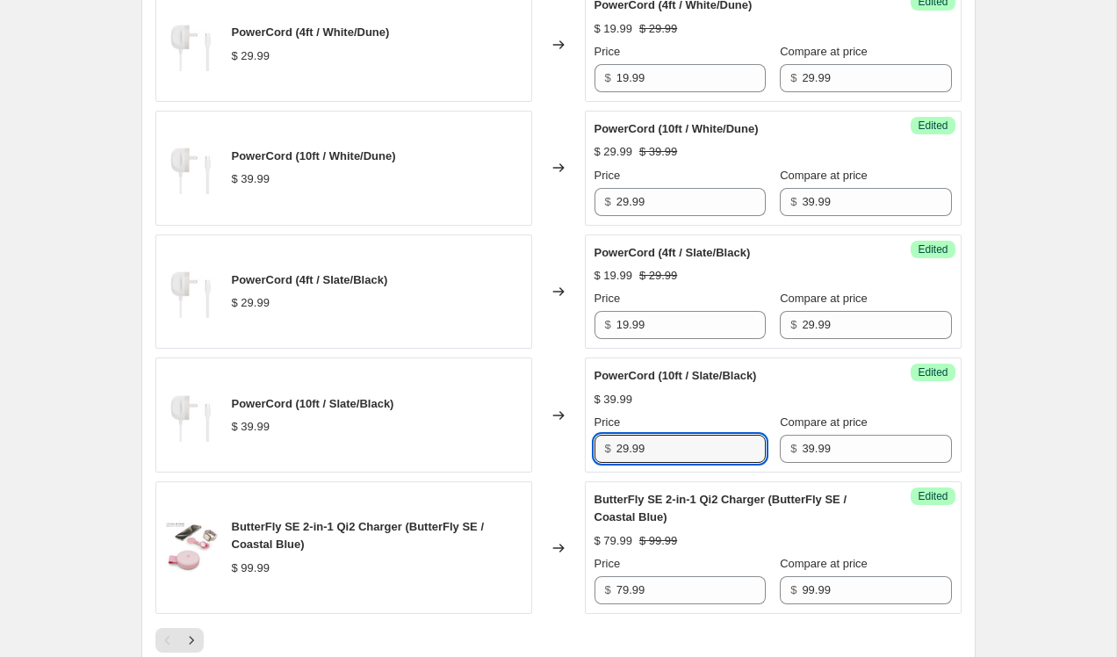
type input "29.99"
click at [751, 432] on div "Price $ 29.99 Compare at price $ 39.99" at bounding box center [773, 438] width 357 height 49
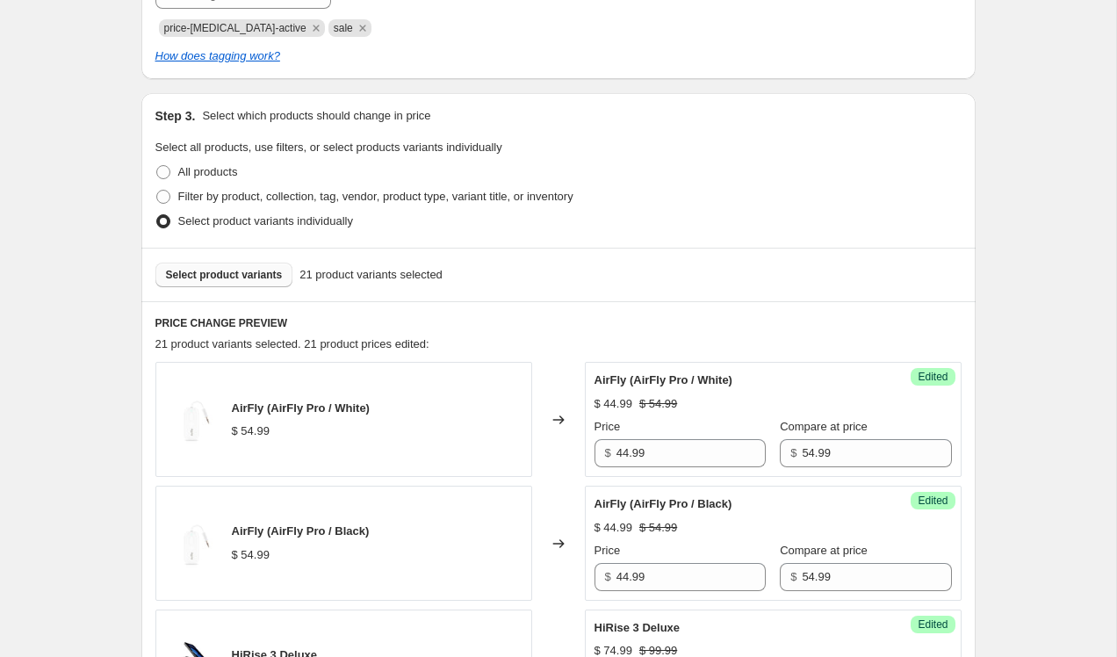
scroll to position [380, 0]
click at [262, 278] on span "Select product variants" at bounding box center [224, 276] width 117 height 14
click at [258, 281] on span "Select product variants" at bounding box center [224, 276] width 117 height 14
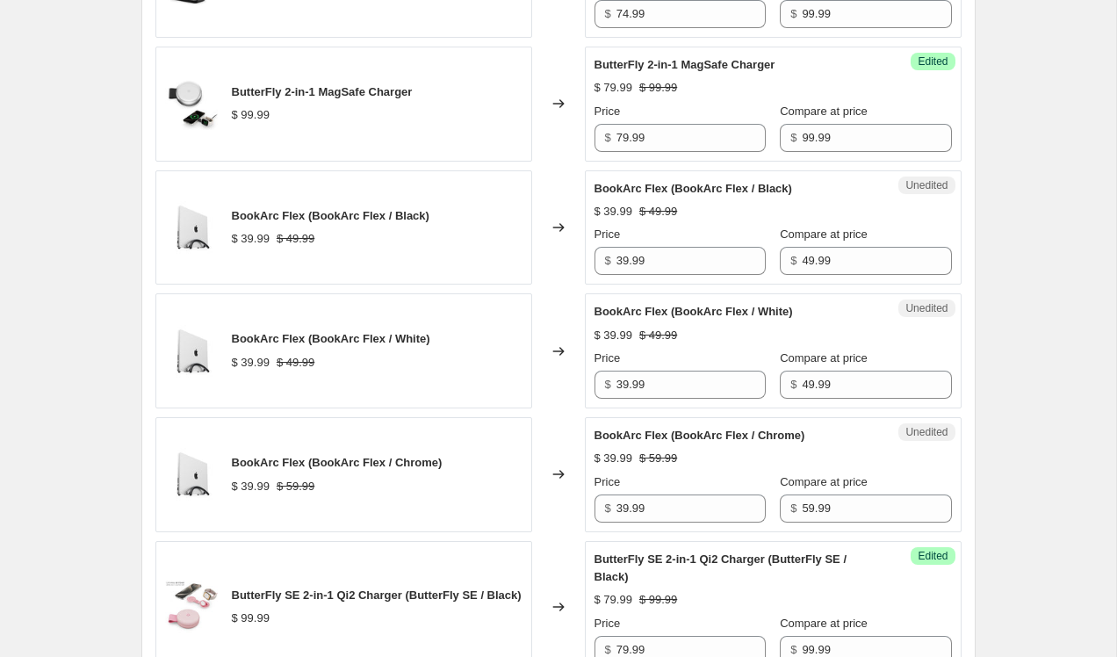
scroll to position [1080, 0]
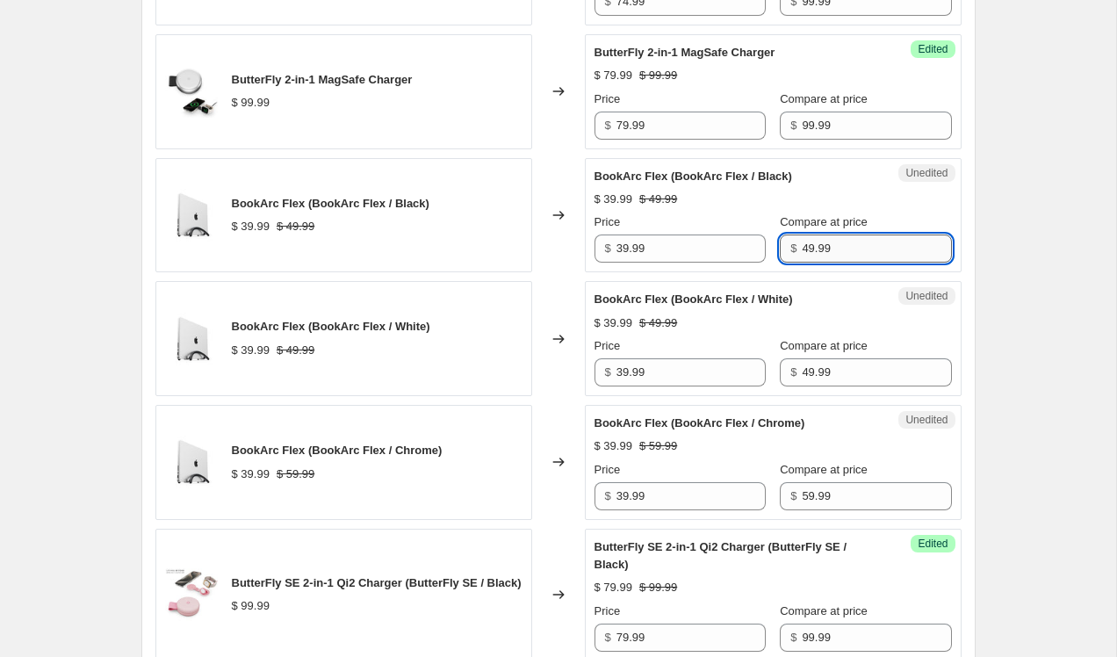
click at [811, 256] on input "49.99" at bounding box center [876, 248] width 149 height 28
type input "39.99"
click at [626, 249] on input "39.99" at bounding box center [690, 248] width 149 height 28
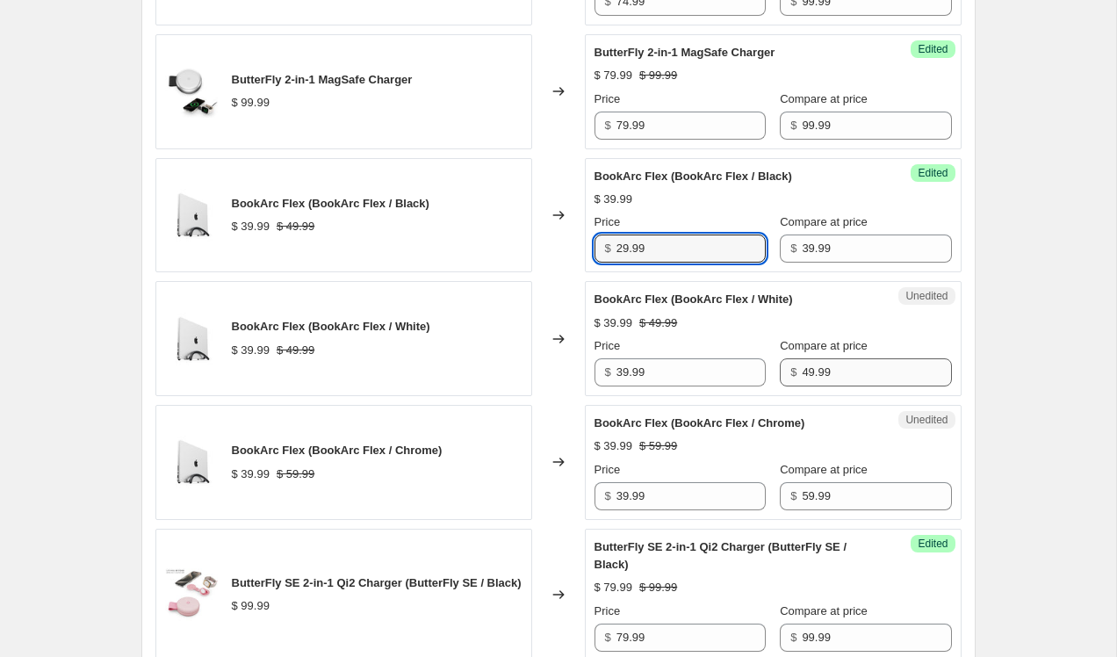
type input "29.99"
click at [802, 373] on input "49.99" at bounding box center [876, 372] width 149 height 28
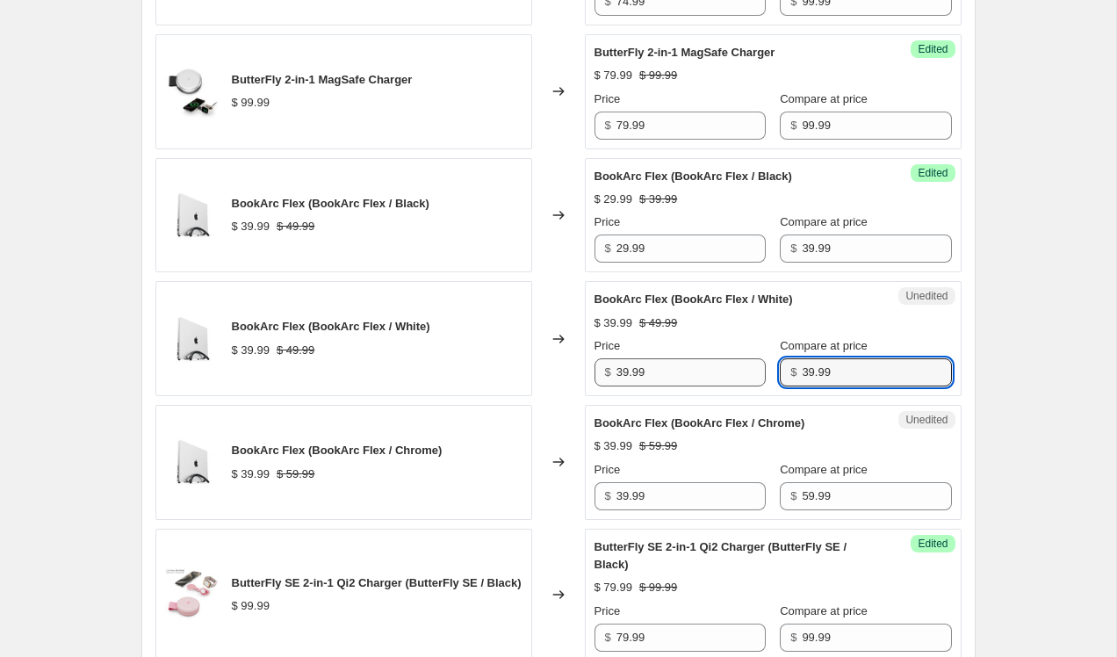
type input "39.99"
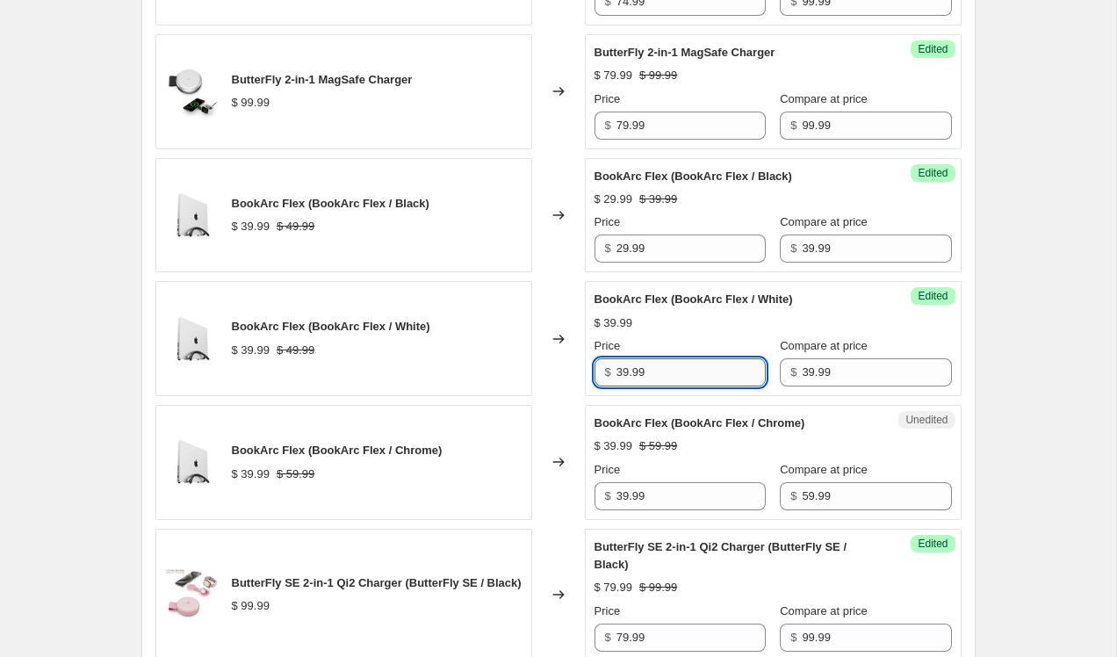
click at [622, 371] on input "39.99" at bounding box center [690, 372] width 149 height 28
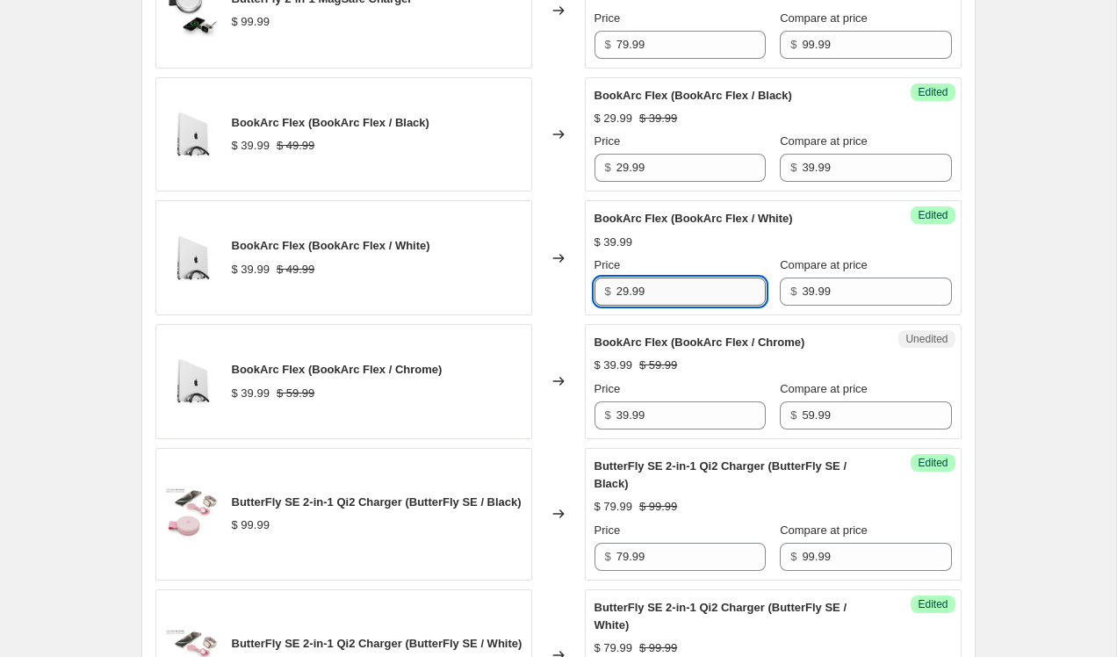
scroll to position [1179, 0]
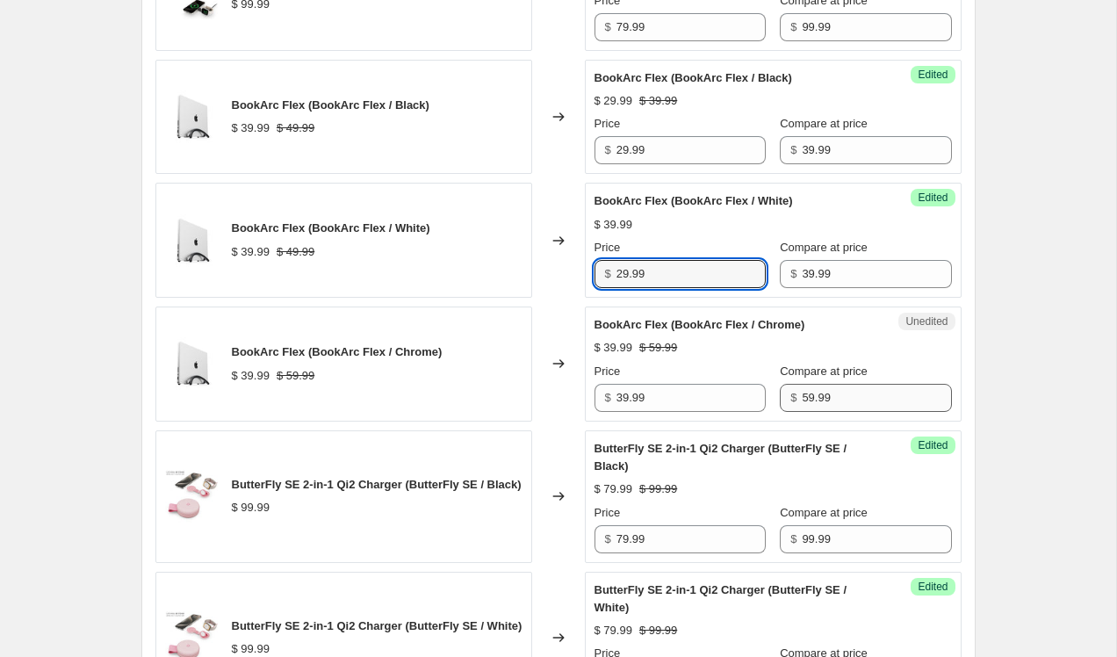
type input "29.99"
click at [802, 393] on input "59.99" at bounding box center [876, 398] width 149 height 28
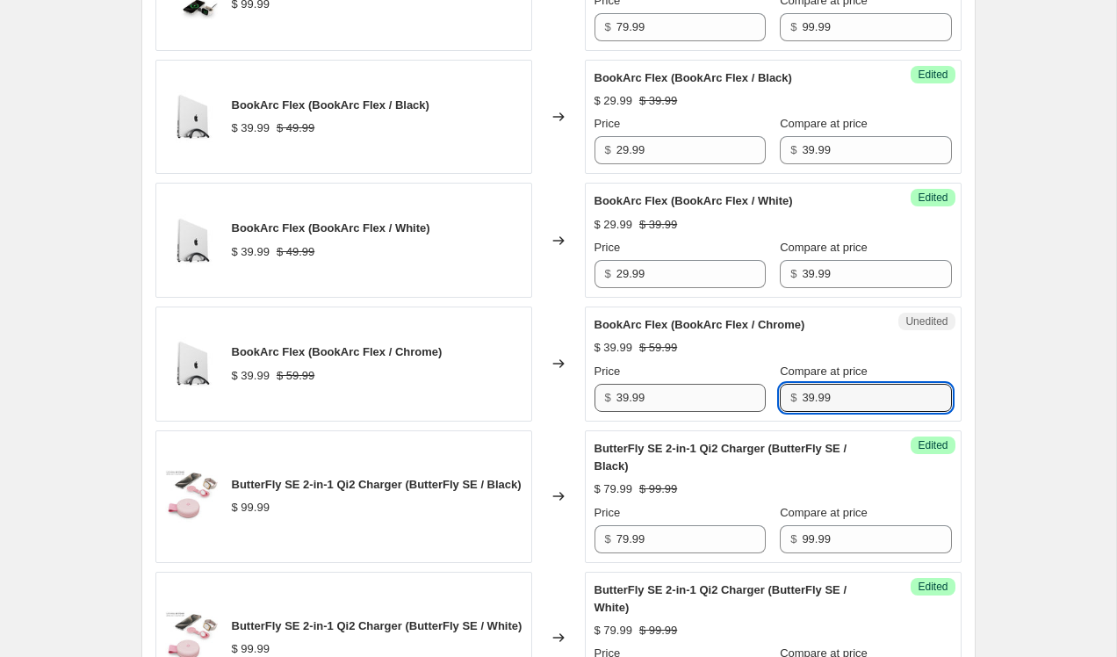
type input "39.99"
click at [623, 397] on input "39.99" at bounding box center [690, 398] width 149 height 28
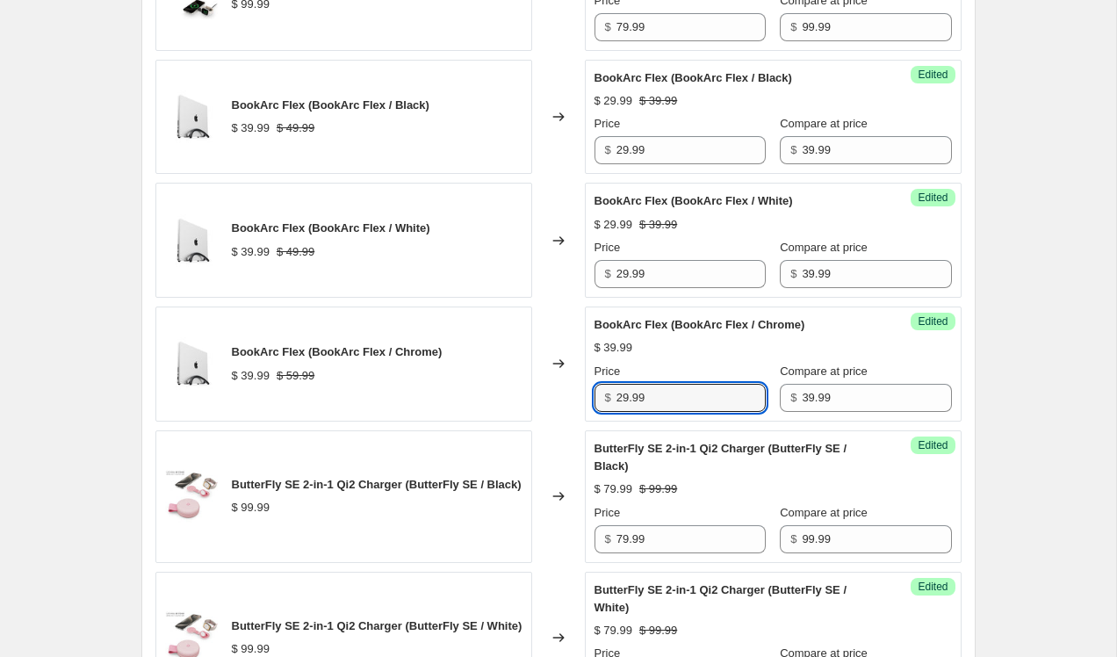
type input "29.99"
click at [746, 356] on div "$ 39.99" at bounding box center [773, 348] width 357 height 18
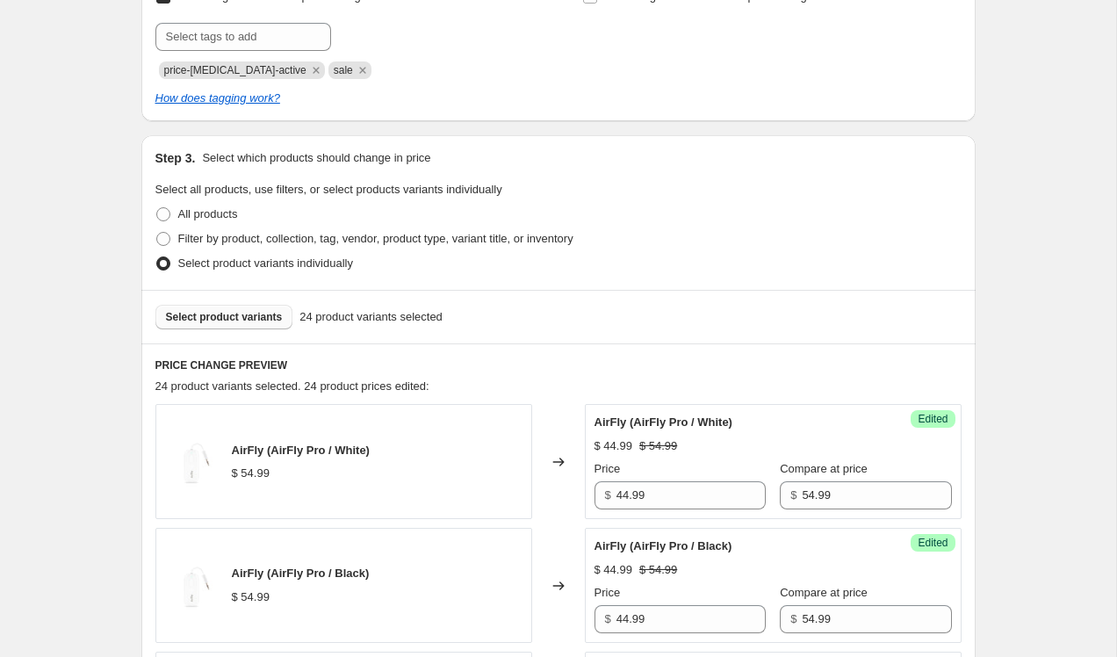
scroll to position [386, 0]
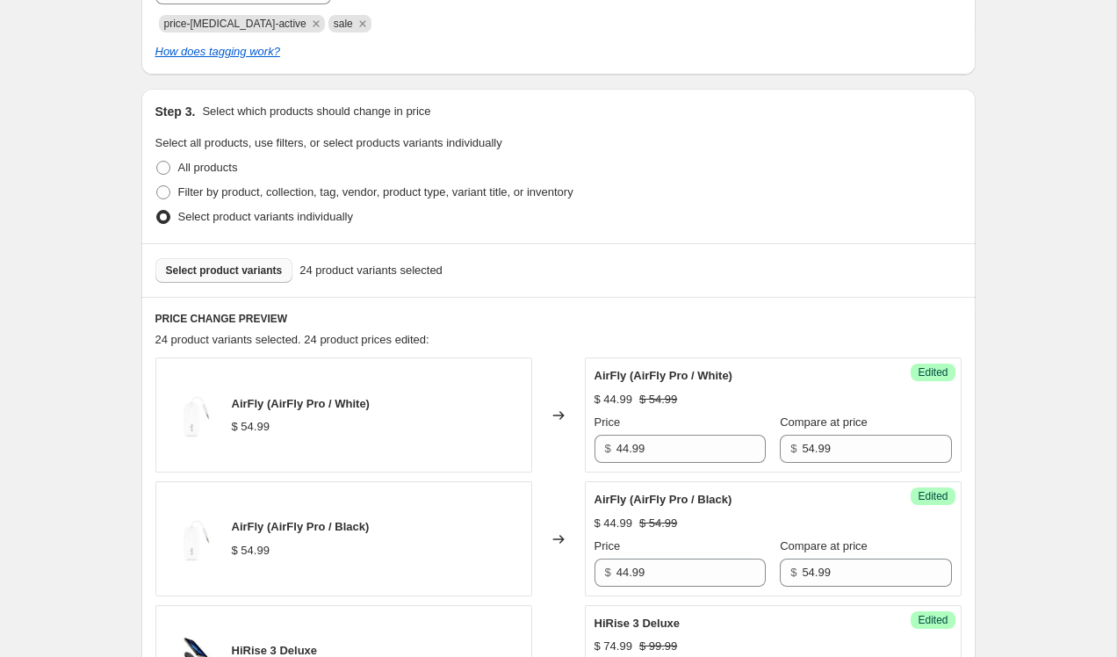
click at [272, 278] on button "Select product variants" at bounding box center [224, 270] width 138 height 25
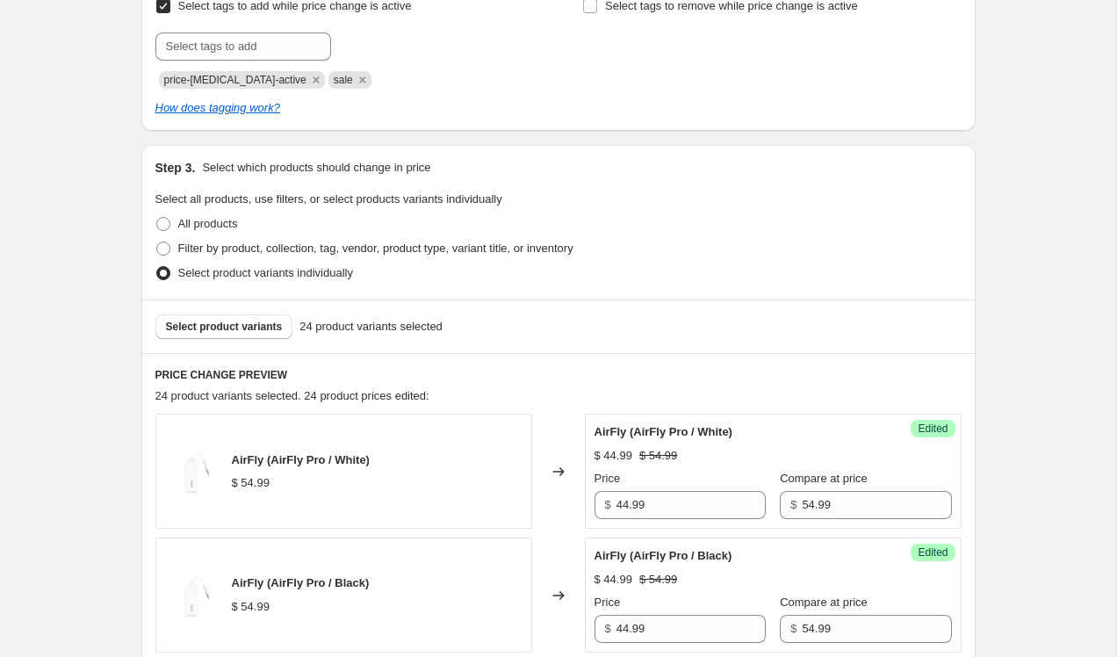
scroll to position [390, 0]
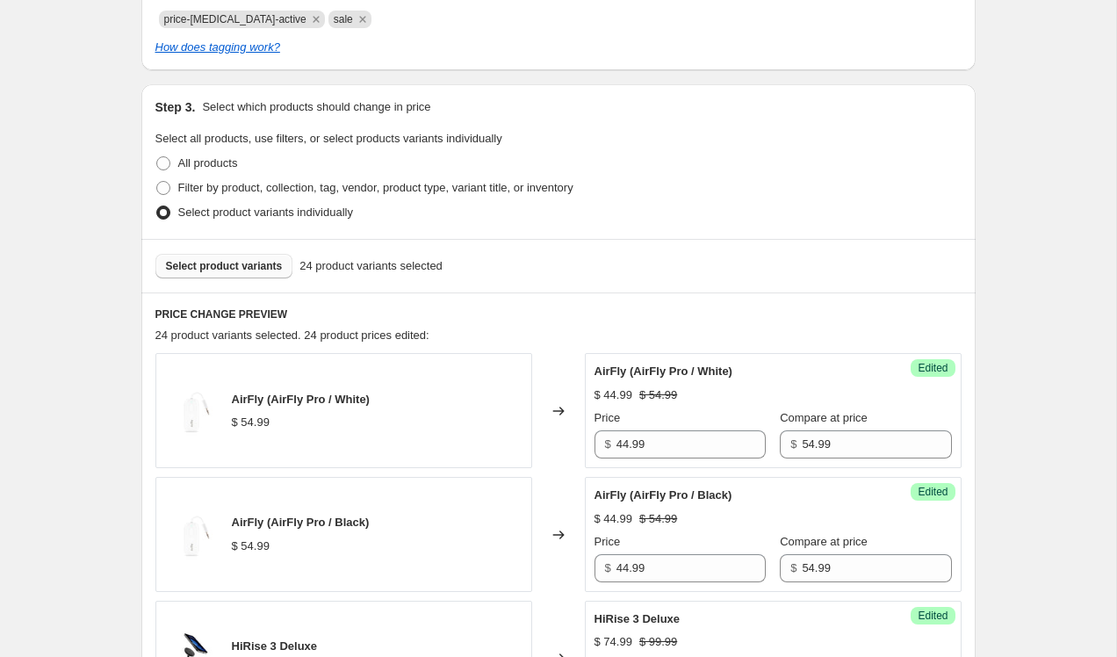
click at [271, 263] on span "Select product variants" at bounding box center [224, 266] width 117 height 14
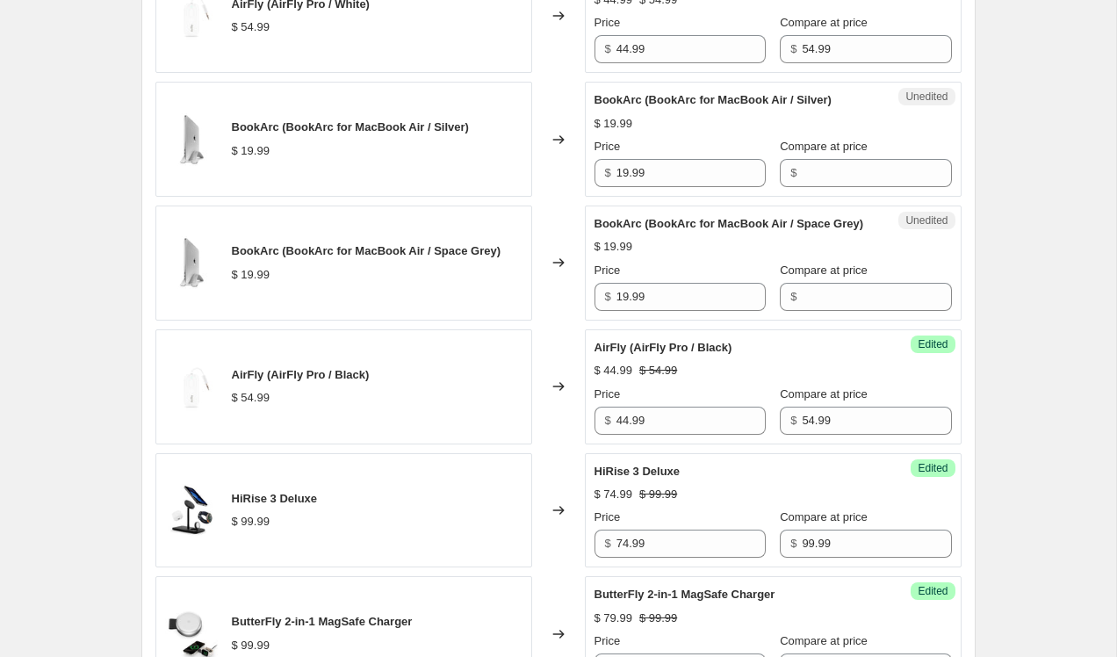
scroll to position [804, 0]
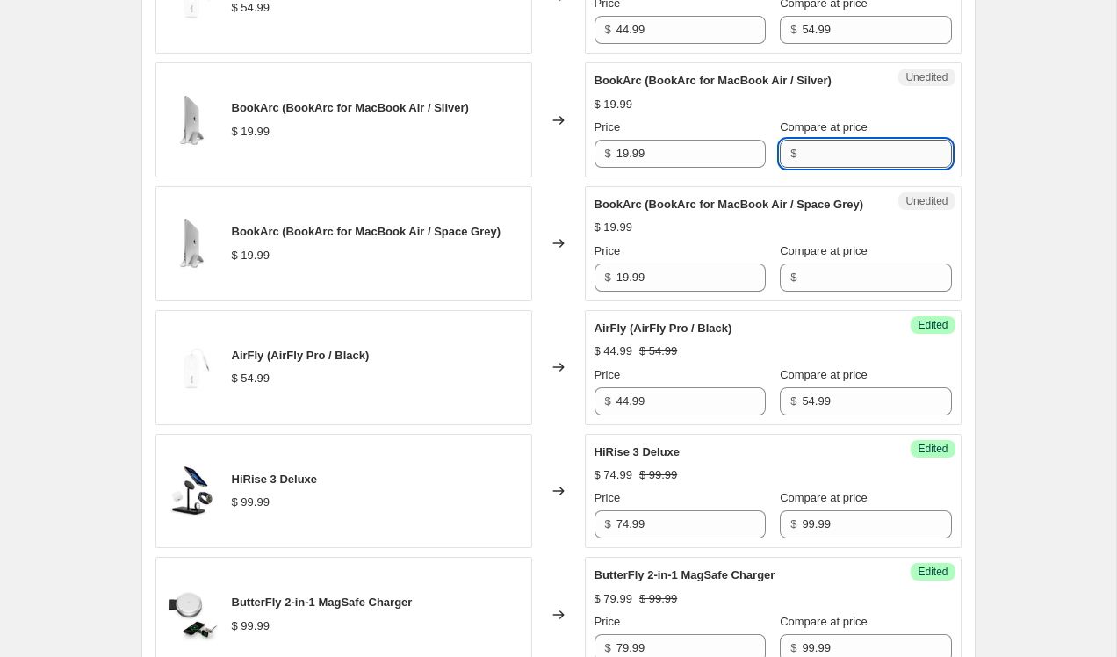
click at [802, 148] on input "Compare at price" at bounding box center [876, 154] width 149 height 28
type input "19.99"
click at [623, 155] on input "19.99" at bounding box center [690, 154] width 149 height 28
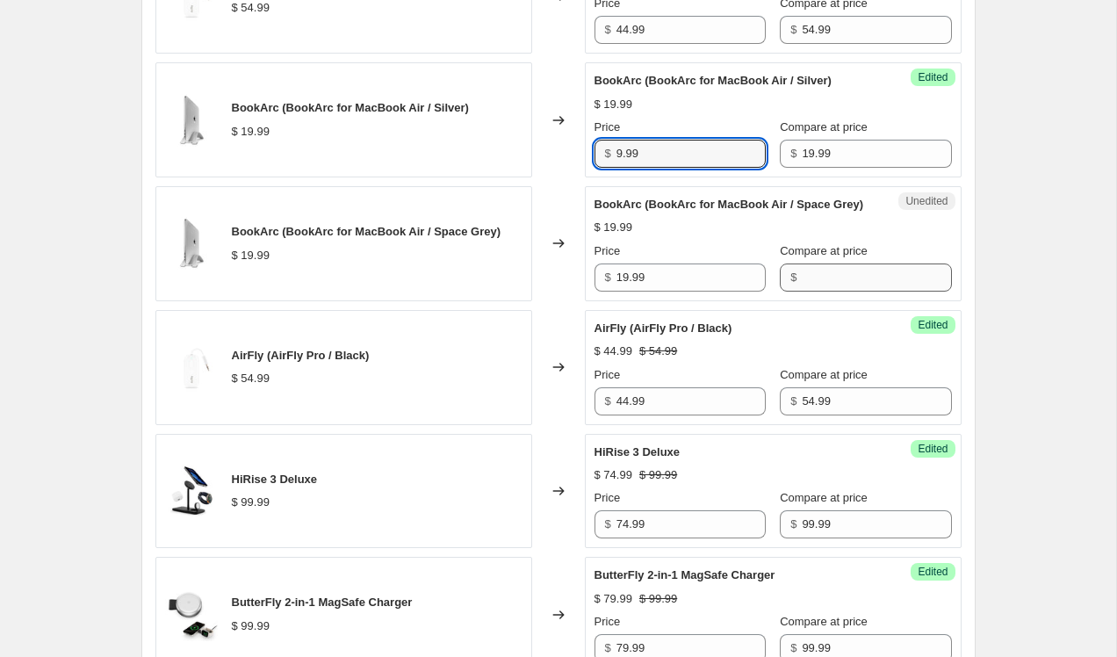
type input "9.99"
click at [802, 292] on input "Compare at price" at bounding box center [876, 277] width 149 height 28
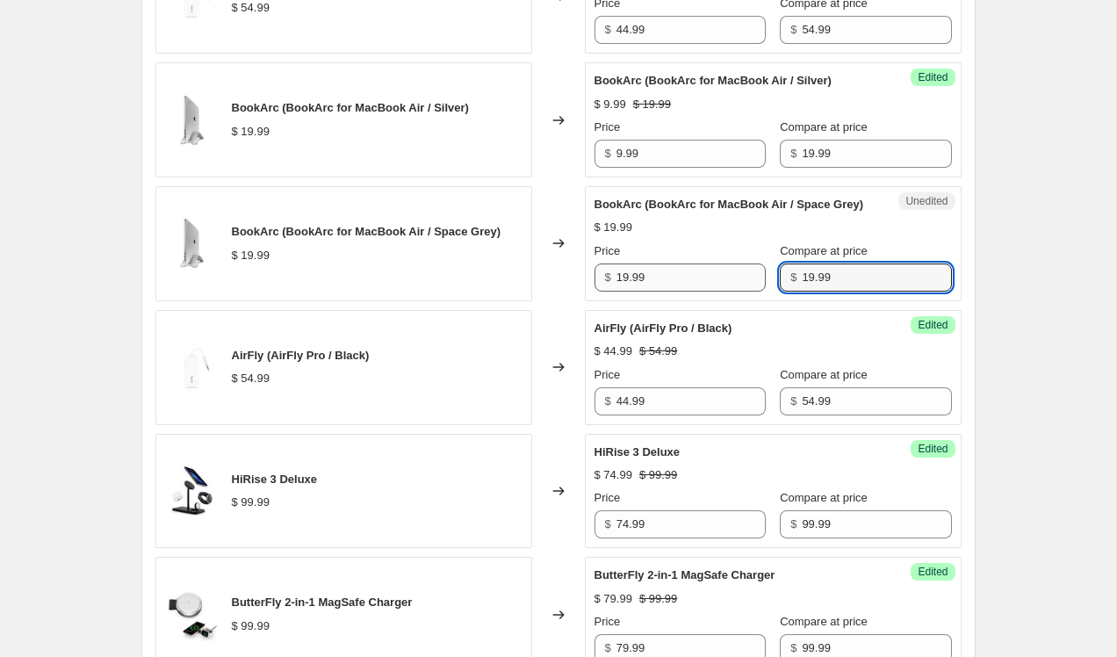
type input "19.99"
click at [622, 292] on input "19.99" at bounding box center [690, 277] width 149 height 28
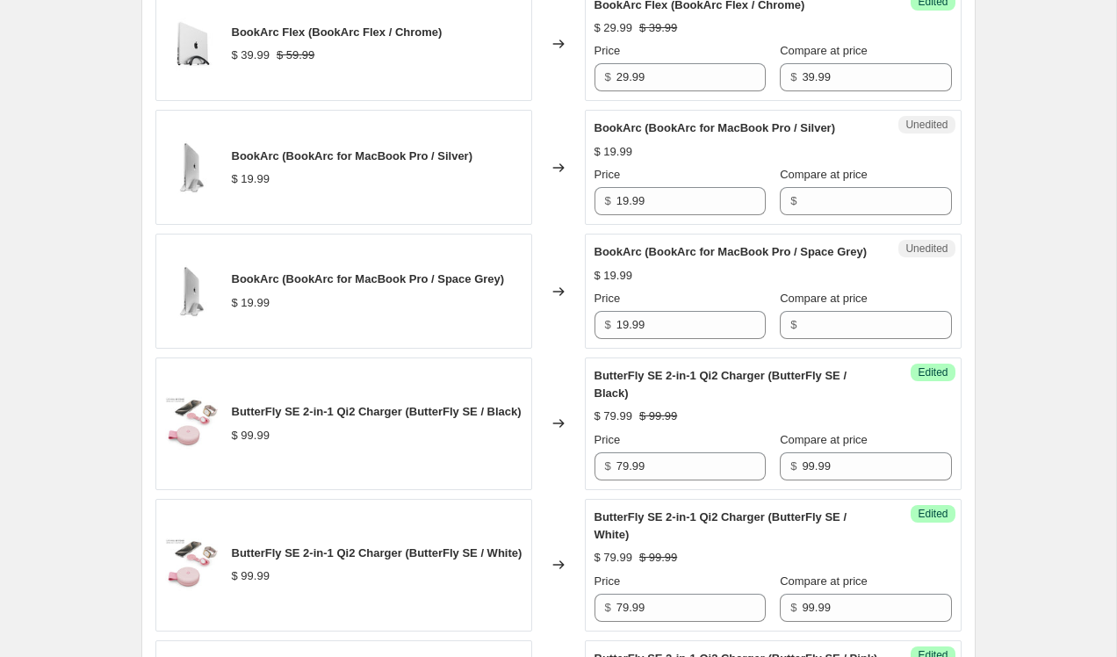
scroll to position [1755, 0]
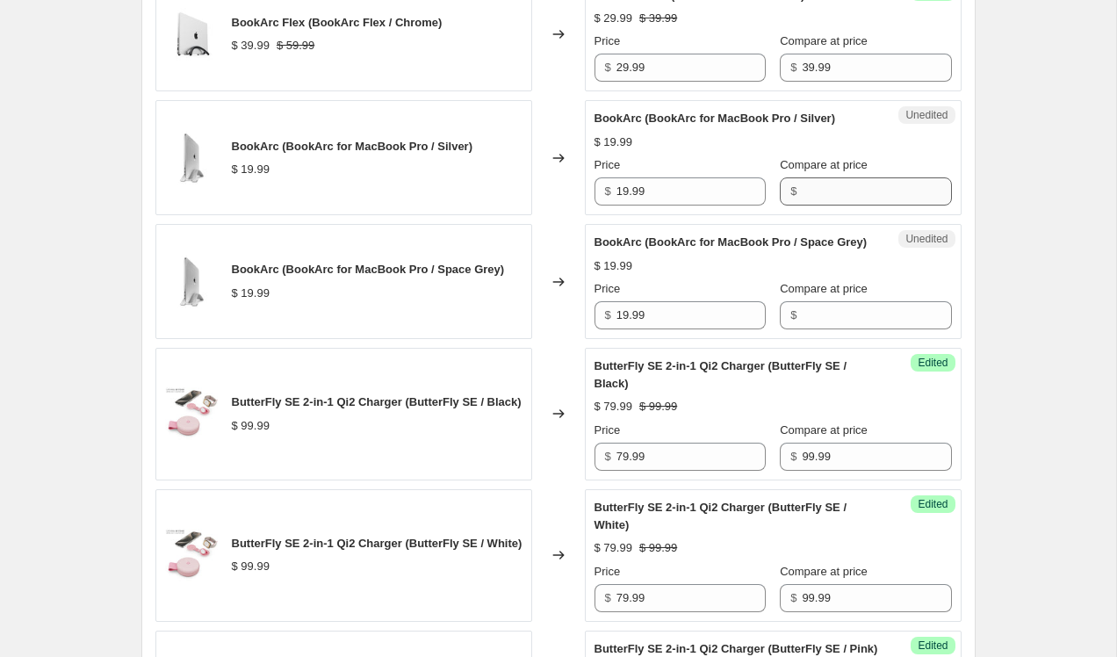
type input "9.99"
click at [824, 205] on input "Compare at price" at bounding box center [876, 191] width 149 height 28
type input "19.99"
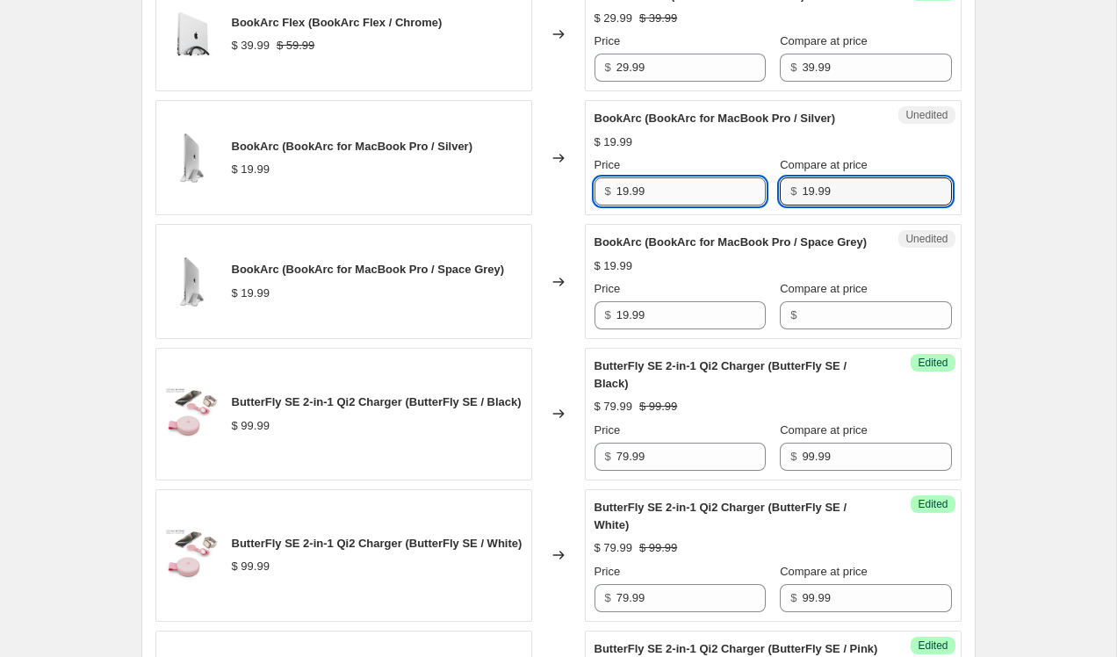
click at [624, 205] on input "19.99" at bounding box center [690, 191] width 149 height 28
type input "9.99"
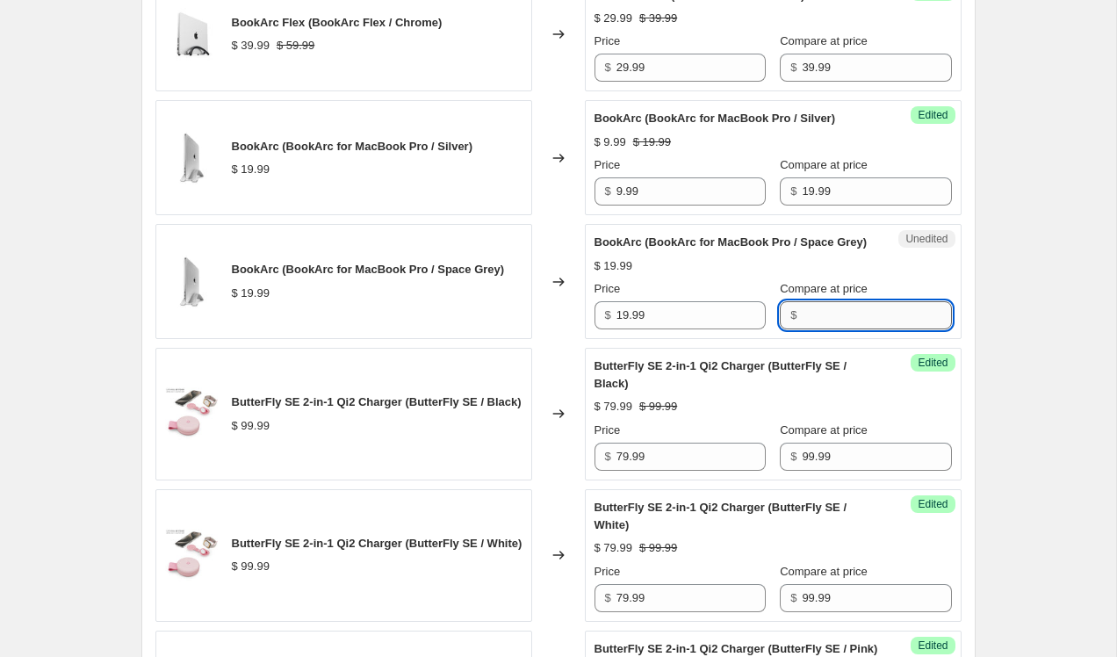
click at [825, 329] on input "Compare at price" at bounding box center [876, 315] width 149 height 28
type input "19.99"
click at [623, 329] on input "19.99" at bounding box center [690, 315] width 149 height 28
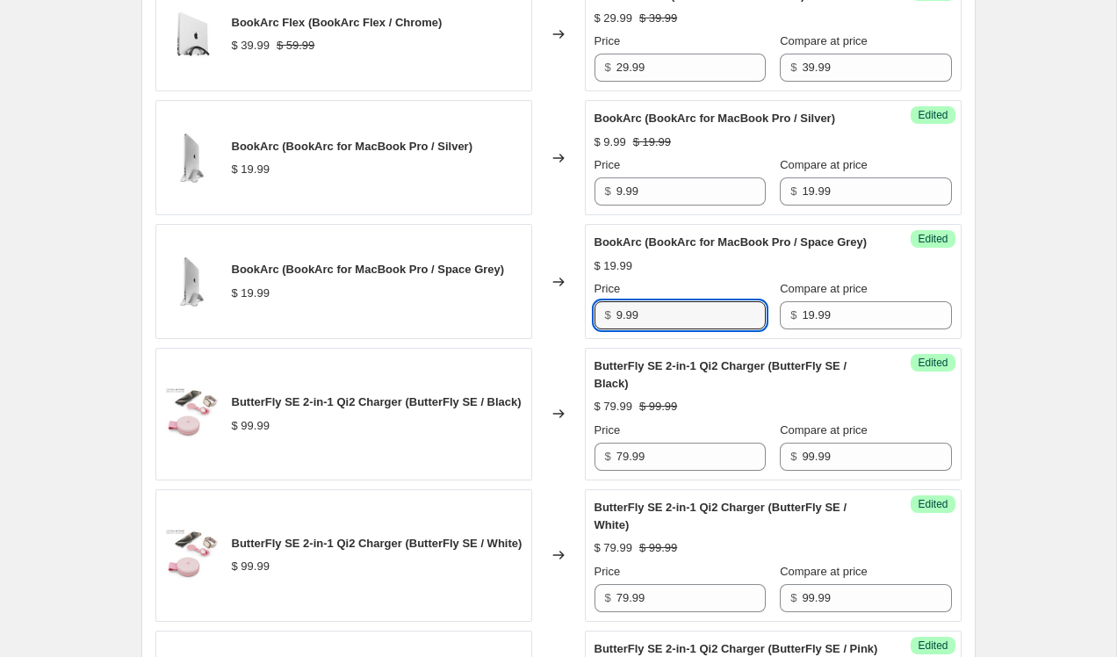
type input "9.99"
click at [746, 311] on div "BookArc (BookArc for MacBook Pro / Space Grey) $ 19.99 Price $ 9.99 Compare at …" at bounding box center [773, 282] width 357 height 96
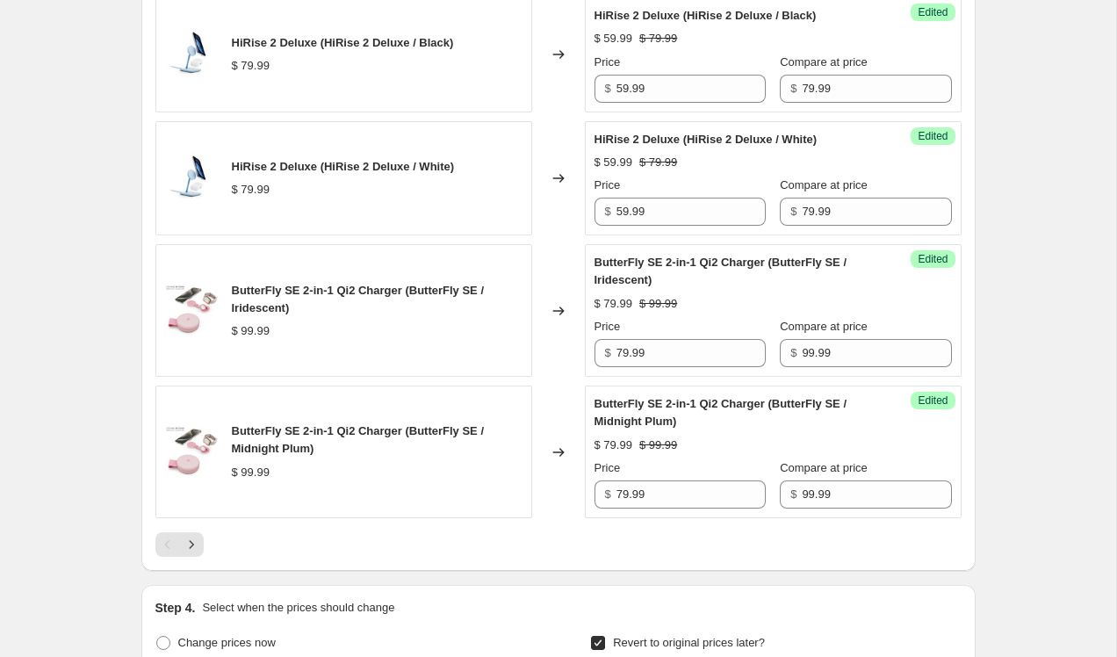
scroll to position [2792, 0]
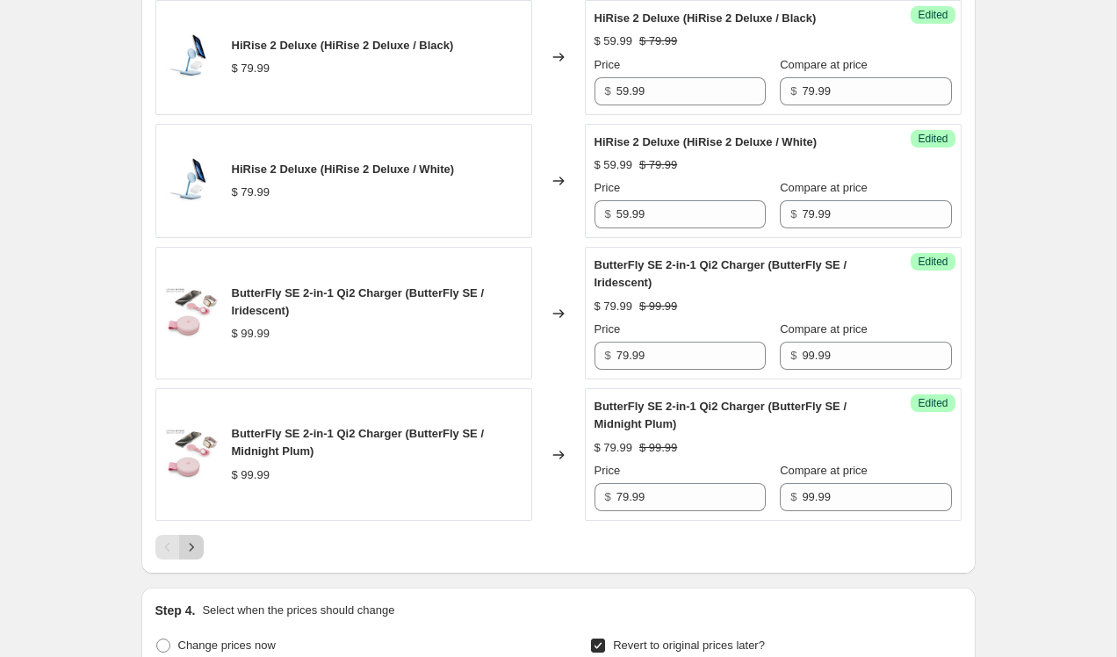
click at [193, 551] on icon "Next" at bounding box center [191, 547] width 4 height 8
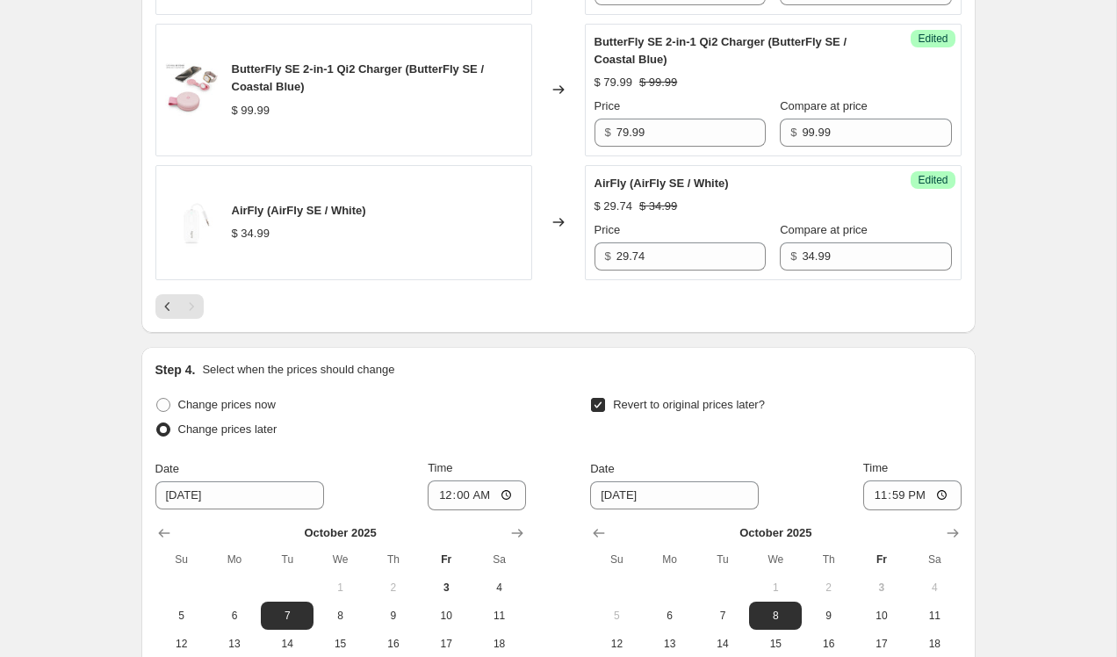
scroll to position [1727, 0]
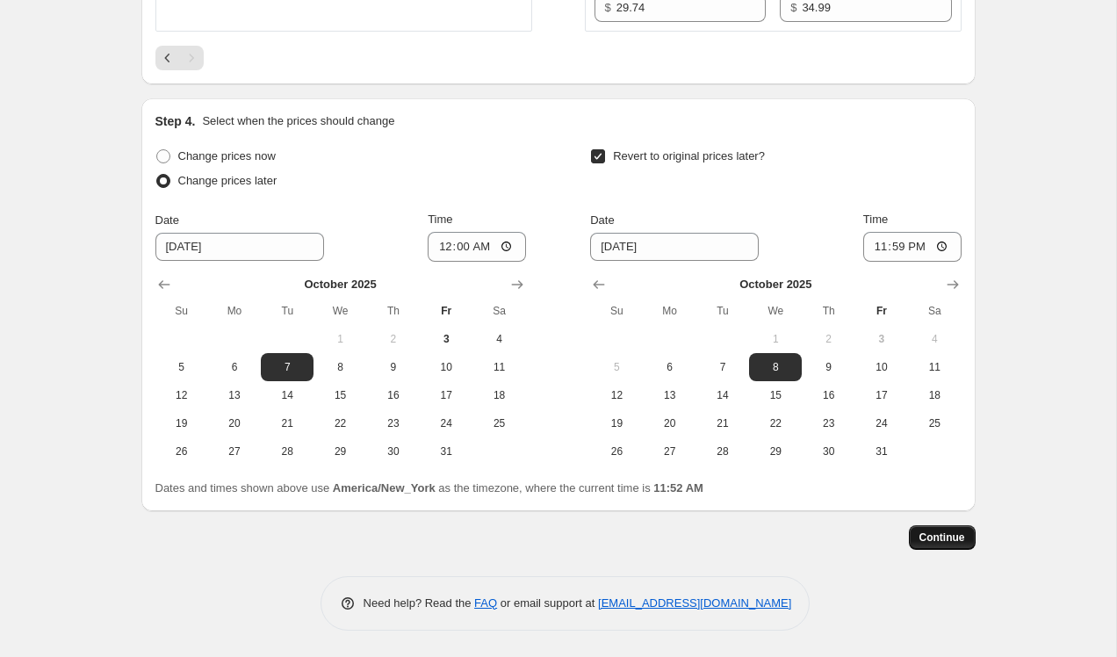
click at [940, 542] on span "Continue" at bounding box center [942, 537] width 46 height 14
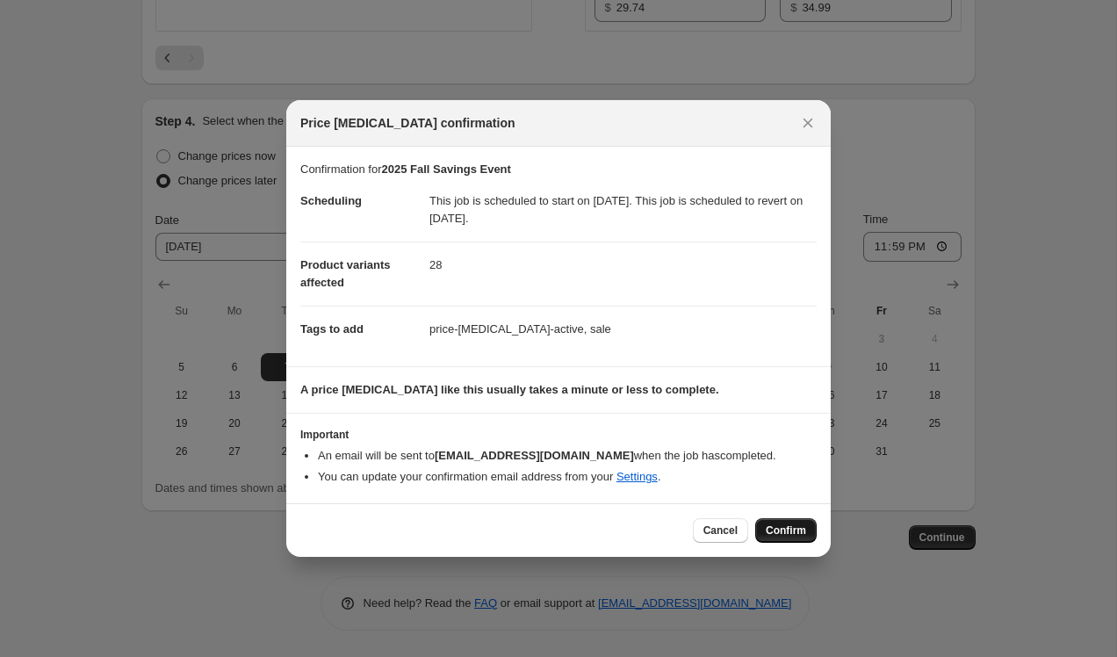
click at [774, 533] on span "Confirm" at bounding box center [786, 530] width 40 height 14
